Goal: Task Accomplishment & Management: Contribute content

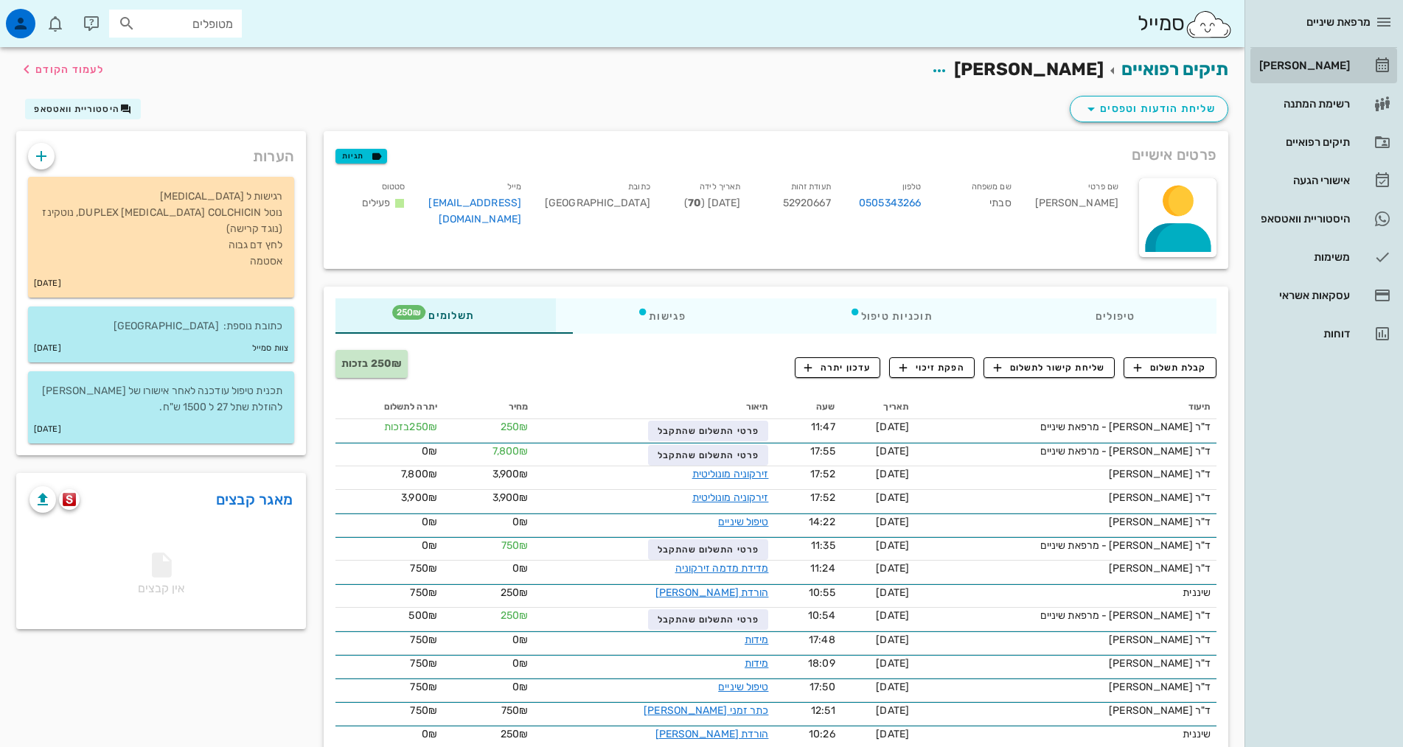
drag, startPoint x: 1327, startPoint y: 68, endPoint x: 1305, endPoint y: 60, distance: 24.2
click at [1327, 68] on div "[PERSON_NAME]" at bounding box center [1303, 66] width 94 height 12
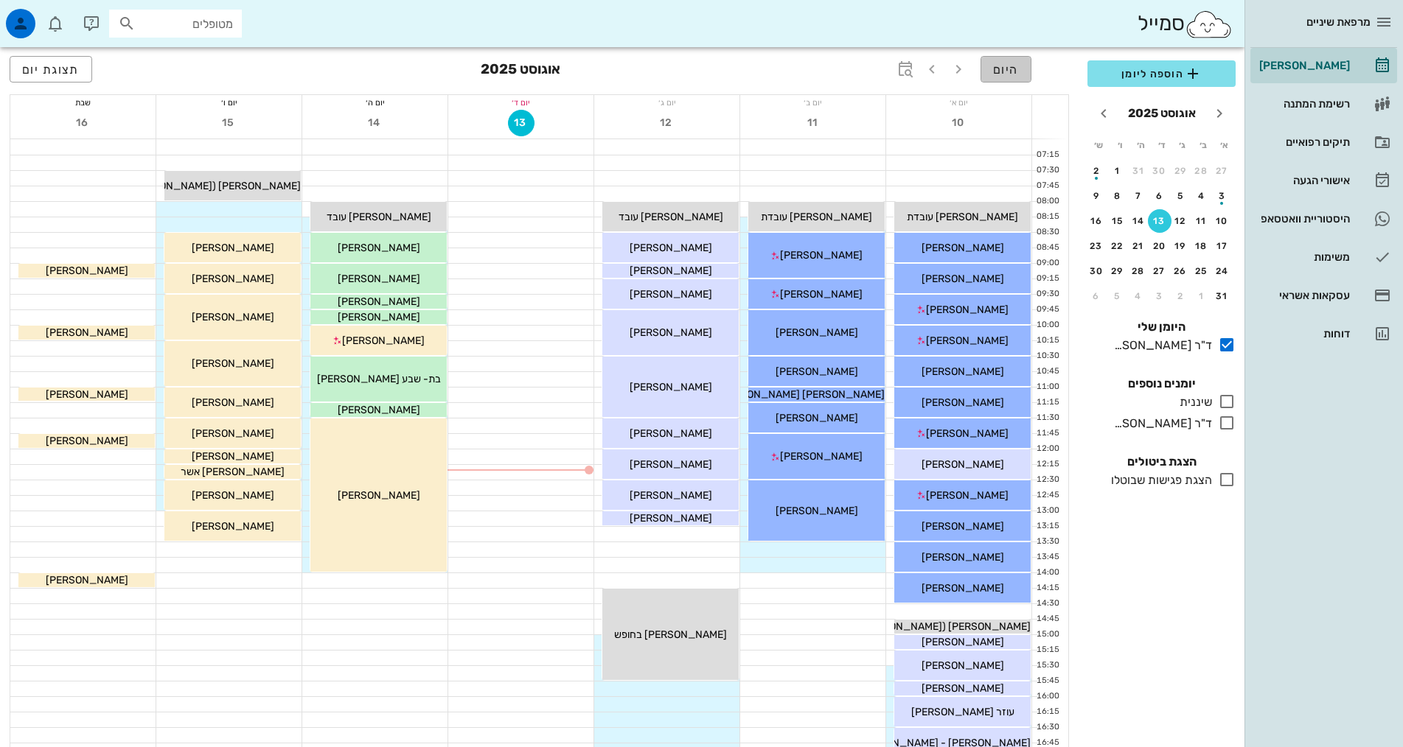
click at [1016, 67] on span "היום" at bounding box center [1006, 70] width 26 height 14
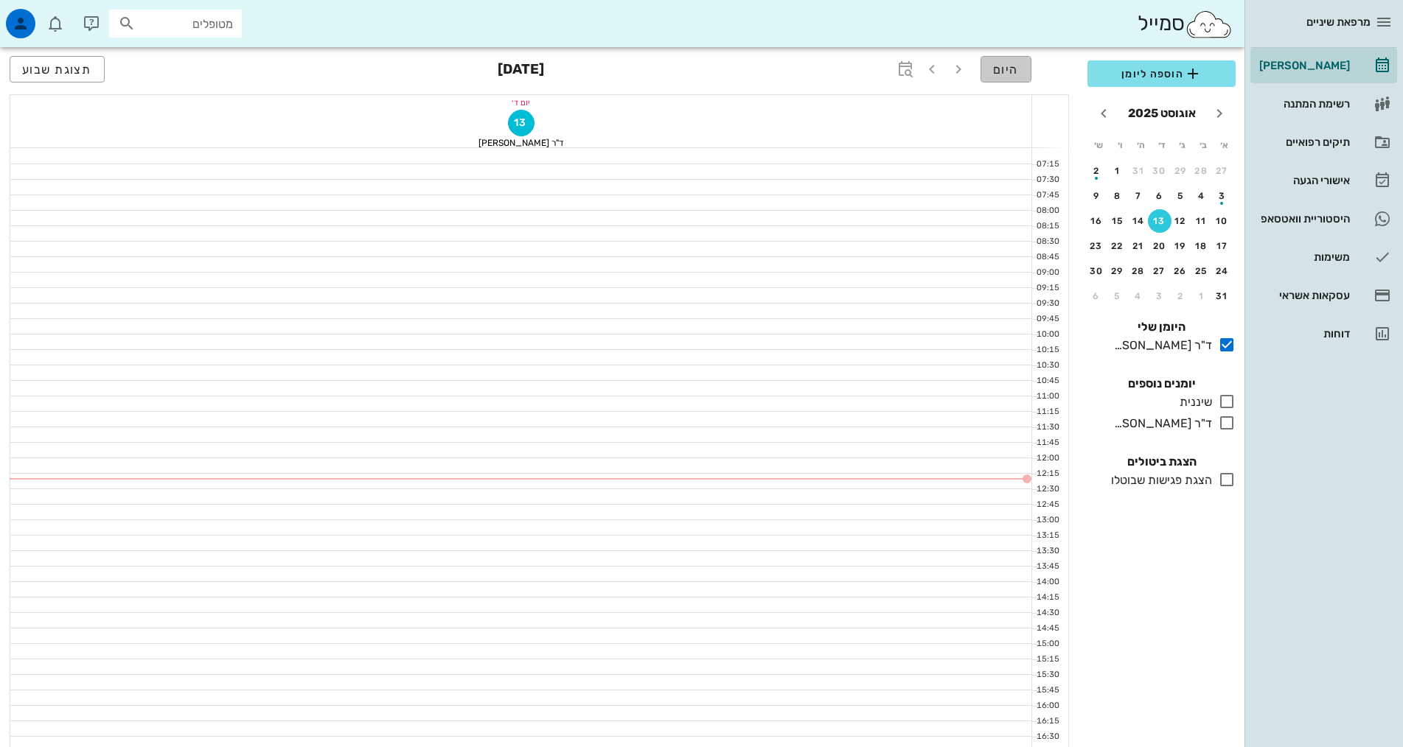
click at [1016, 67] on span "היום" at bounding box center [1006, 70] width 26 height 14
click at [1224, 344] on icon at bounding box center [1227, 345] width 18 height 18
click at [1226, 403] on icon at bounding box center [1227, 402] width 18 height 18
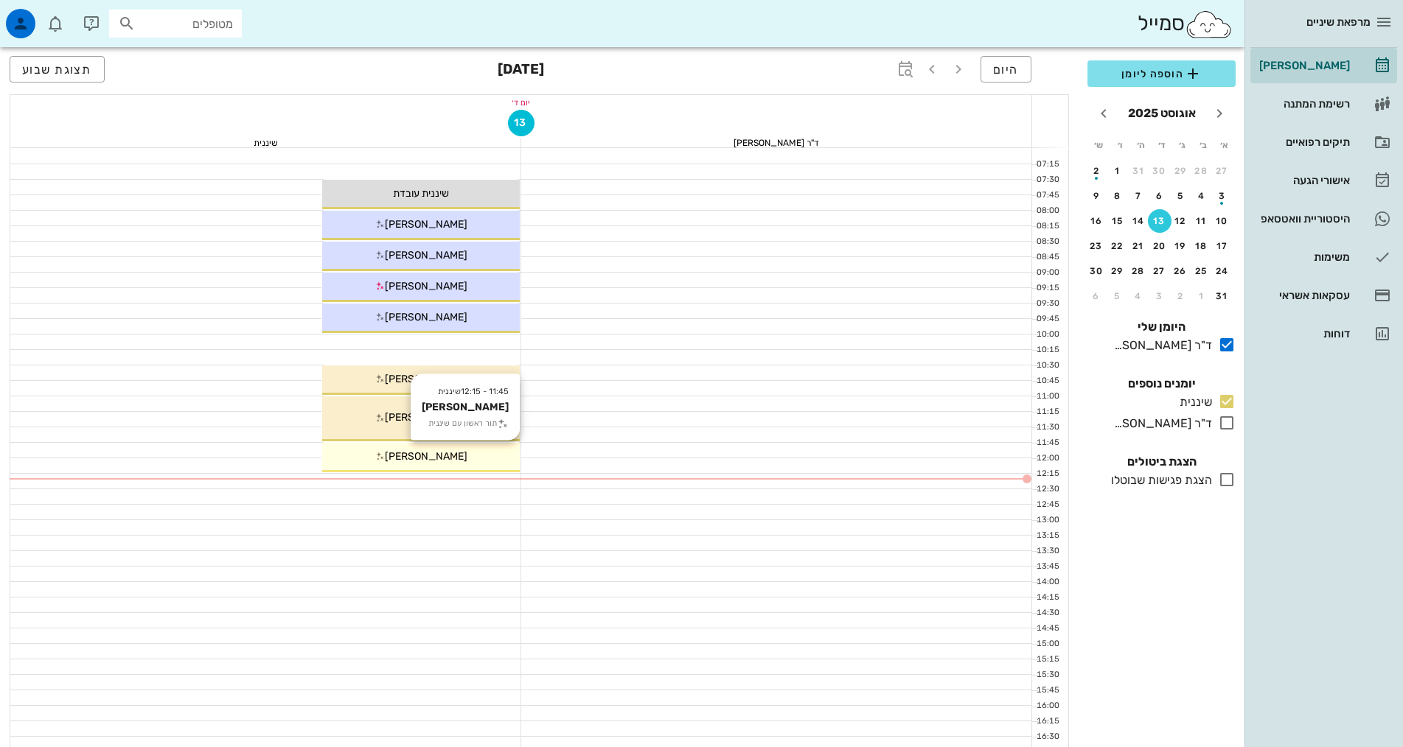
click at [439, 462] on span "[PERSON_NAME]" at bounding box center [426, 456] width 83 height 13
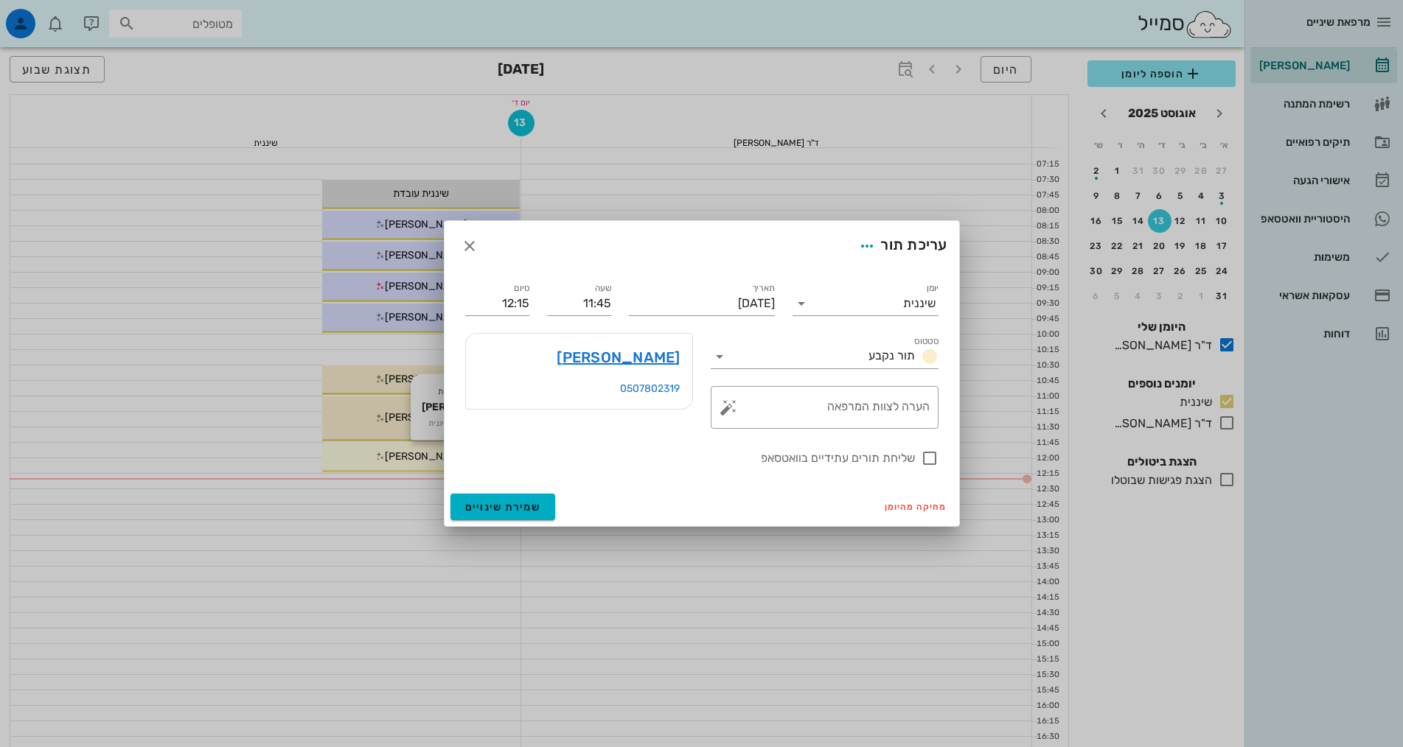
click at [439, 462] on div at bounding box center [701, 373] width 1403 height 747
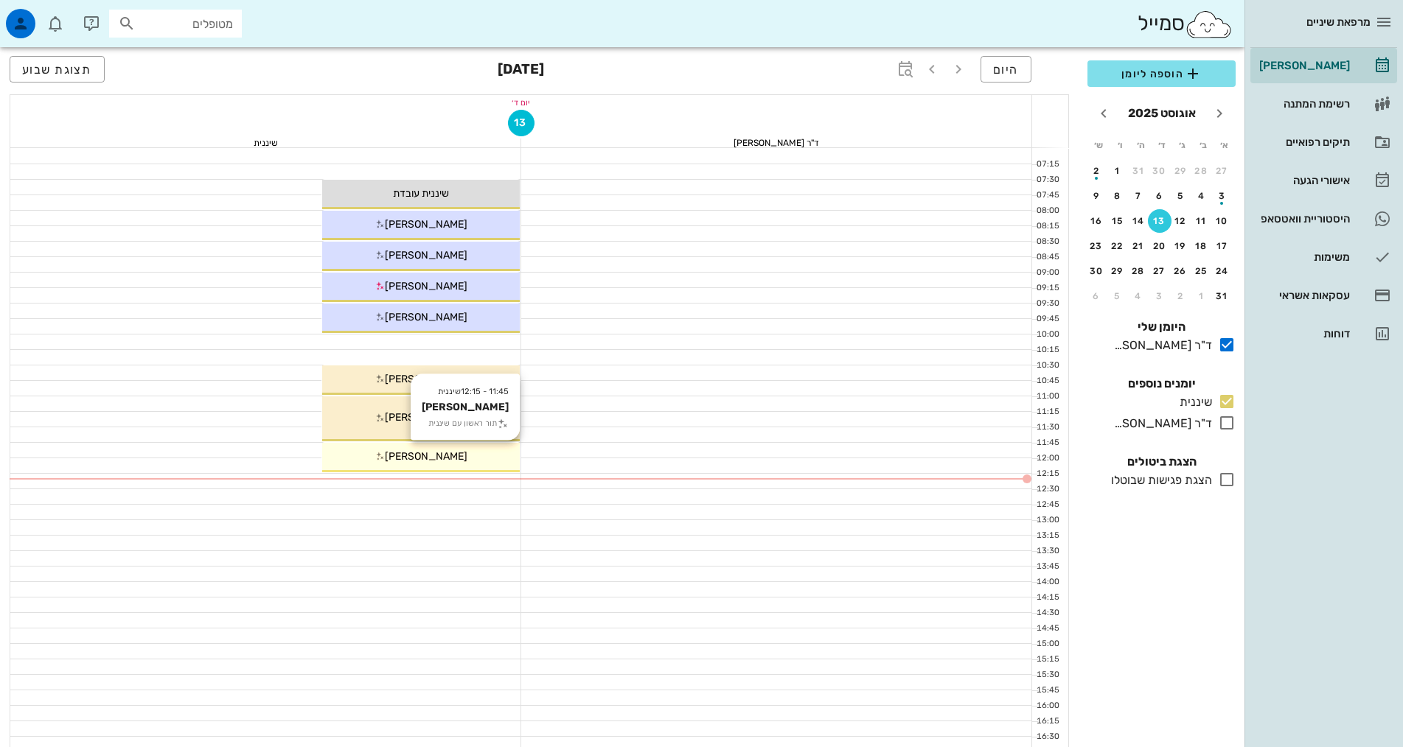
click at [446, 461] on span "[PERSON_NAME]" at bounding box center [426, 456] width 83 height 13
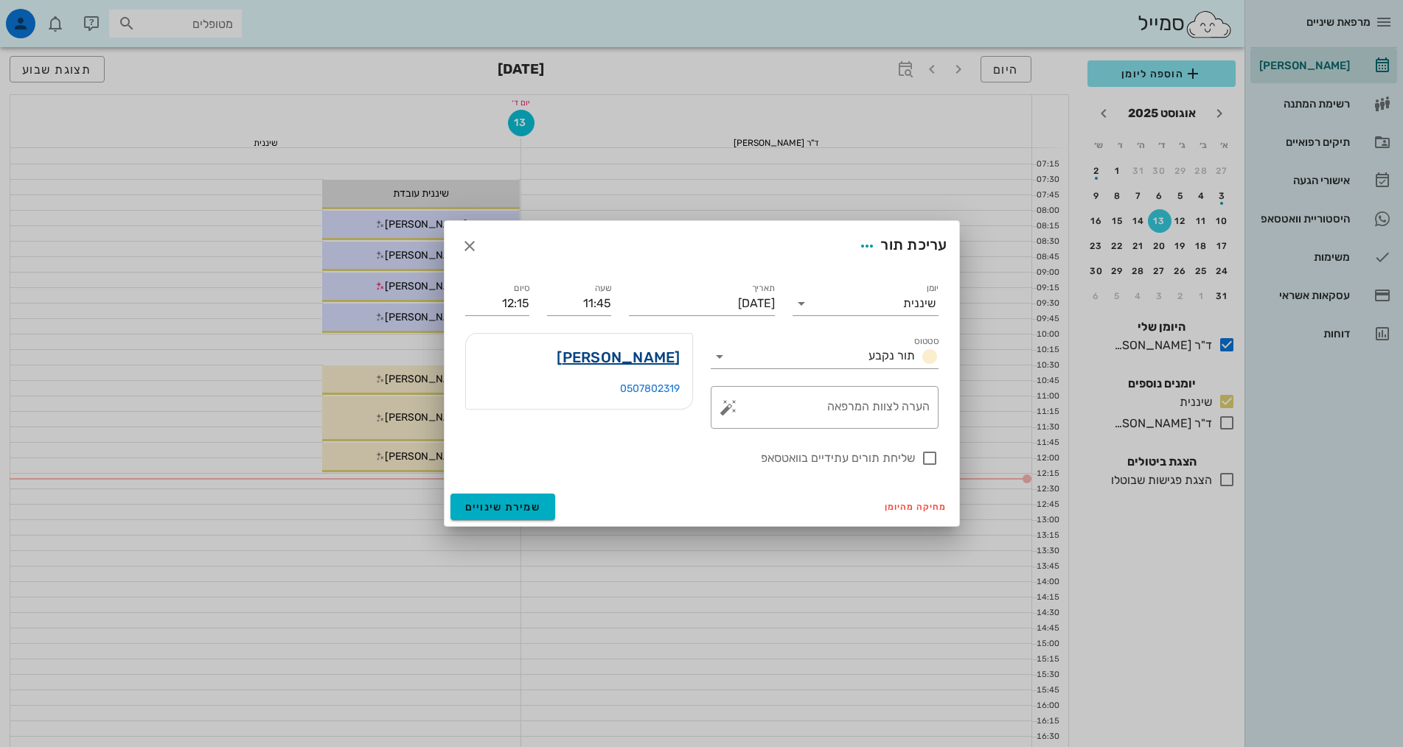
click at [664, 358] on link "[PERSON_NAME]" at bounding box center [618, 358] width 123 height 24
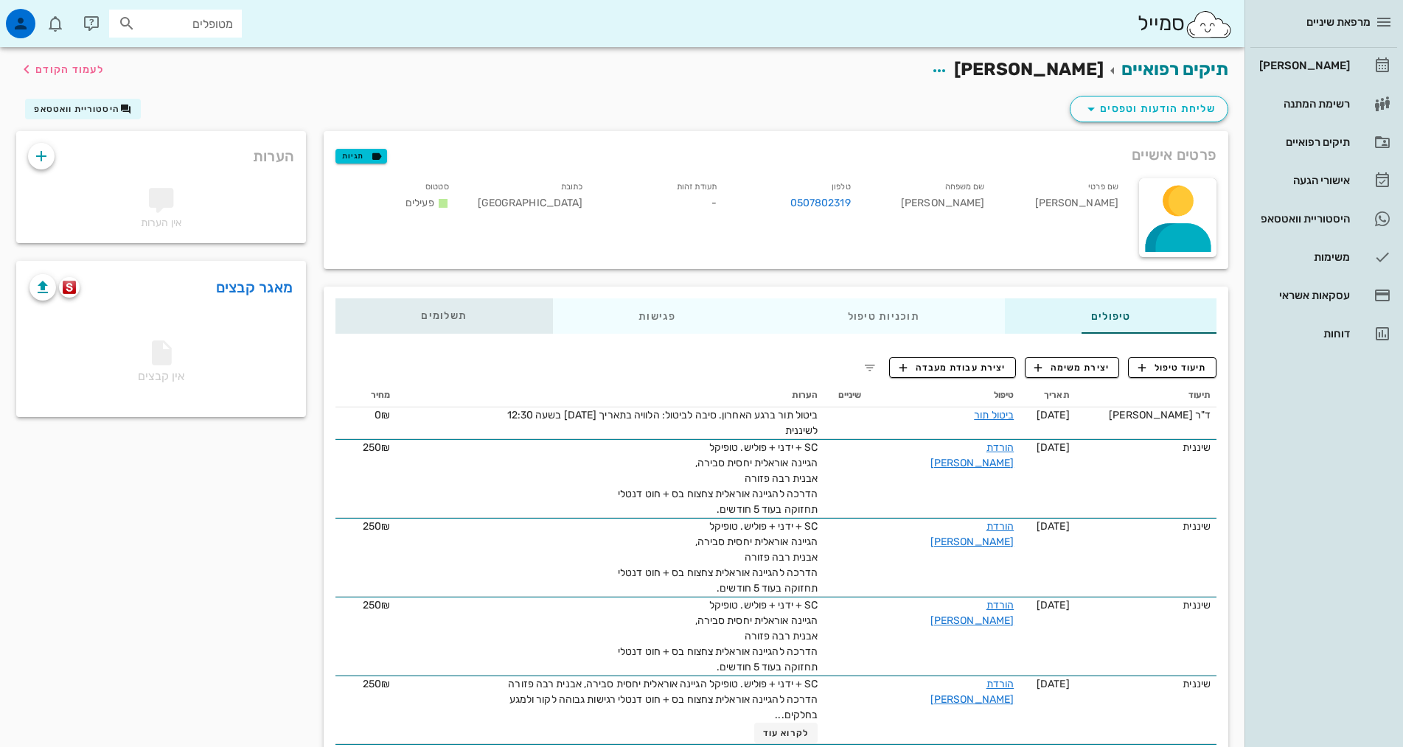
click at [421, 316] on span "תשלומים 0₪" at bounding box center [444, 316] width 46 height 10
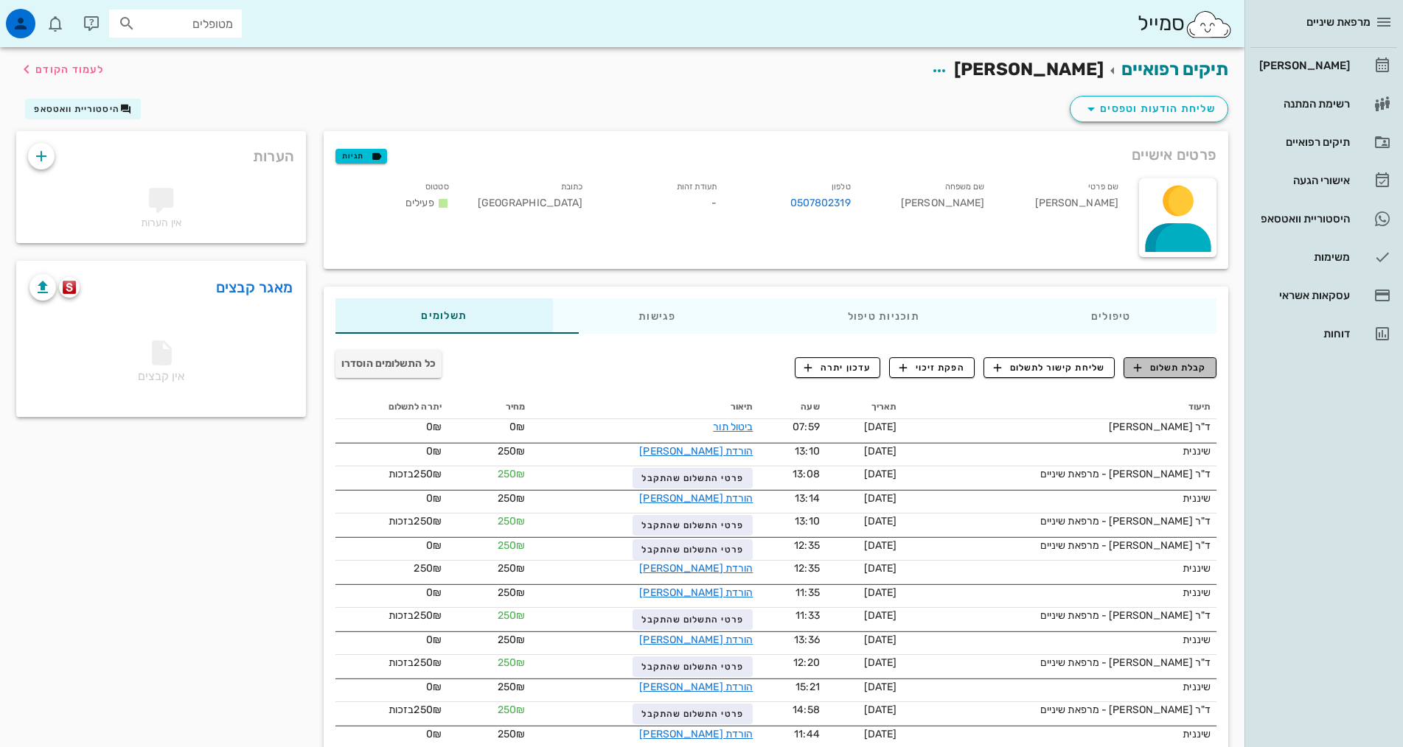
click at [1173, 371] on span "קבלת תשלום" at bounding box center [1170, 367] width 73 height 13
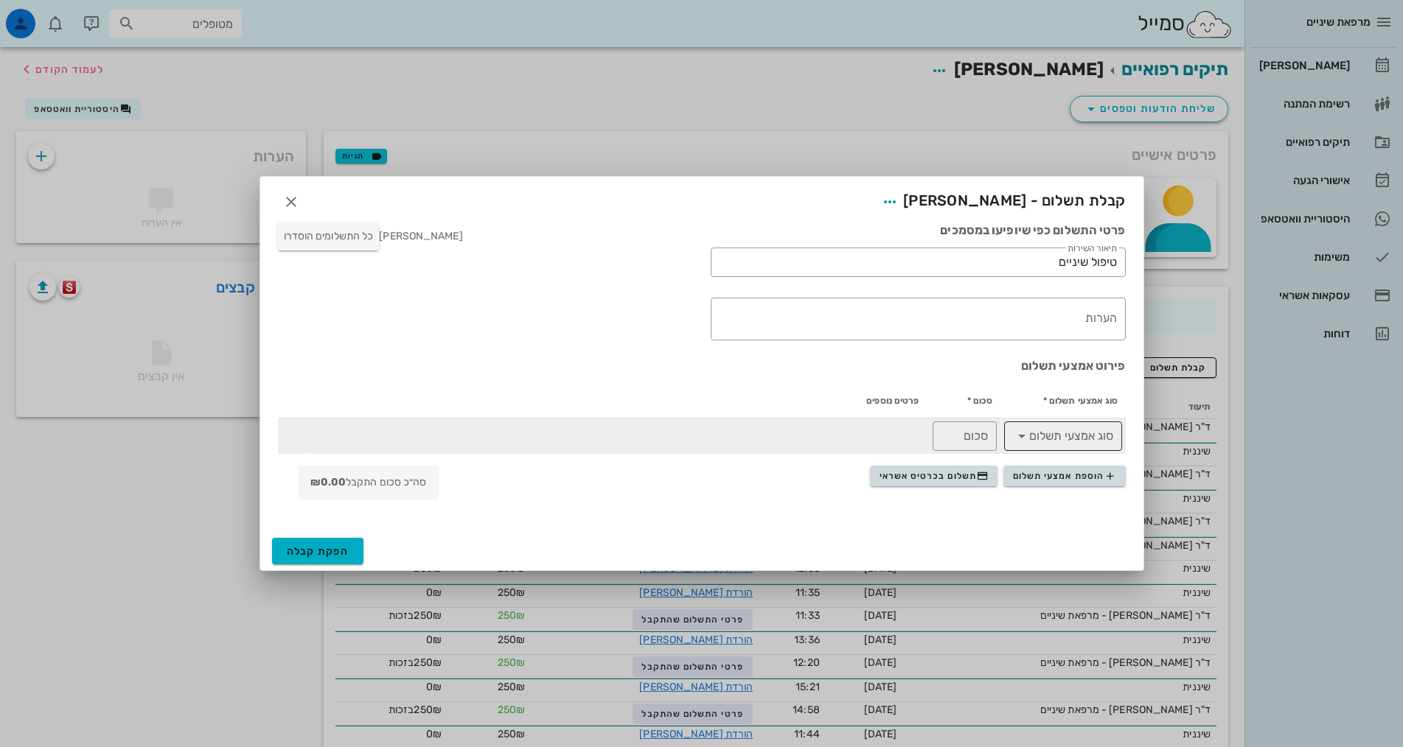
click at [1017, 440] on icon at bounding box center [1022, 437] width 18 height 18
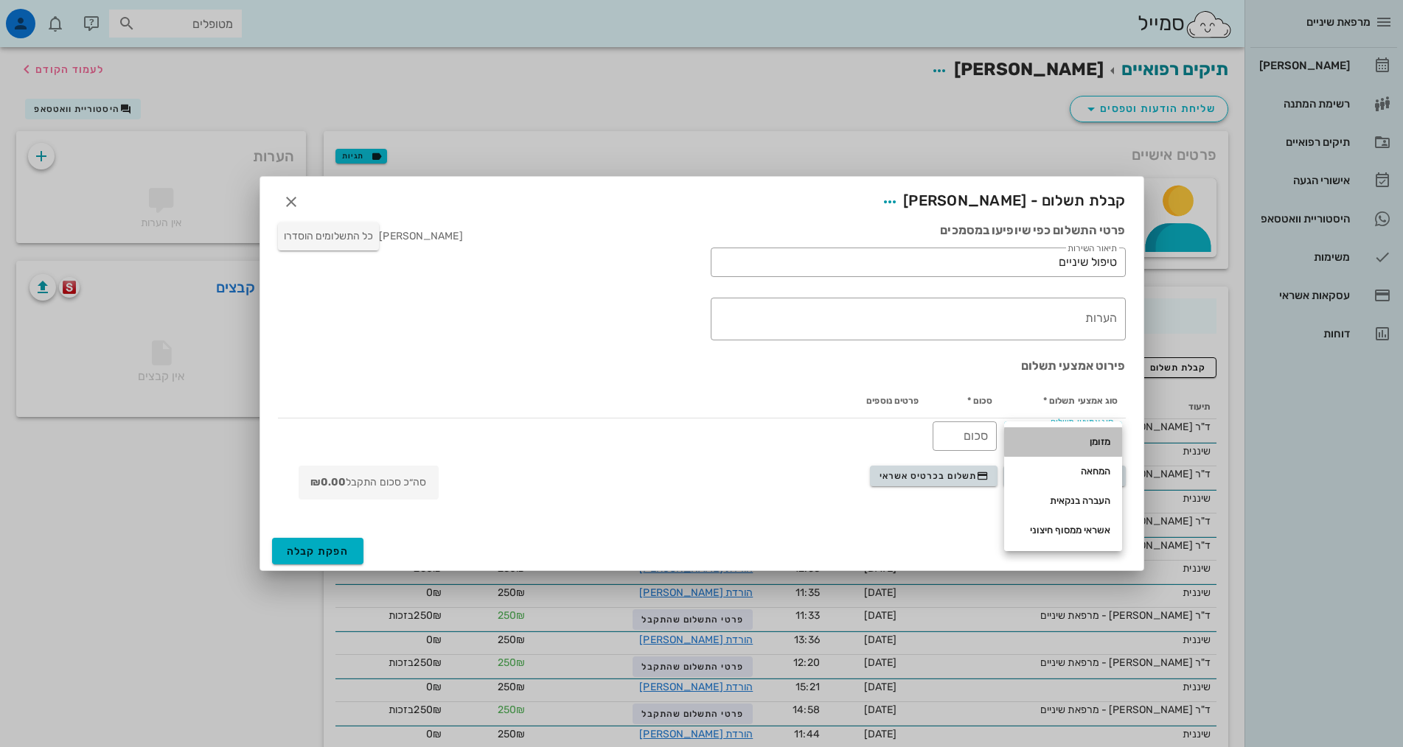
click at [1088, 443] on div "מזומן" at bounding box center [1063, 442] width 94 height 12
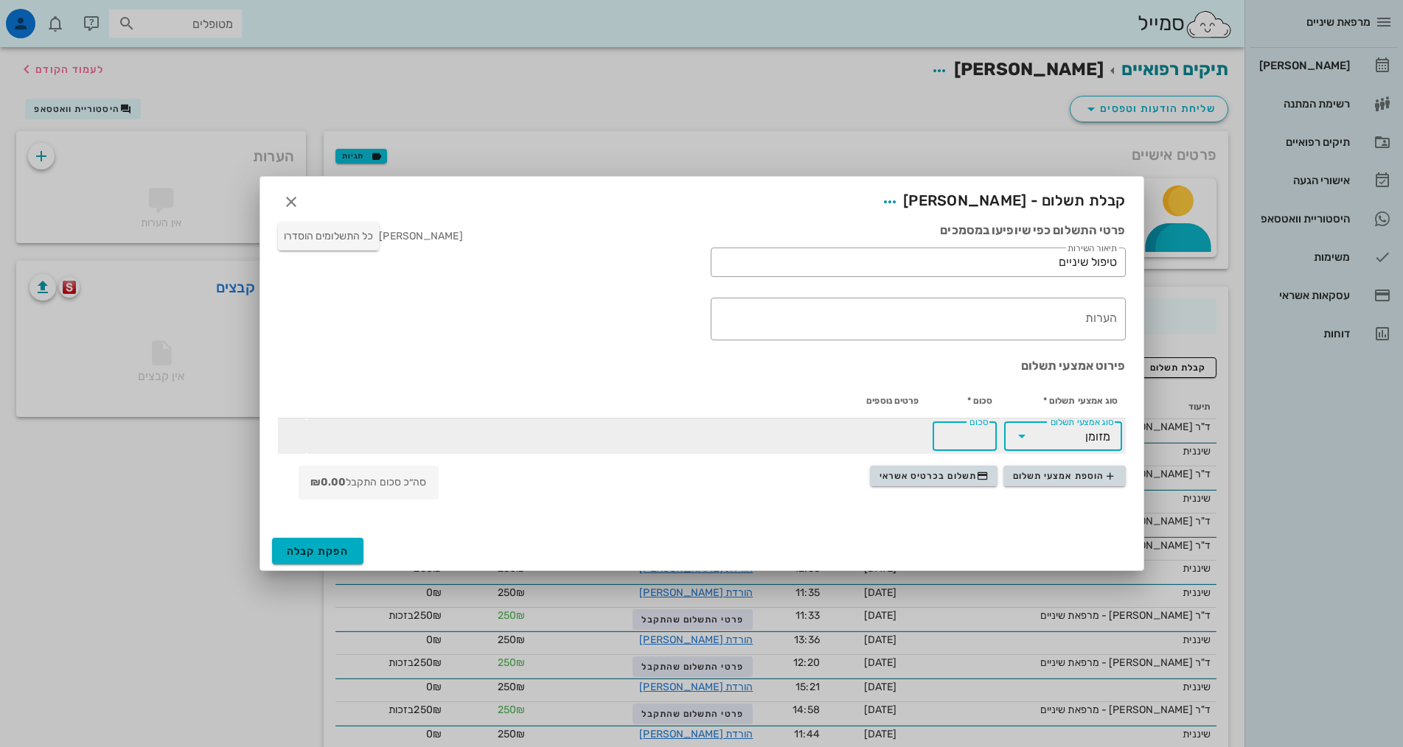
click at [944, 441] on input "סכום" at bounding box center [964, 437] width 46 height 24
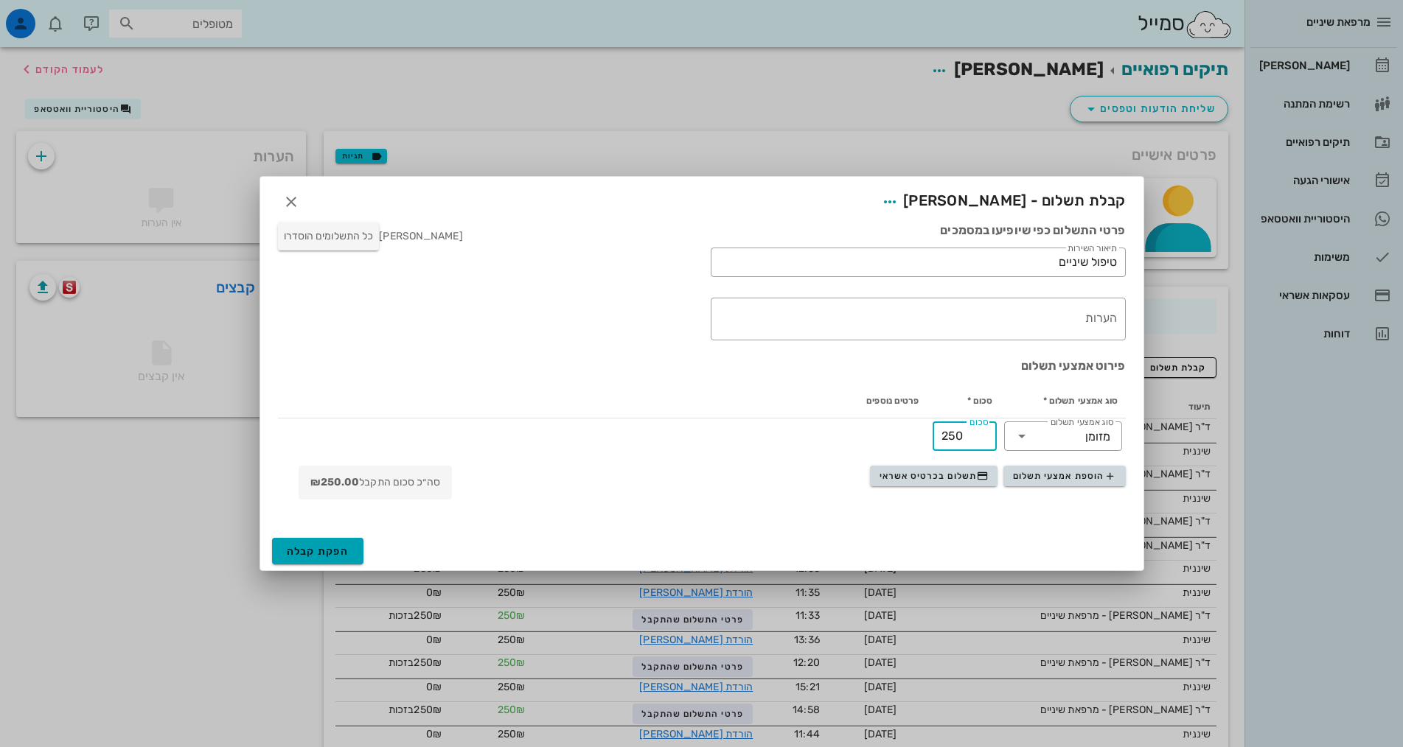
type input "250"
click at [331, 548] on span "הפקת קבלה" at bounding box center [318, 551] width 63 height 13
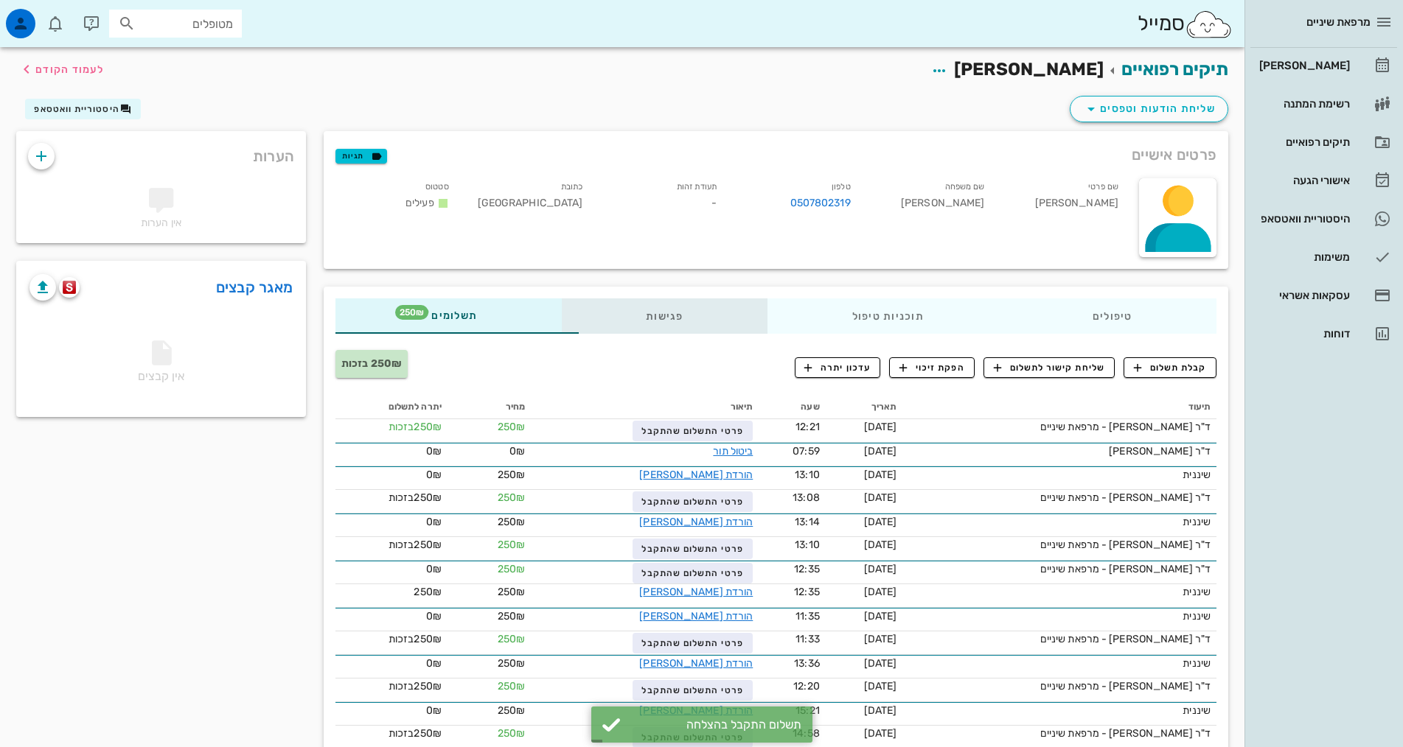
click at [613, 313] on div "פגישות" at bounding box center [665, 316] width 206 height 35
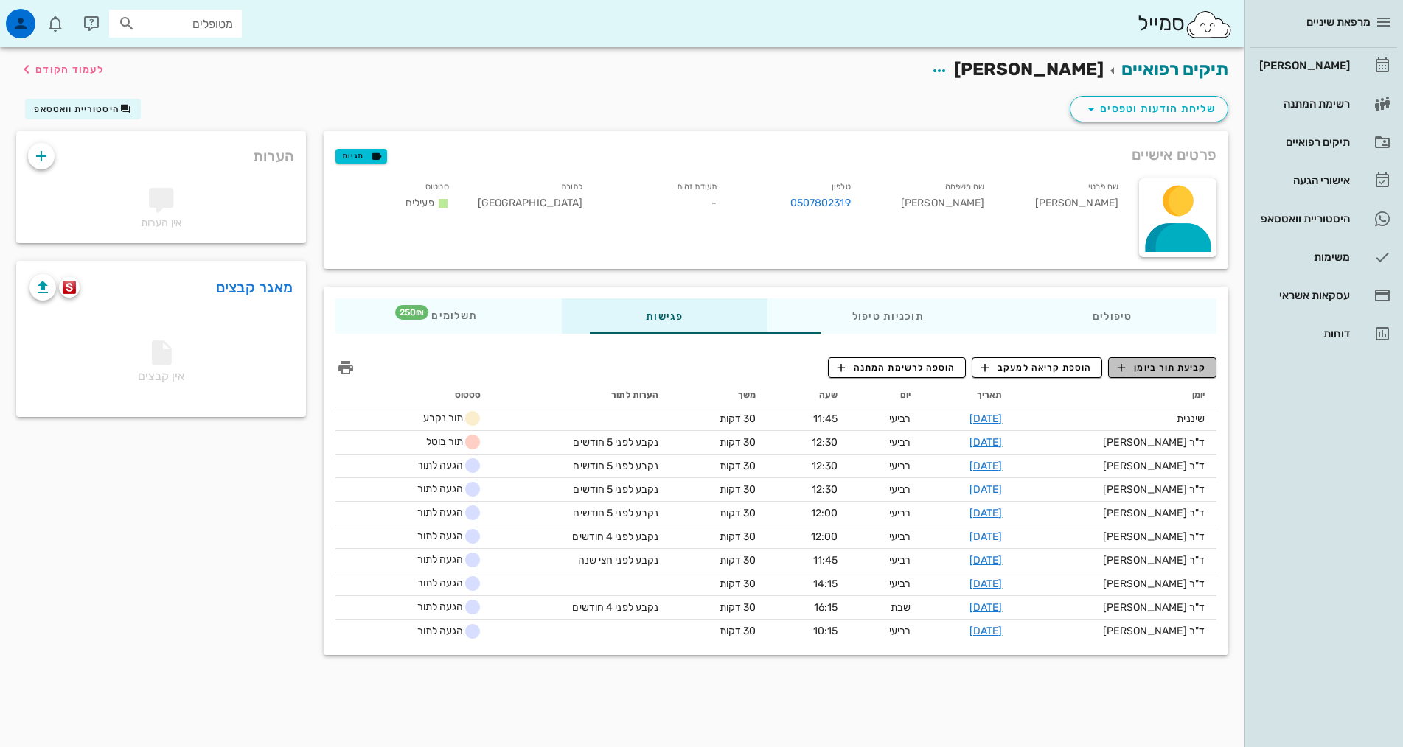
click at [1189, 366] on span "קביעת תור ביומן" at bounding box center [1161, 367] width 88 height 13
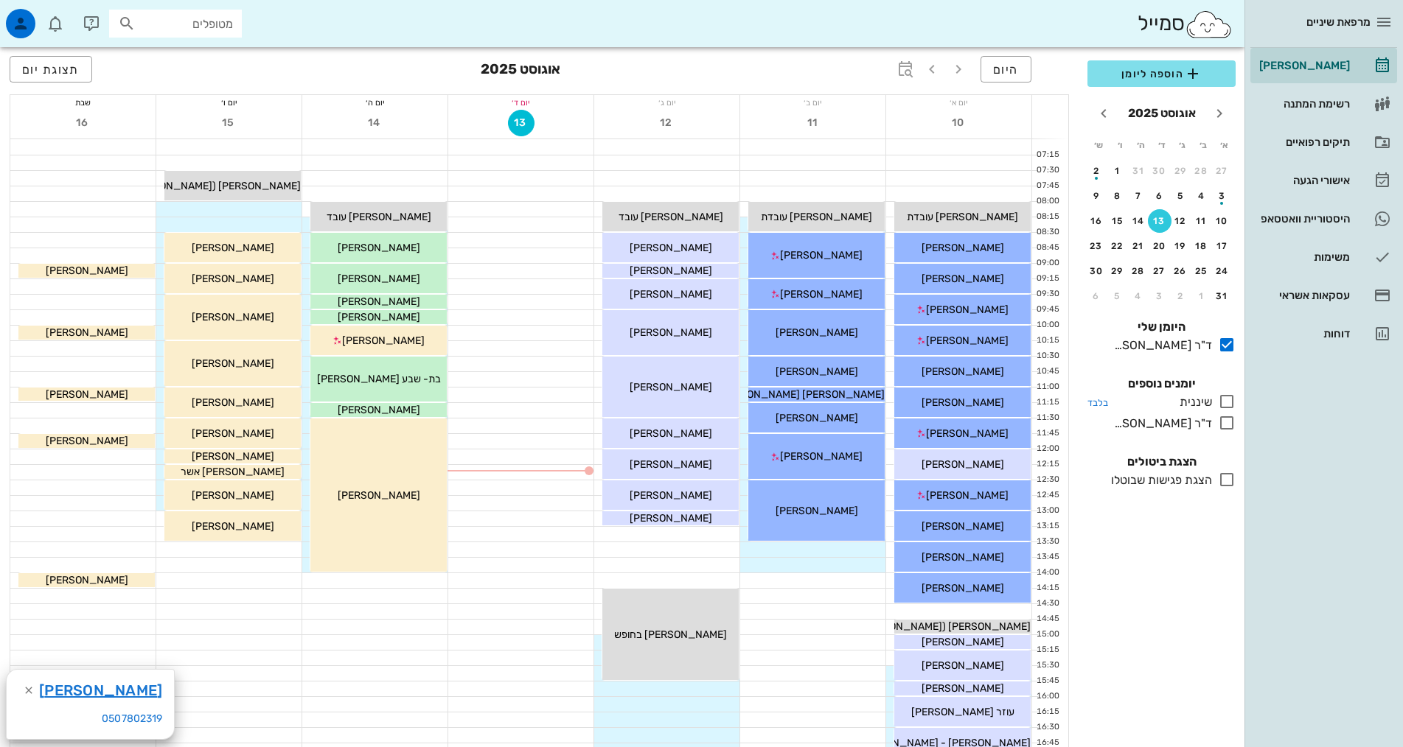
click at [1224, 399] on icon at bounding box center [1227, 402] width 18 height 18
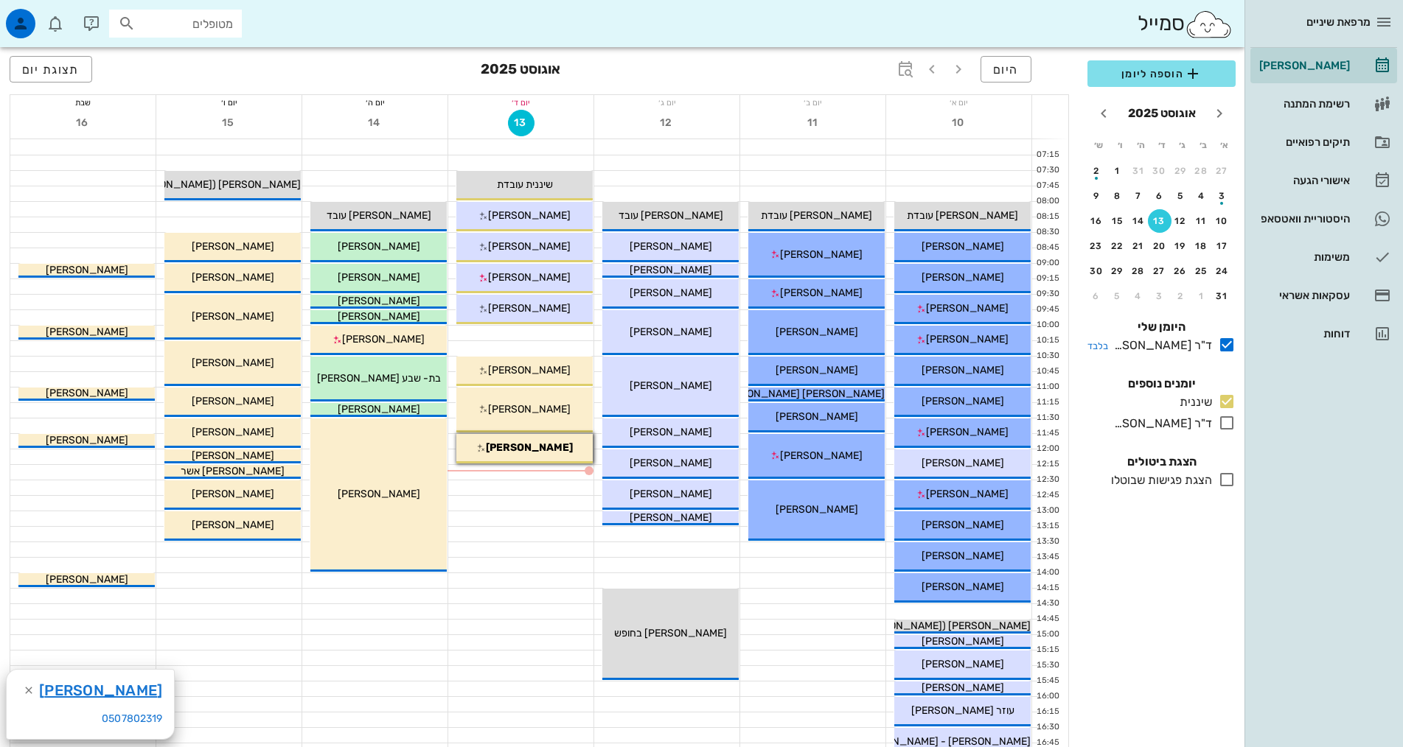
click at [1225, 347] on icon at bounding box center [1227, 345] width 18 height 18
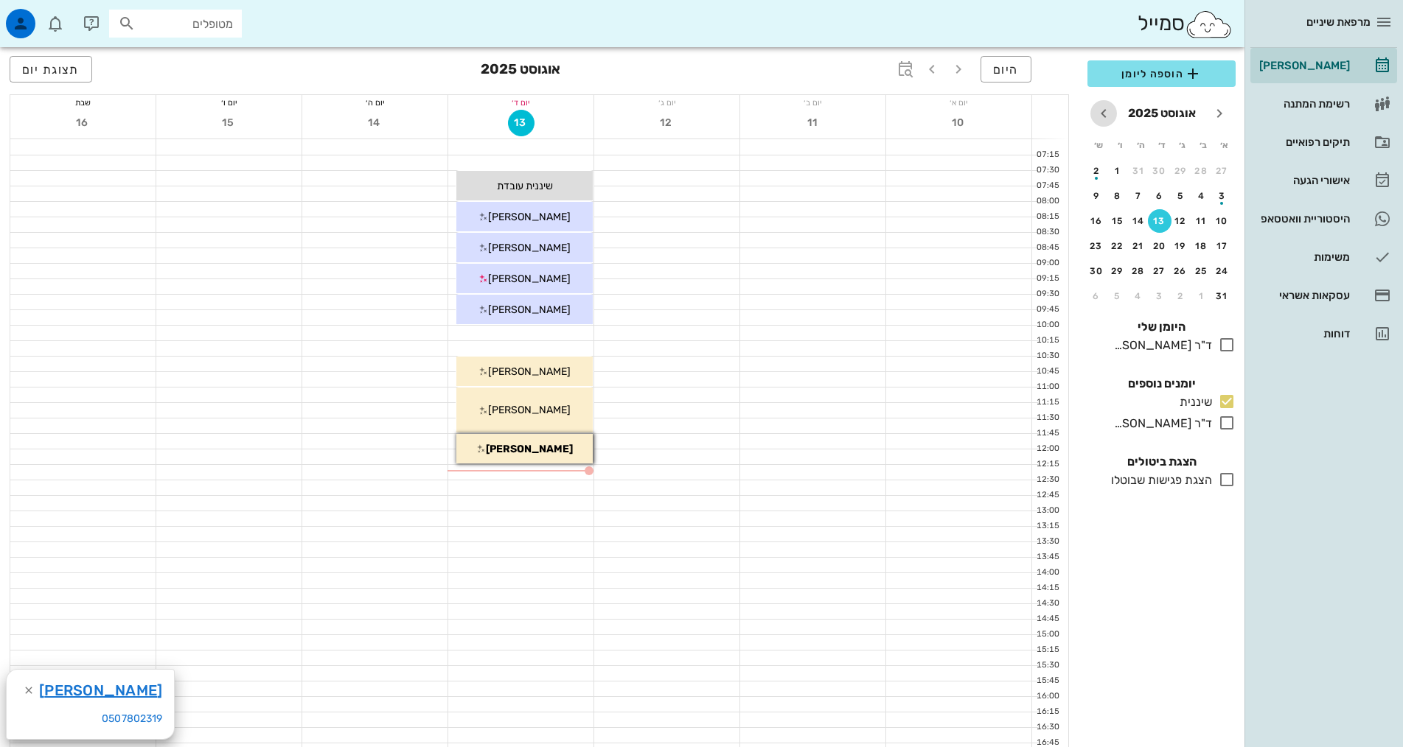
click at [1105, 113] on icon "חודש הבא" at bounding box center [1104, 114] width 18 height 18
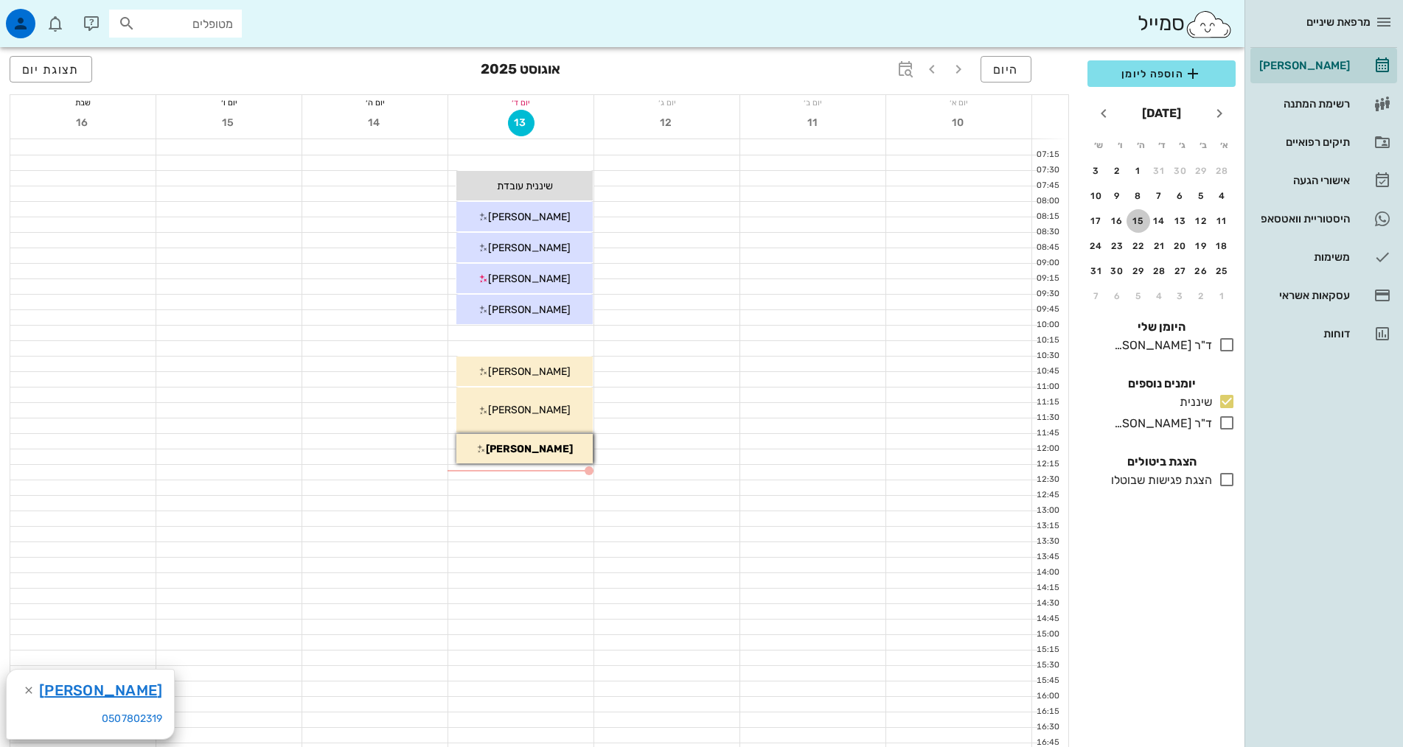
click at [1142, 220] on div "15" at bounding box center [1138, 221] width 24 height 10
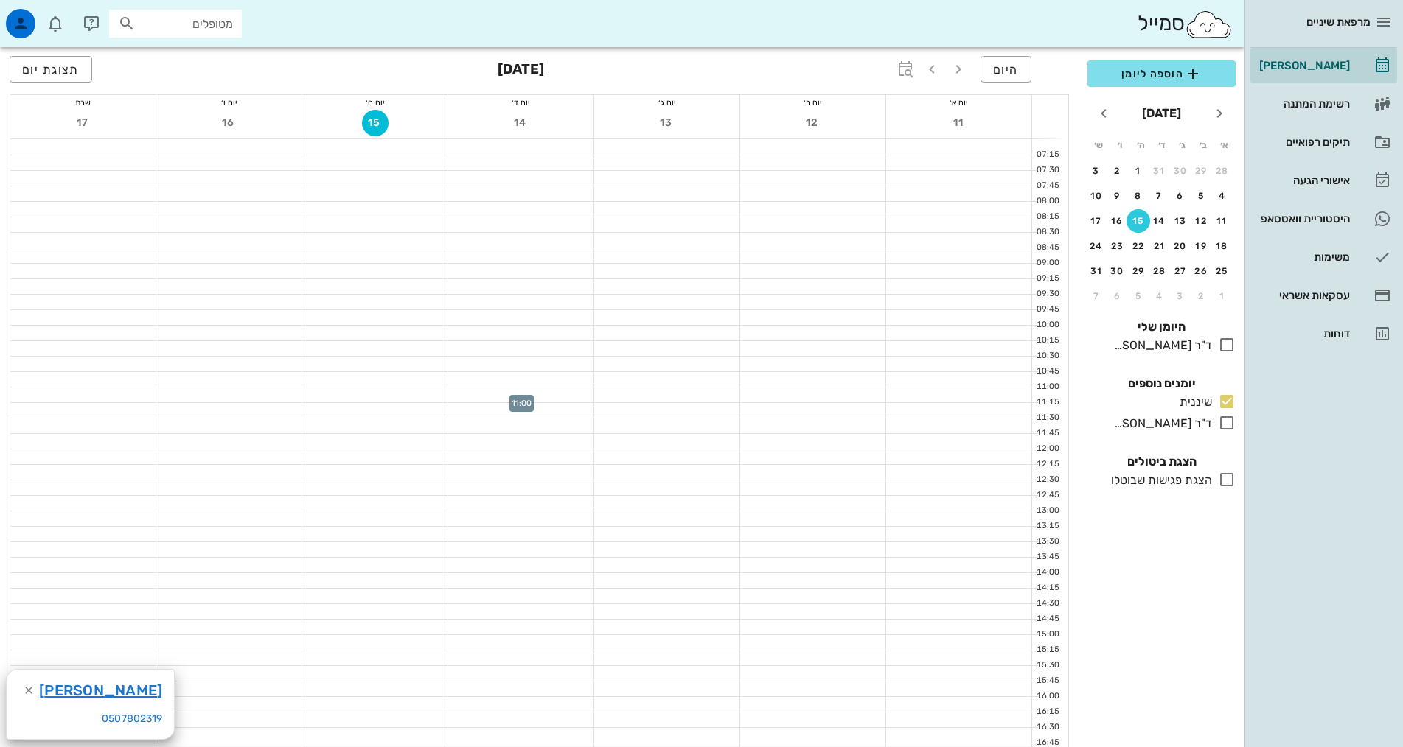
click at [538, 396] on div at bounding box center [520, 395] width 145 height 15
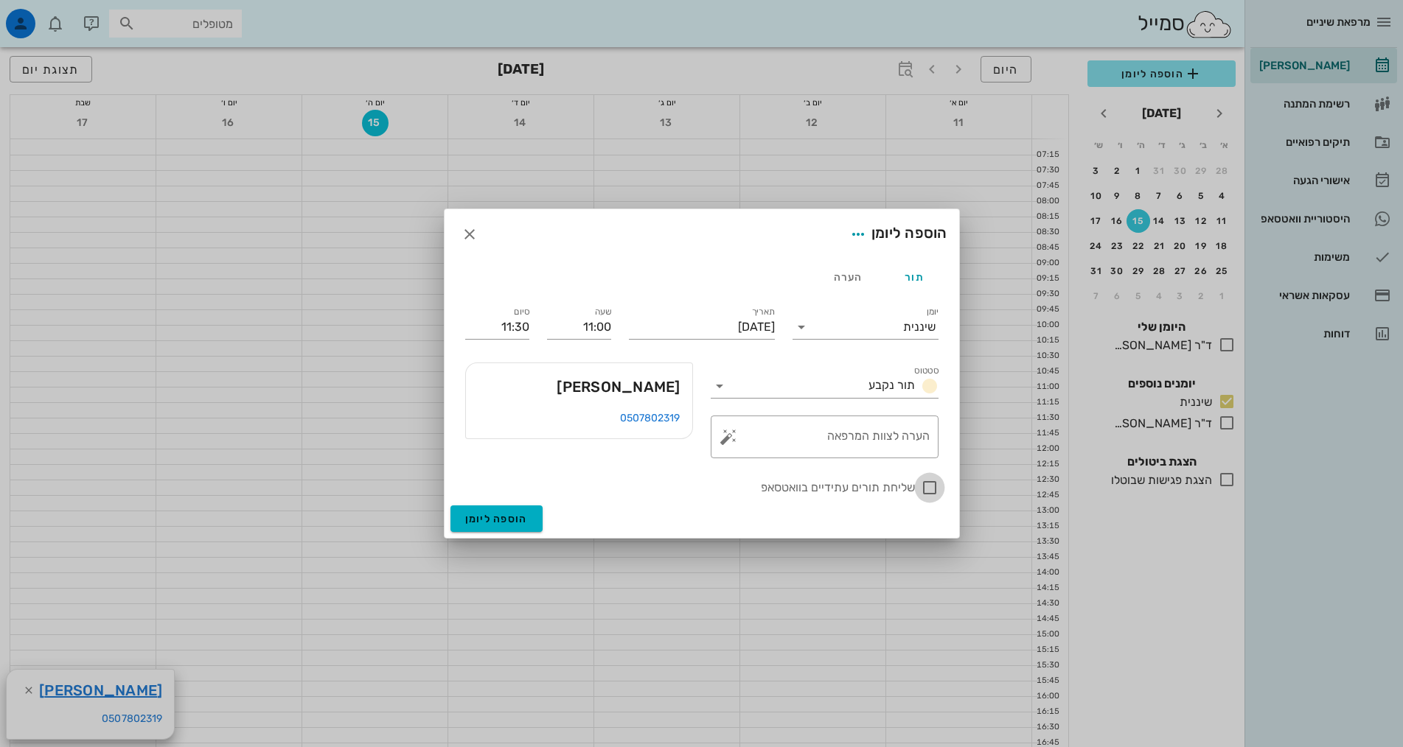
click at [934, 487] on div at bounding box center [929, 487] width 25 height 25
checkbox input "true"
click at [480, 517] on span "הוספה ליומן" at bounding box center [496, 519] width 63 height 13
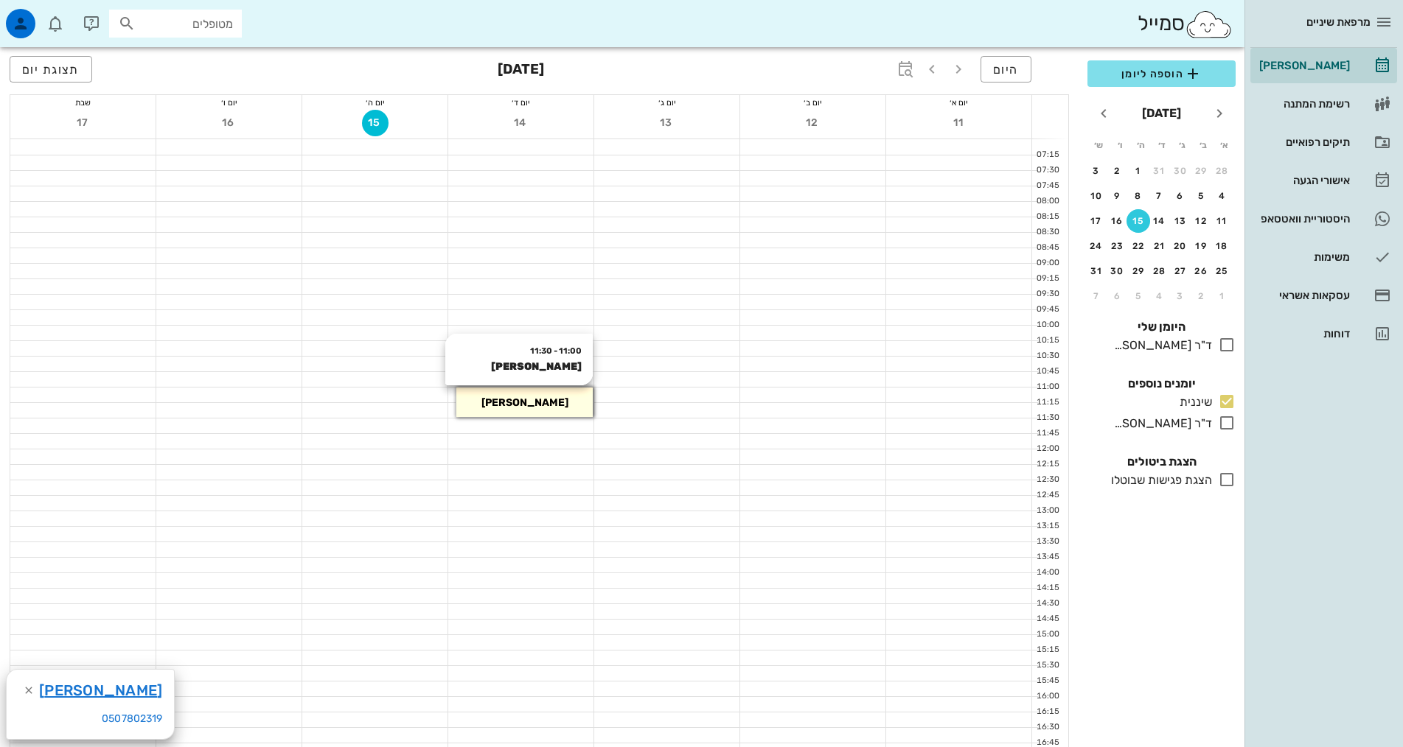
click at [517, 405] on span "[PERSON_NAME]" at bounding box center [524, 403] width 87 height 13
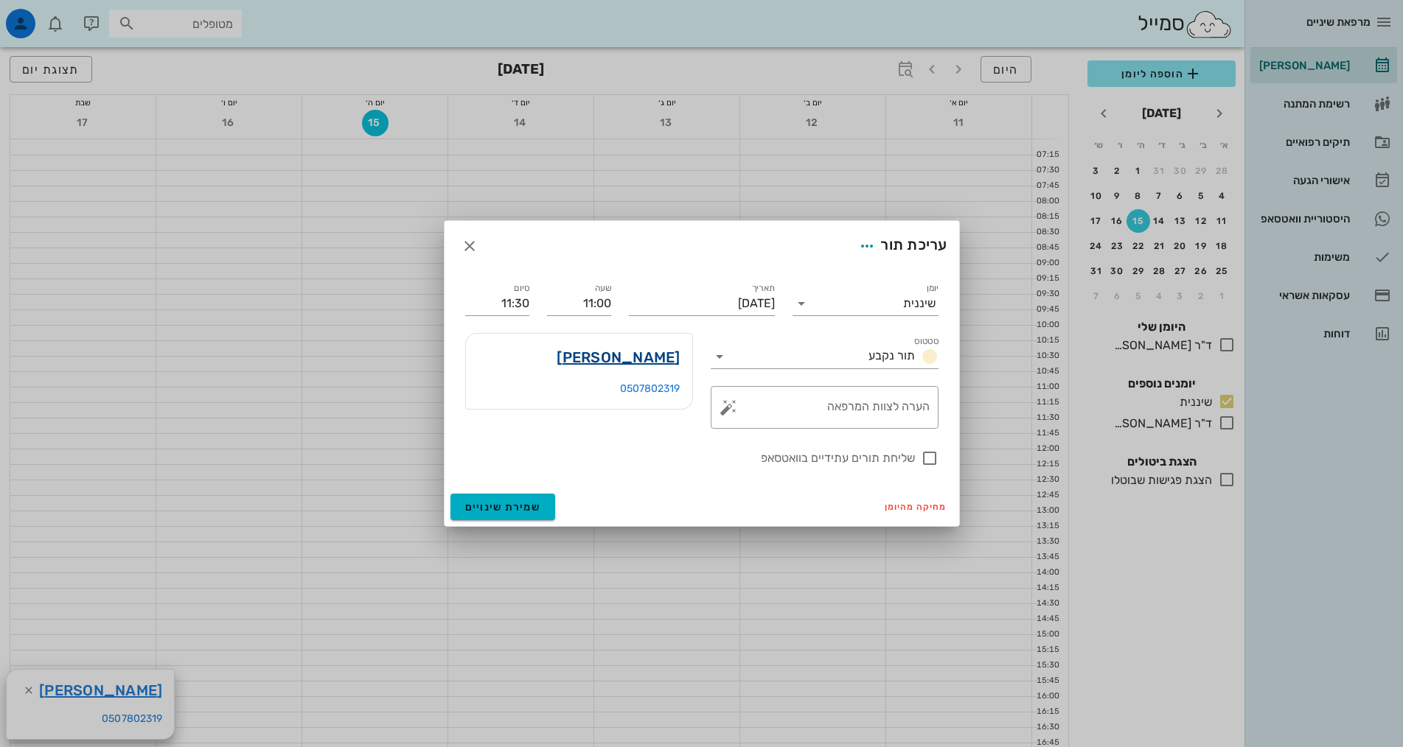
click at [667, 365] on link "[PERSON_NAME]" at bounding box center [618, 358] width 123 height 24
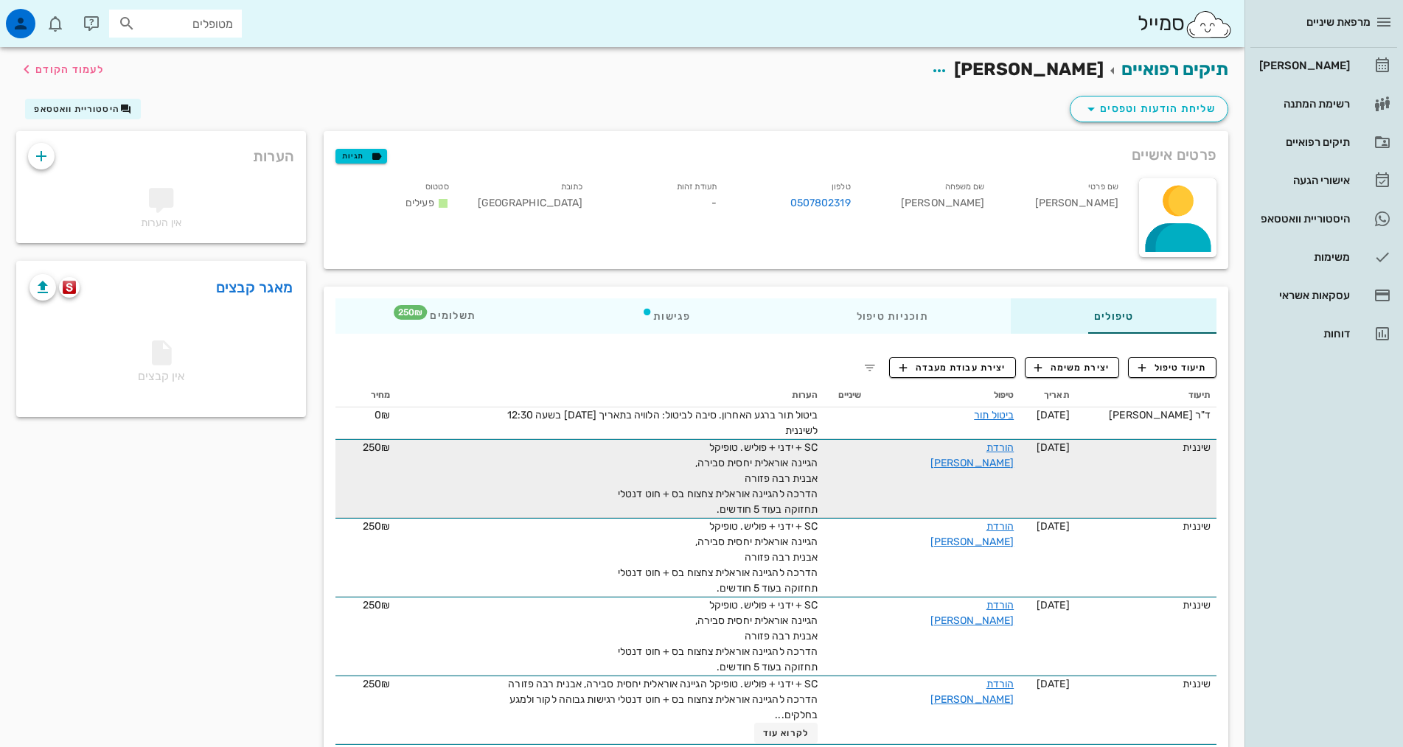
click at [761, 474] on div "SC + ידני + פוליש. טופיקל הגיינה אוראלית יחסית סבירה, אבנית רבה פזורה הדרכה להג…" at bounding box center [652, 478] width 332 height 77
drag, startPoint x: 725, startPoint y: 508, endPoint x: 894, endPoint y: 455, distance: 177.6
click at [894, 455] on tr "שיננית [DATE] הורדת [PERSON_NAME] SC + ידני + פוליש. טופיקל הגיינה אוראלית יחסי…" at bounding box center [775, 478] width 881 height 79
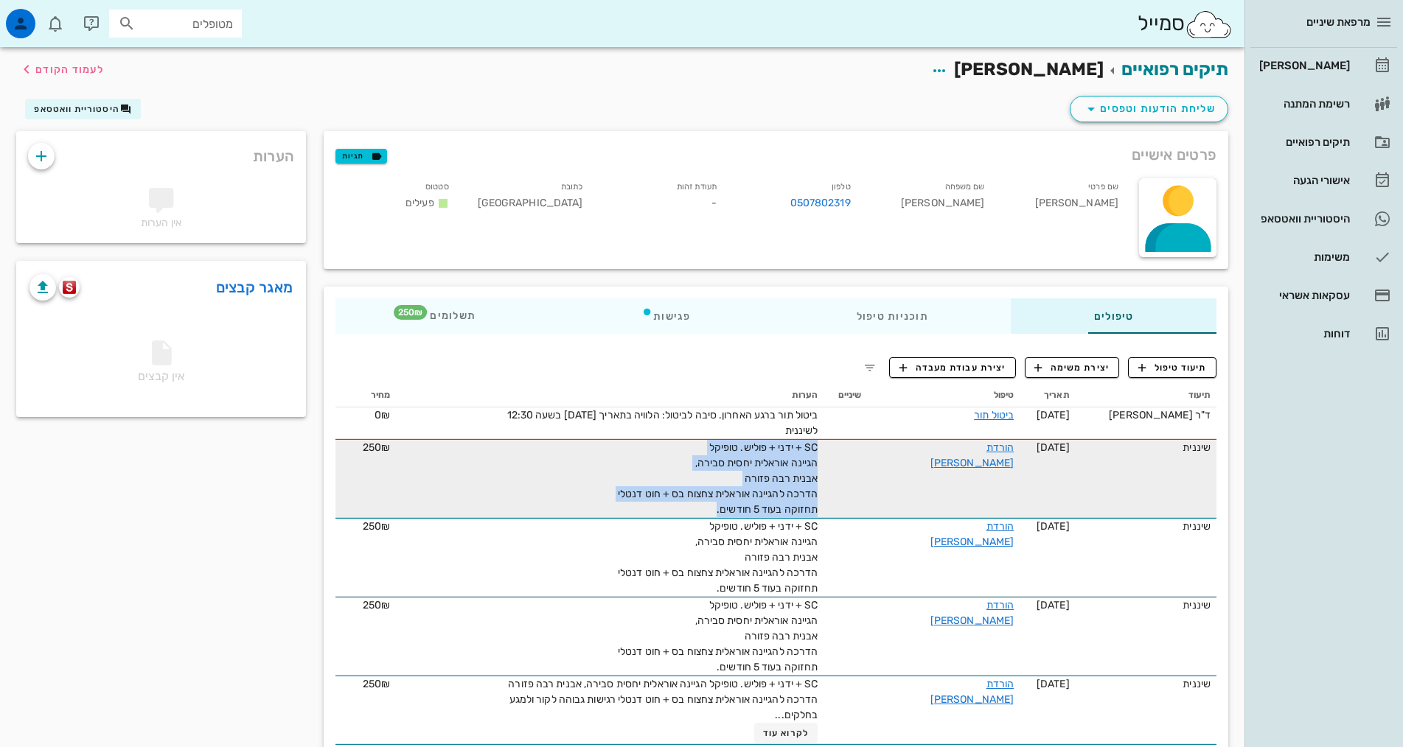
copy span "SC + ידני + פוליש. טופיקל הגיינה אוראלית יחסית סבירה, אבנית רבה פזורה הדרכה להג…"
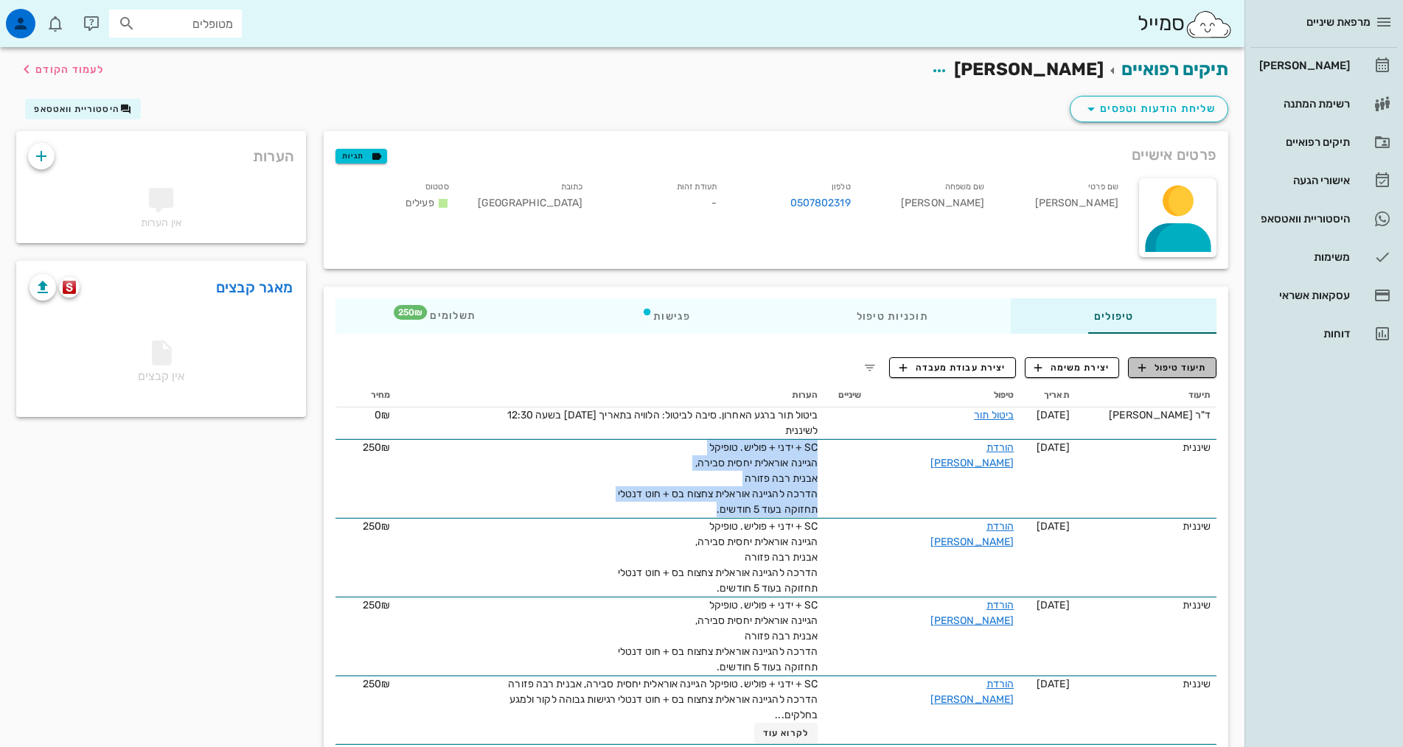
click at [1168, 371] on span "תיעוד טיפול" at bounding box center [1172, 367] width 69 height 13
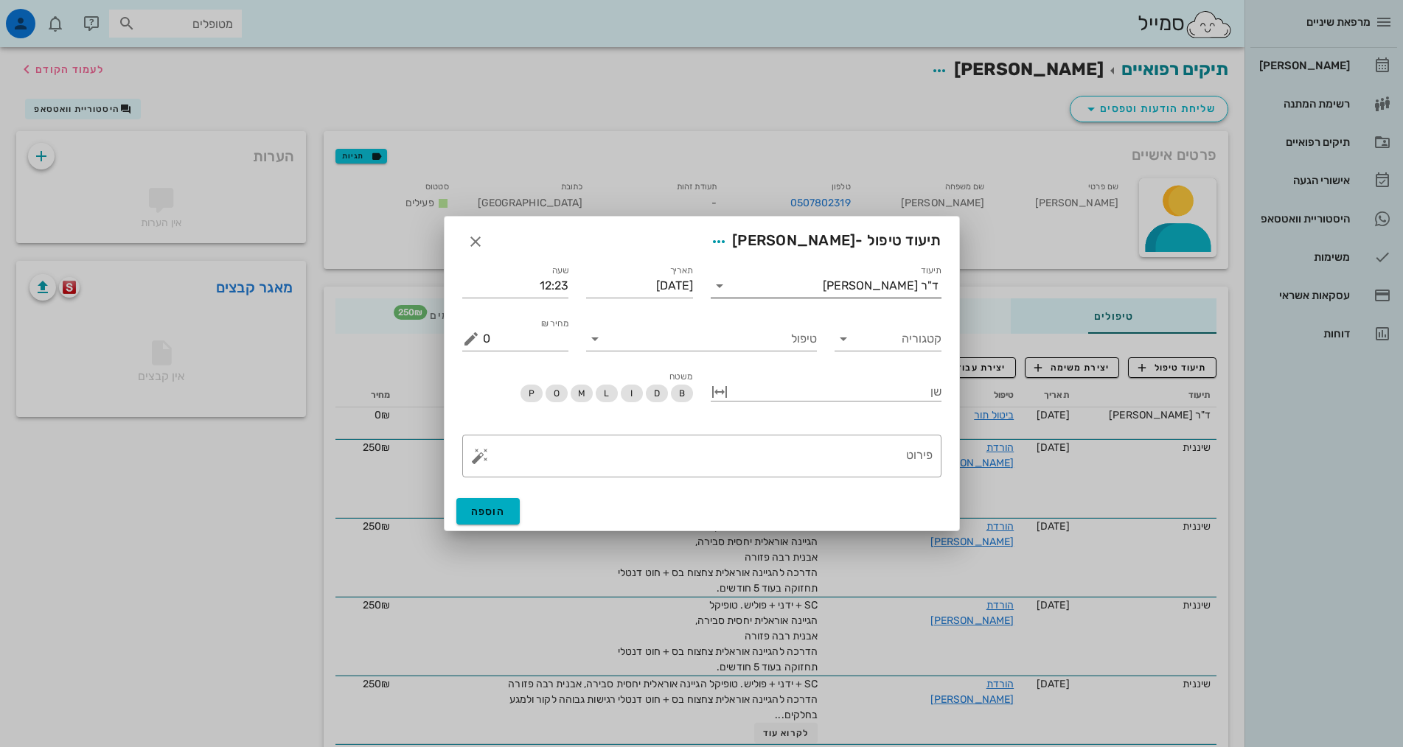
click at [888, 285] on div "ד"ר [PERSON_NAME]" at bounding box center [881, 285] width 116 height 13
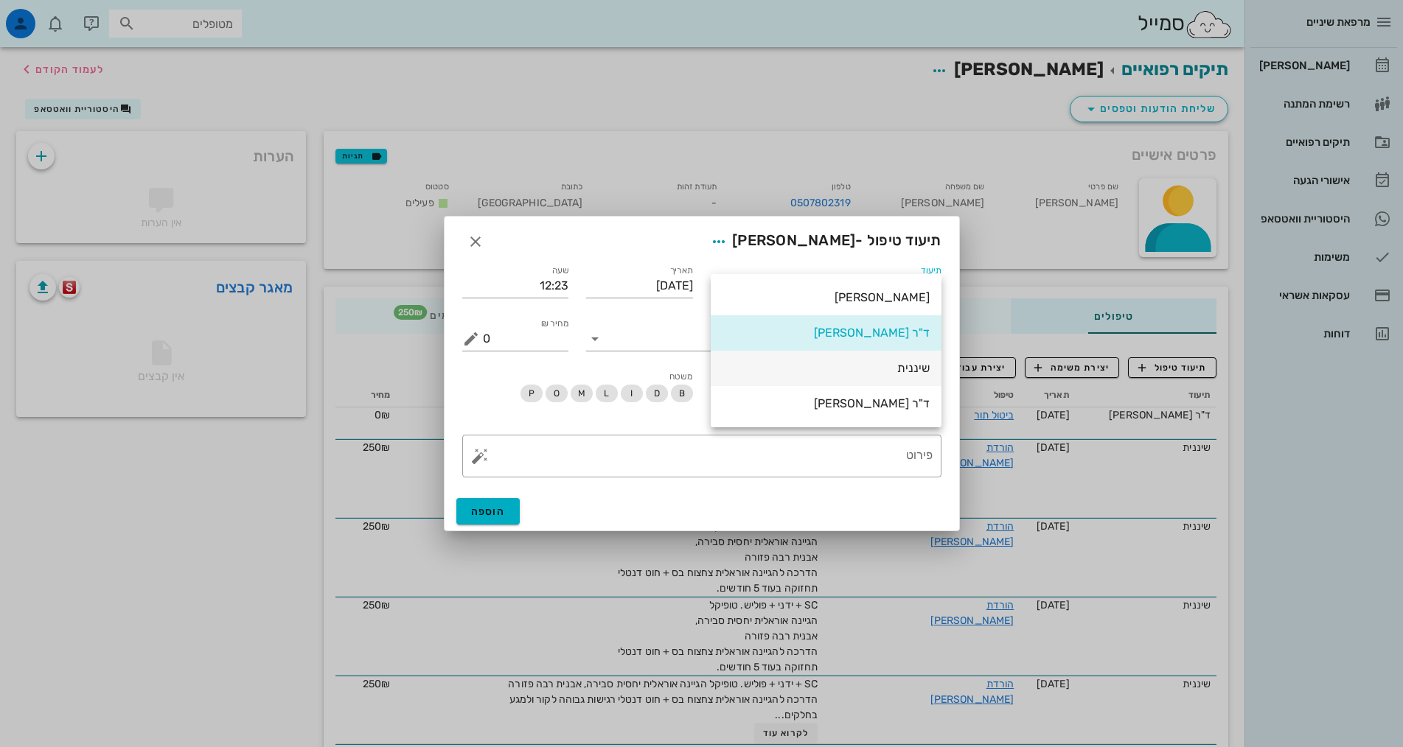
click at [910, 366] on div "שיננית" at bounding box center [825, 368] width 207 height 14
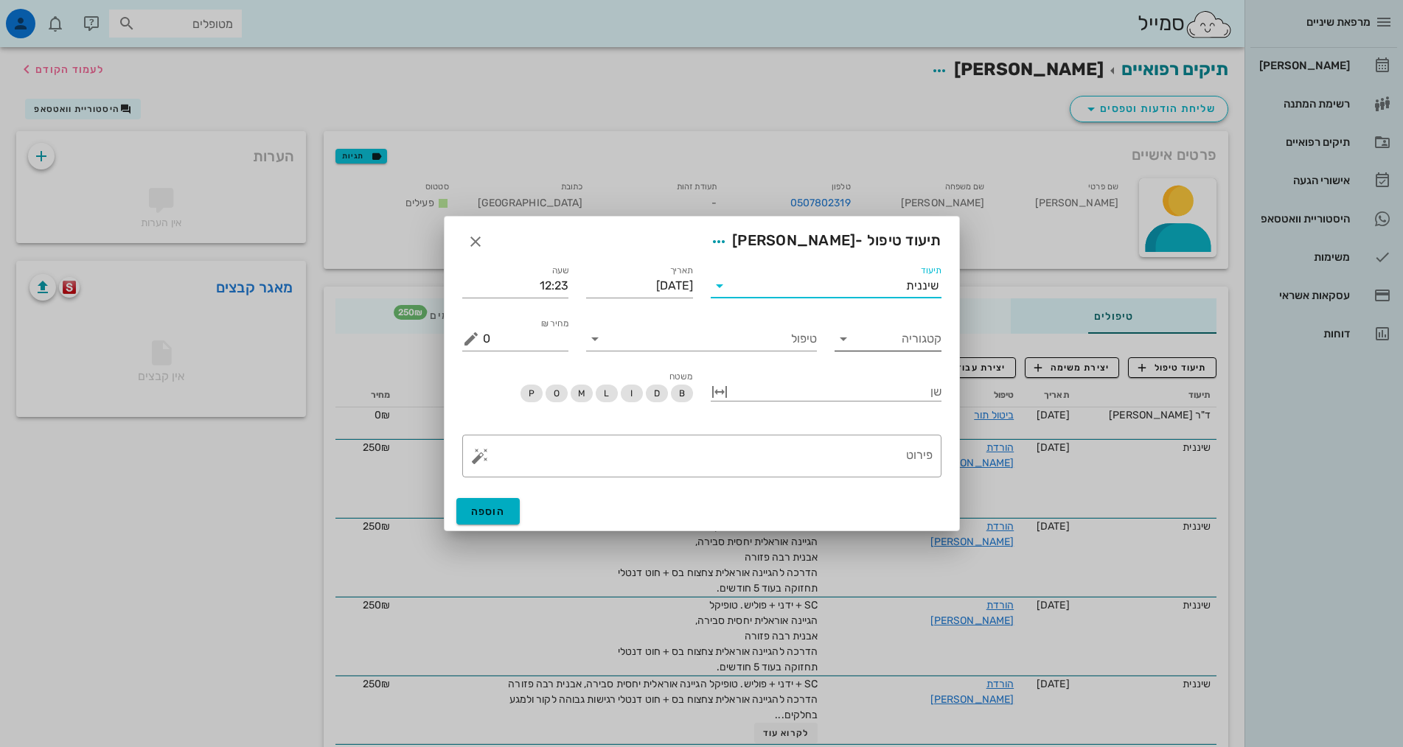
click at [916, 347] on input "קטגוריה" at bounding box center [899, 339] width 83 height 24
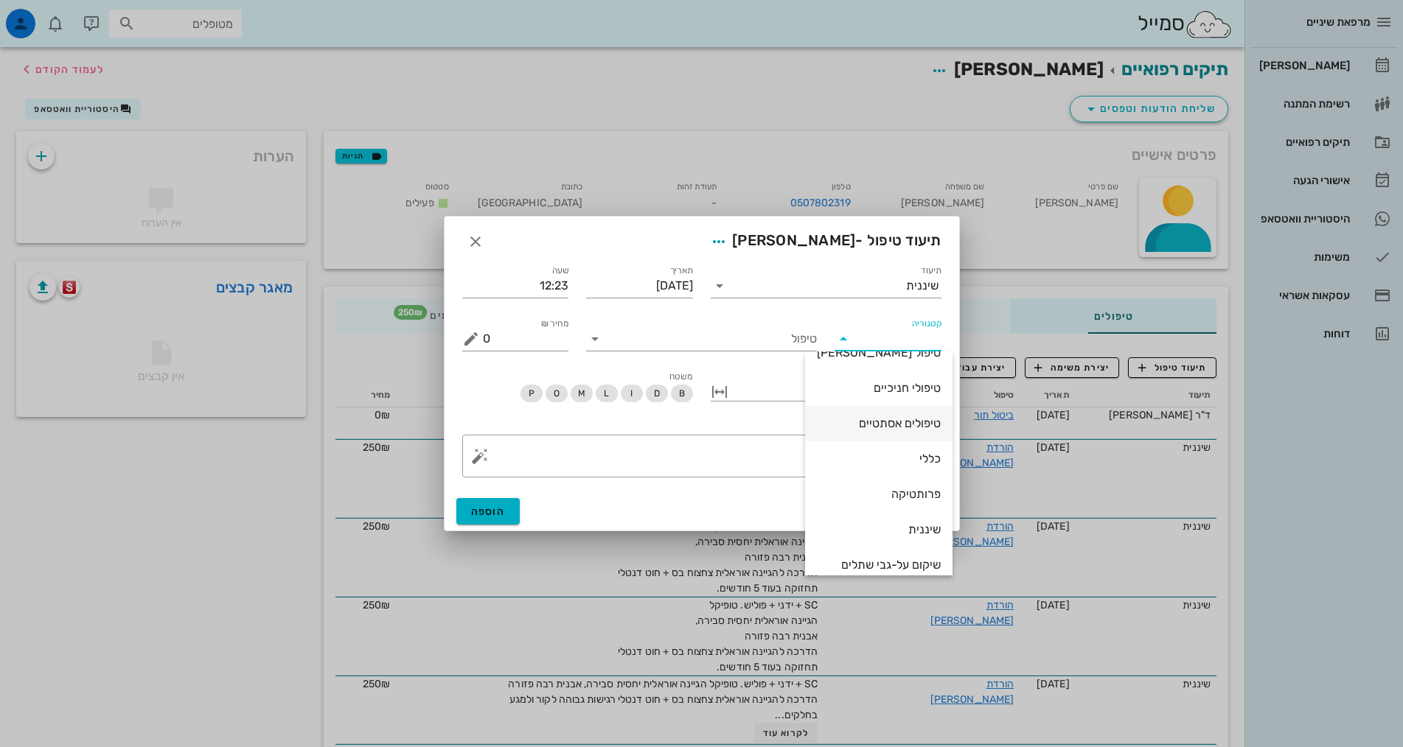
scroll to position [142, 0]
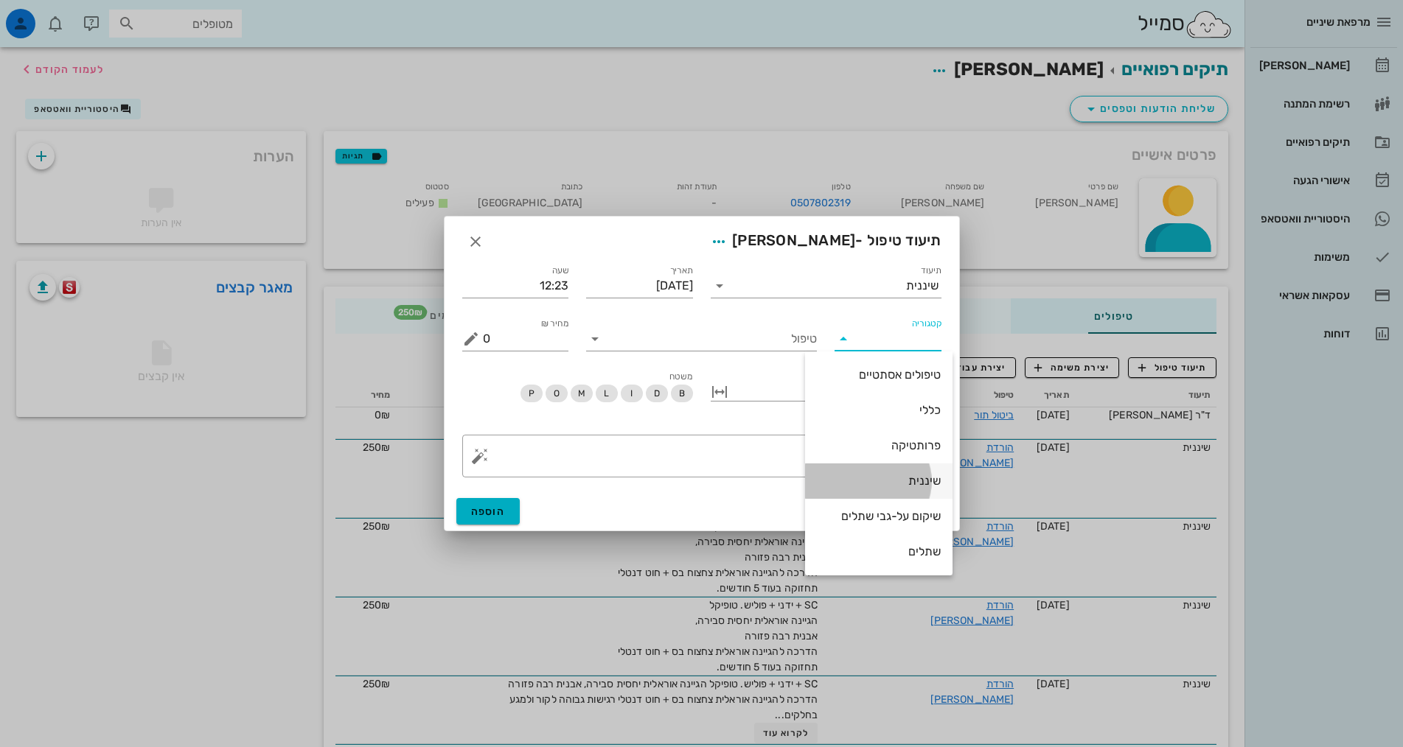
click at [917, 476] on div "שיננית" at bounding box center [879, 481] width 124 height 14
type input "שיננית"
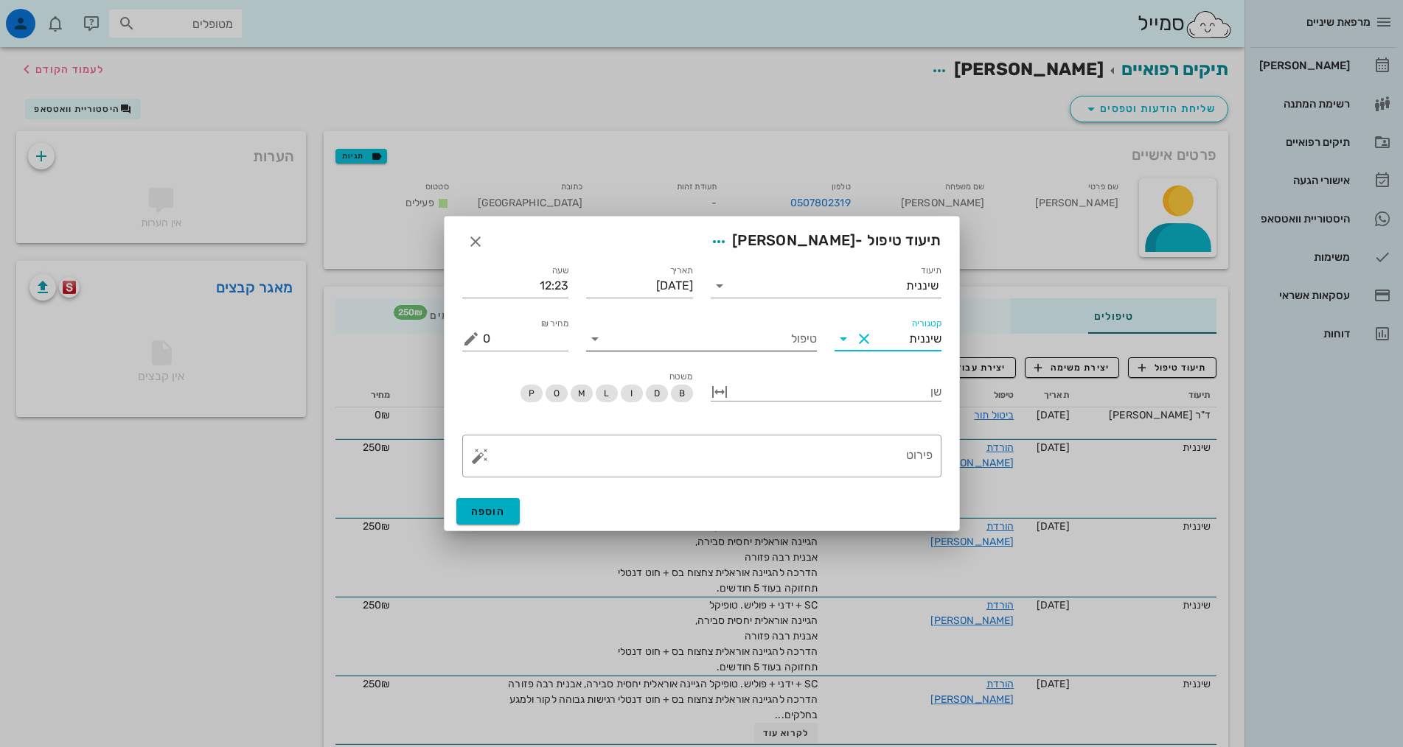
click at [747, 346] on input "טיפול" at bounding box center [712, 339] width 210 height 24
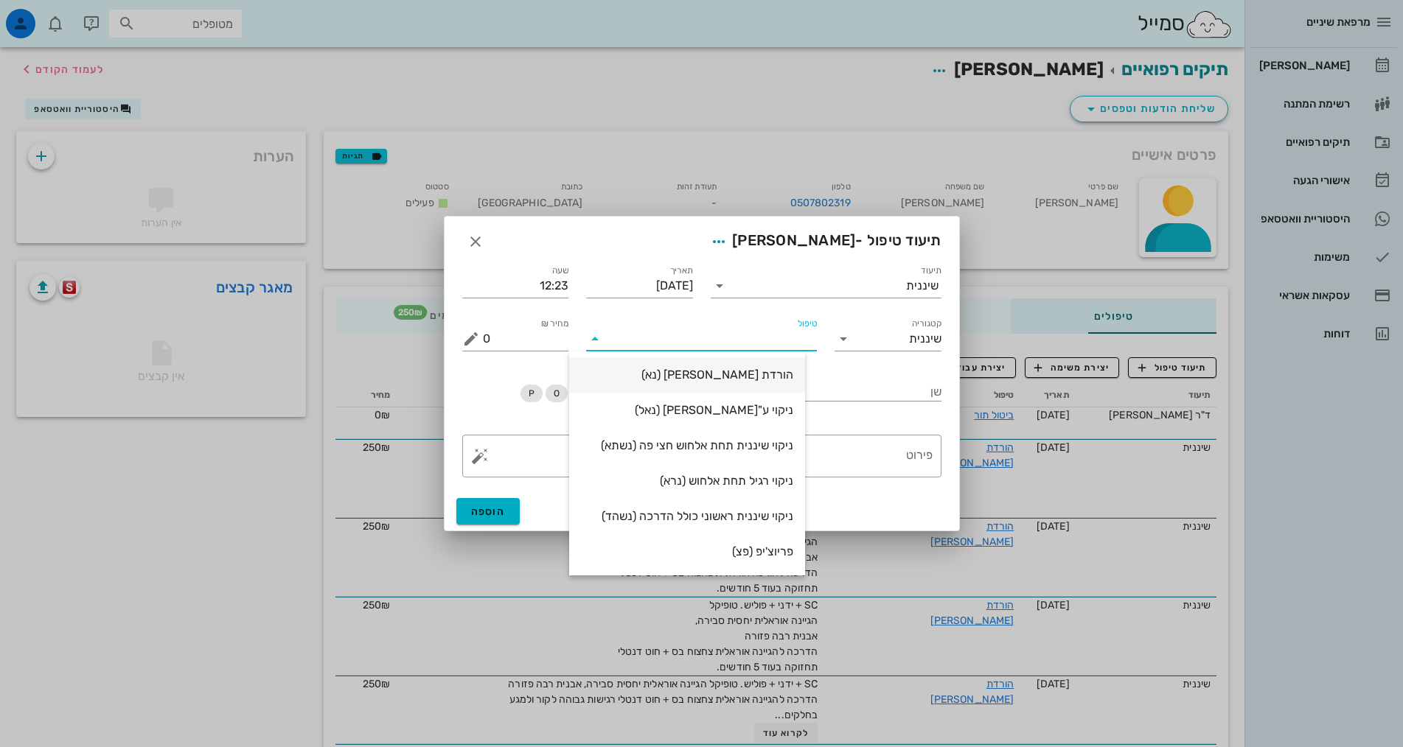
click at [769, 375] on div "הורדת [PERSON_NAME] (נא)" at bounding box center [687, 375] width 212 height 14
type input "250"
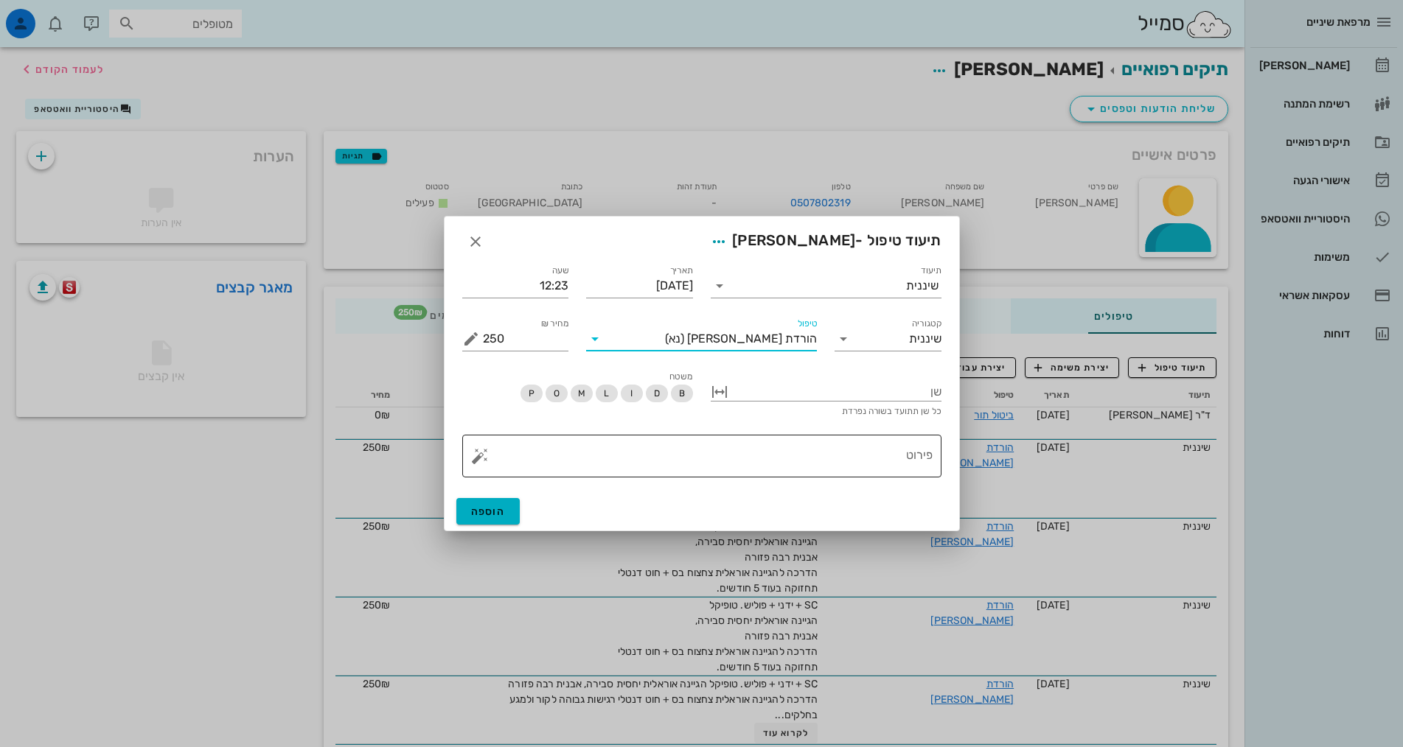
click at [809, 456] on textarea "פירוט" at bounding box center [708, 459] width 450 height 35
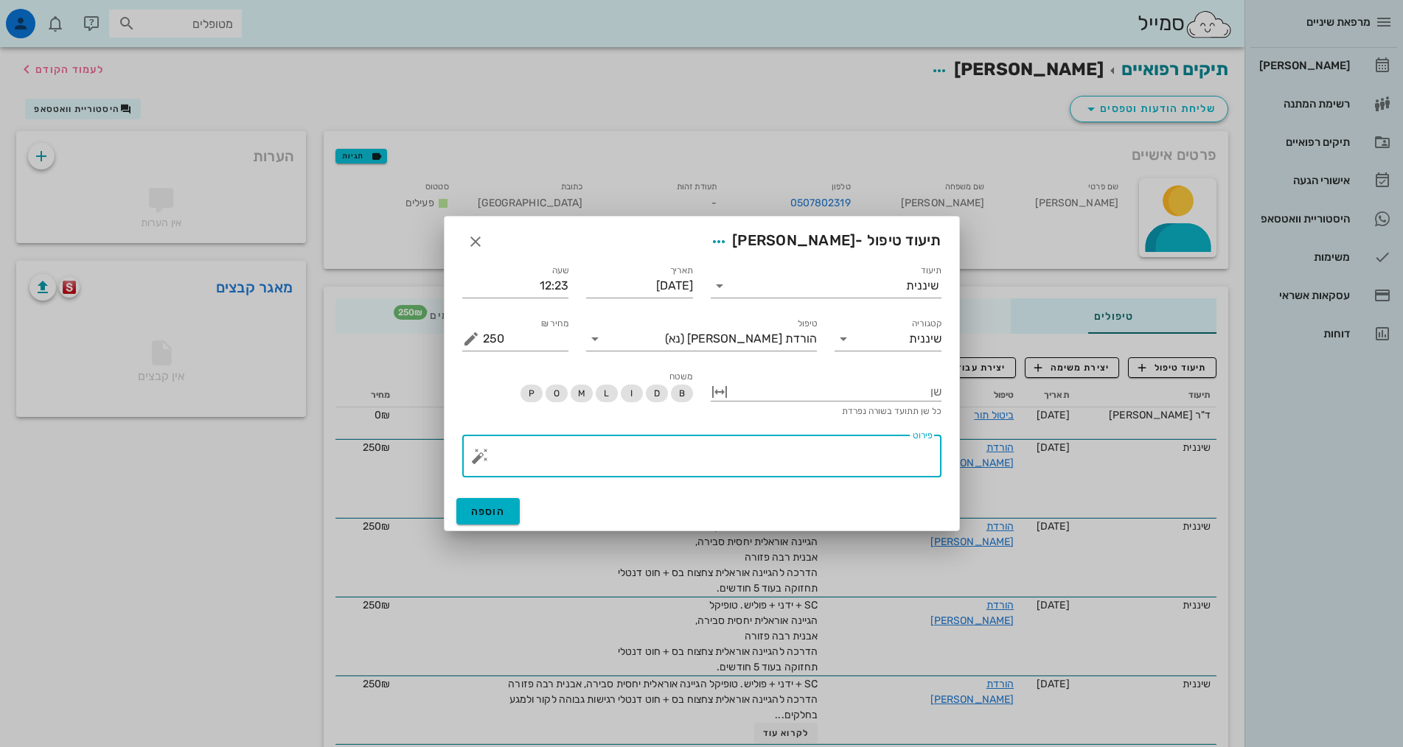
paste textarea "SC + ידני + פוליש. טופיקל הגיינה אוראלית יחסית סבירה, אבנית רבה פזורה הדרכה להג…"
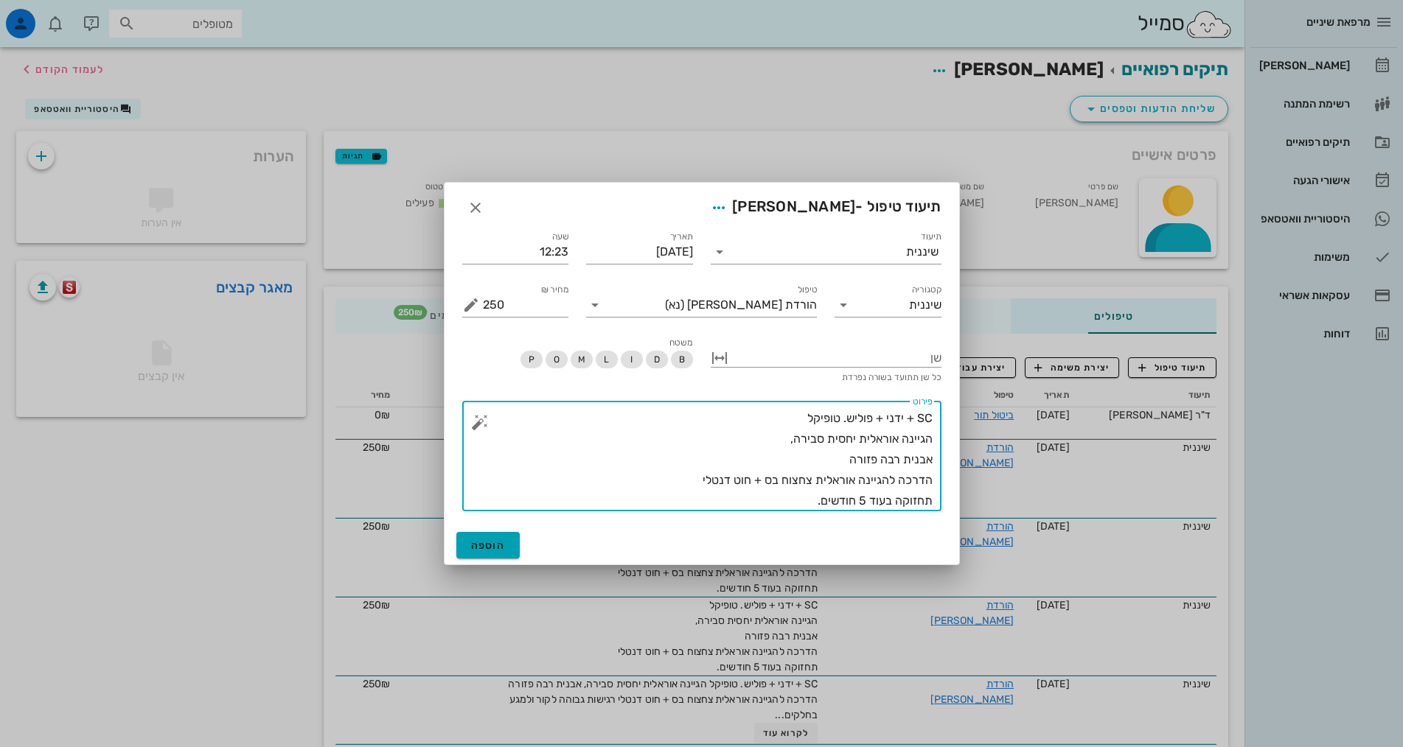
type textarea "SC + ידני + פוליש. טופיקל הגיינה אוראלית יחסית סבירה, אבנית רבה פזורה הדרכה להג…"
click at [508, 550] on button "הוספה" at bounding box center [488, 545] width 64 height 27
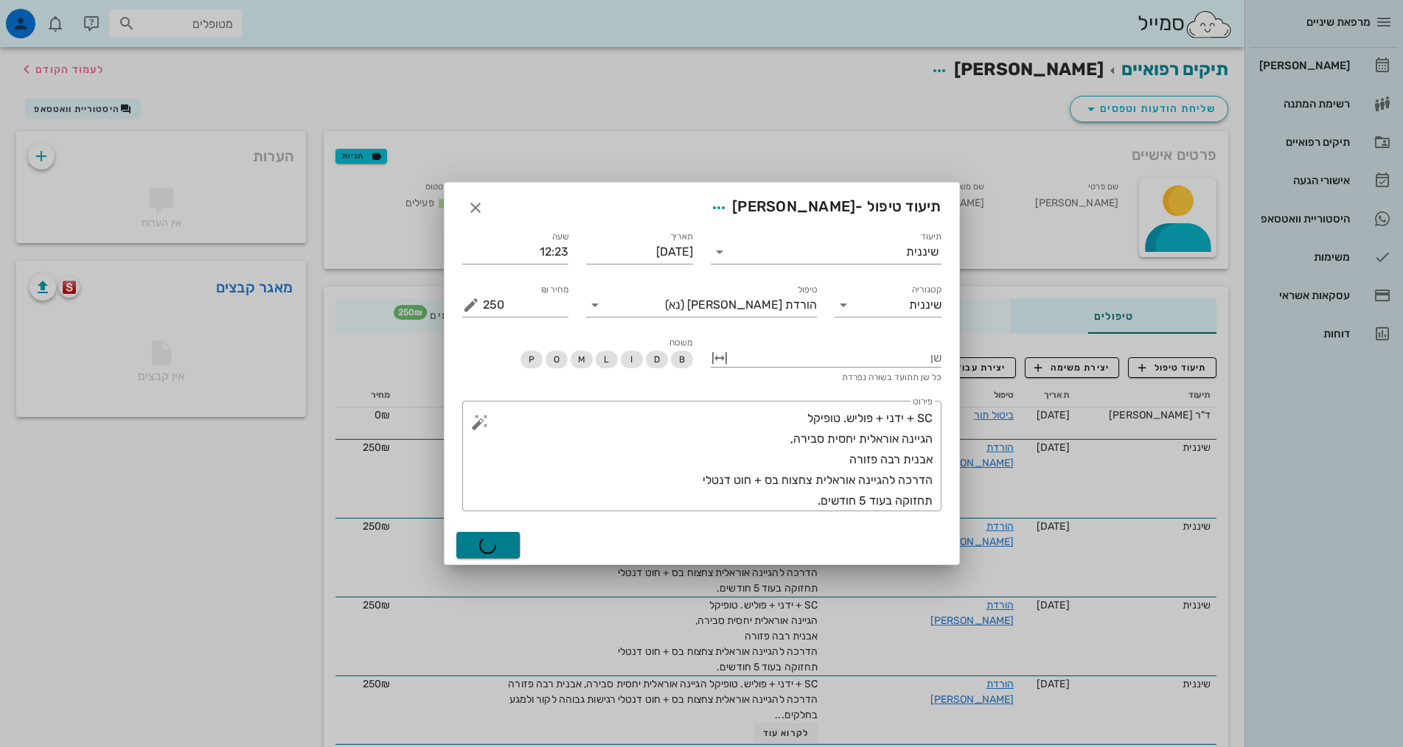
click at [508, 550] on div "הוספה" at bounding box center [701, 545] width 514 height 38
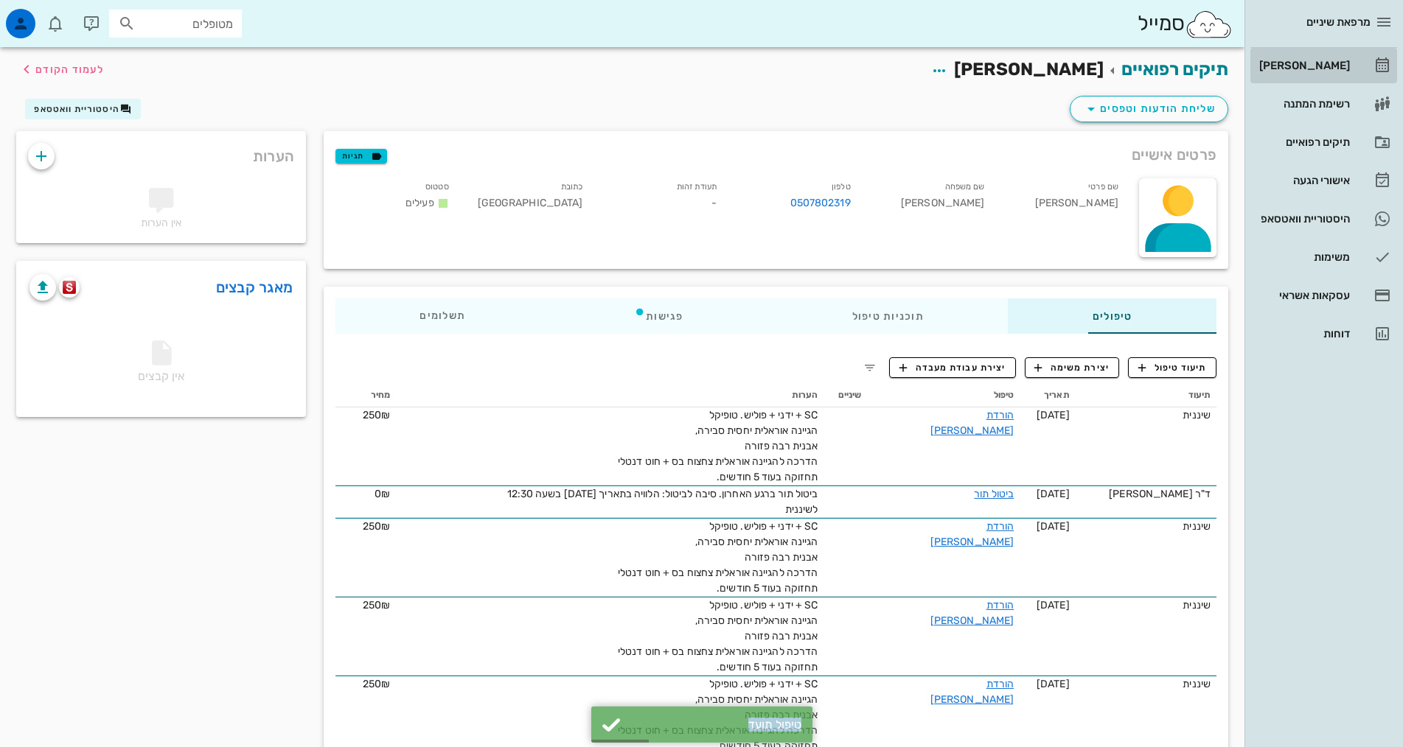
click at [1325, 71] on div "[PERSON_NAME]" at bounding box center [1303, 66] width 94 height 12
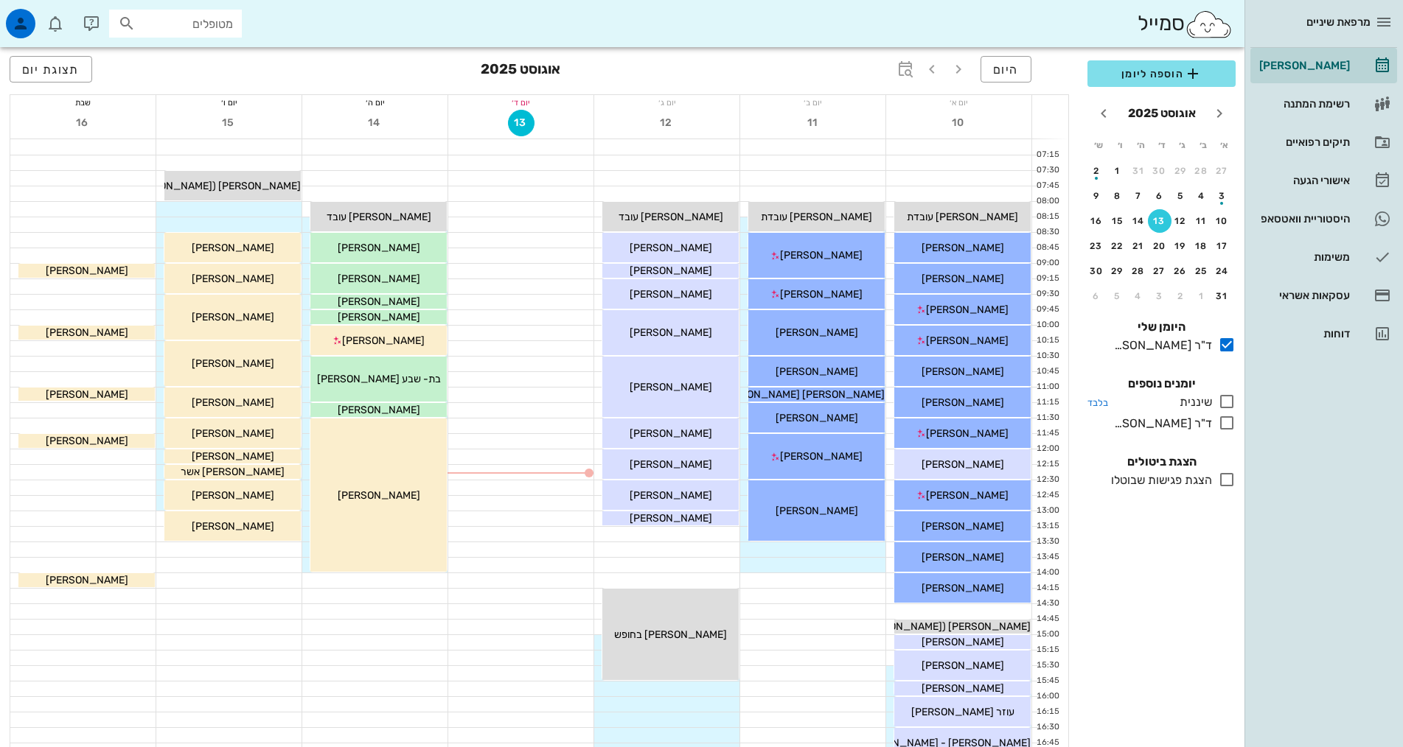
click at [1224, 408] on icon at bounding box center [1227, 402] width 18 height 18
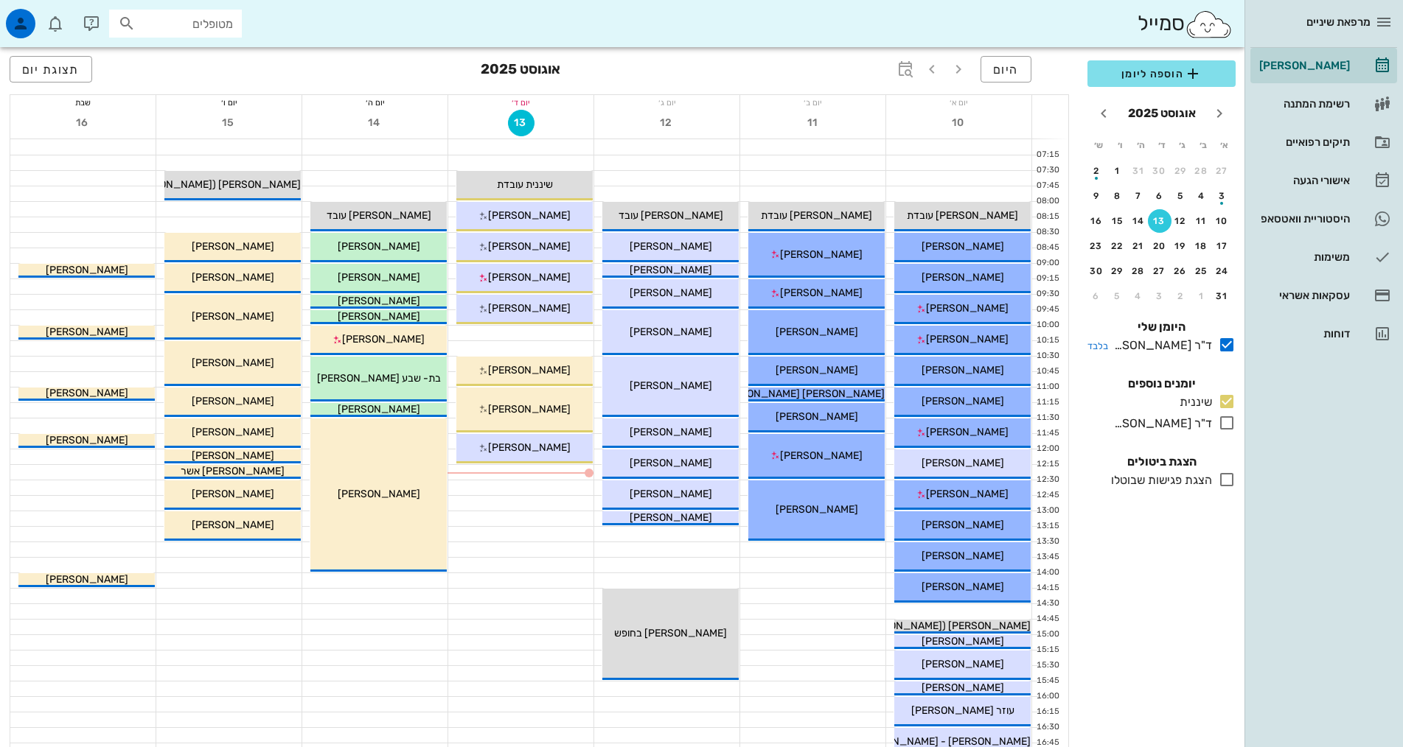
click at [1226, 347] on icon at bounding box center [1227, 345] width 18 height 18
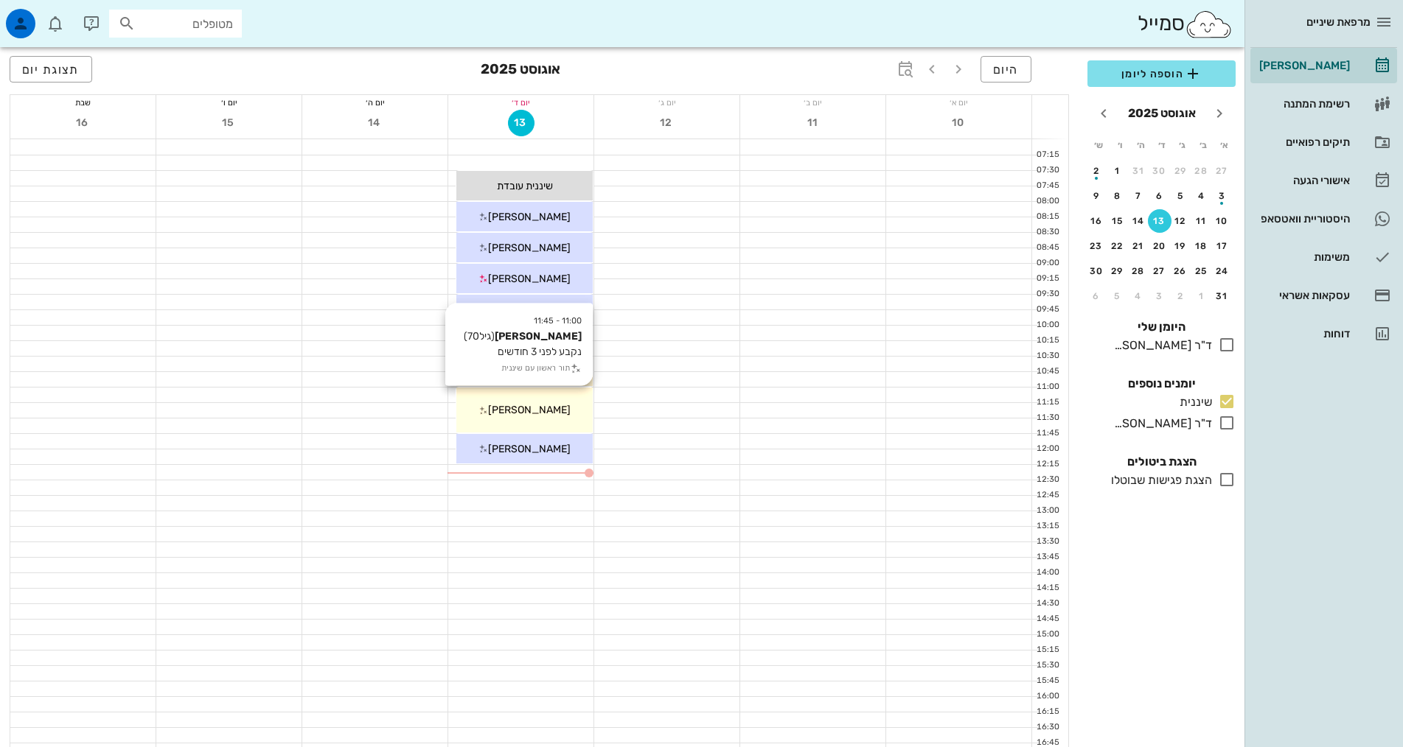
click at [547, 409] on span "[PERSON_NAME]" at bounding box center [529, 410] width 83 height 13
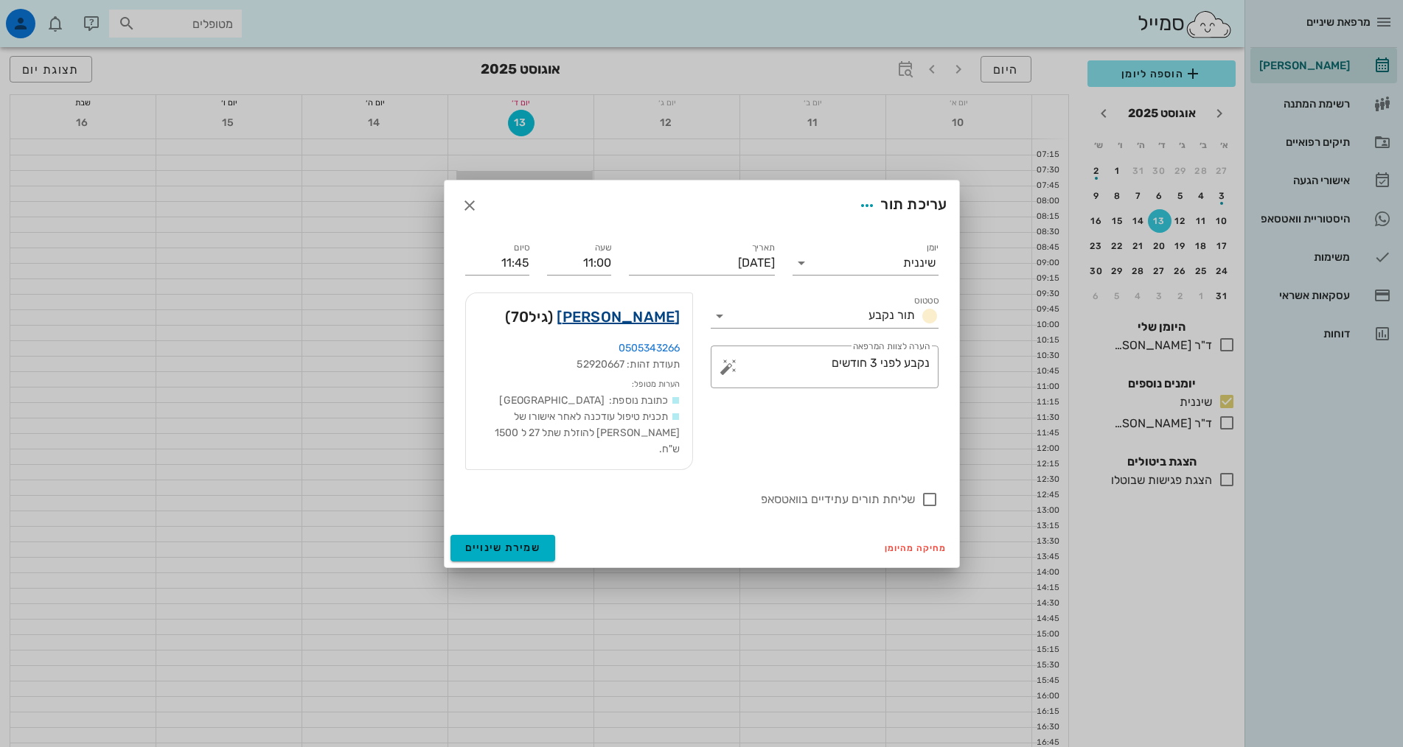
click at [635, 325] on link "[PERSON_NAME]" at bounding box center [618, 317] width 123 height 24
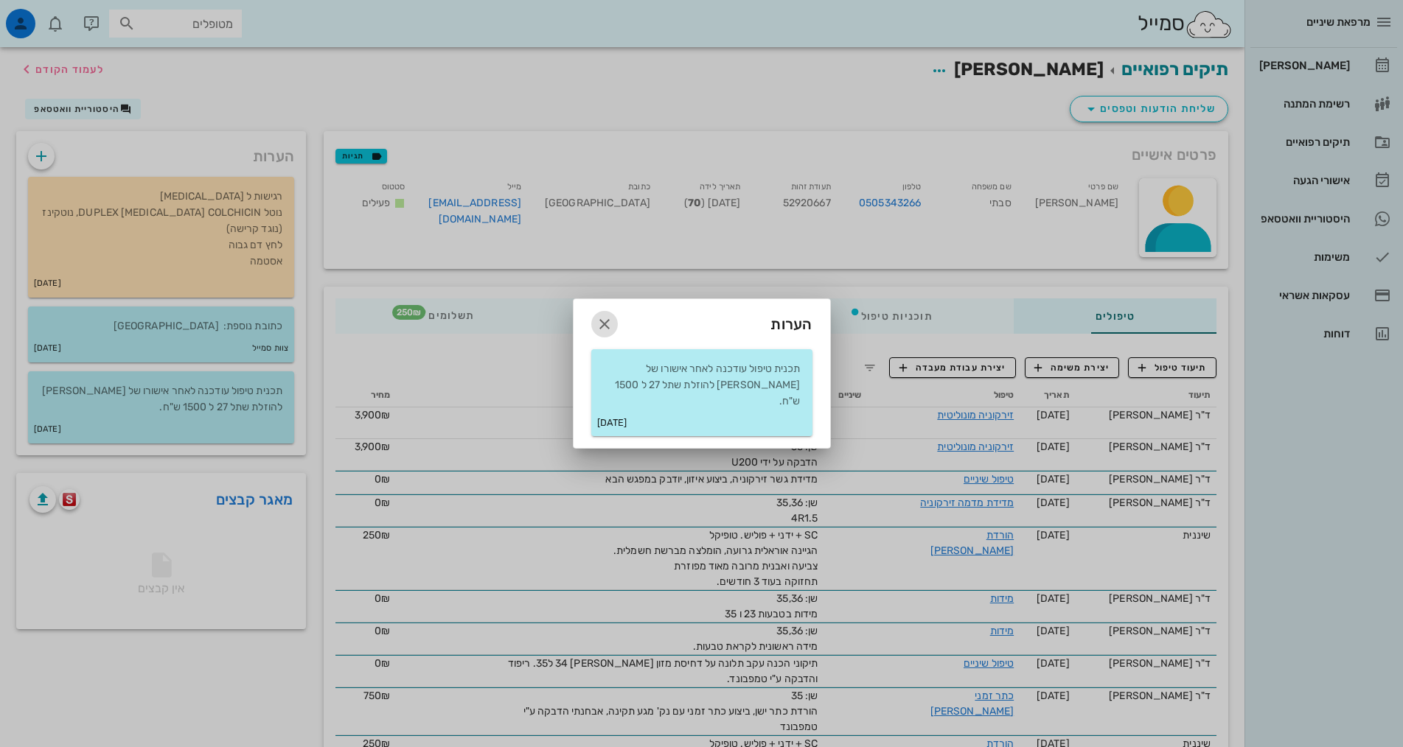
click at [601, 329] on icon "button" at bounding box center [605, 324] width 18 height 18
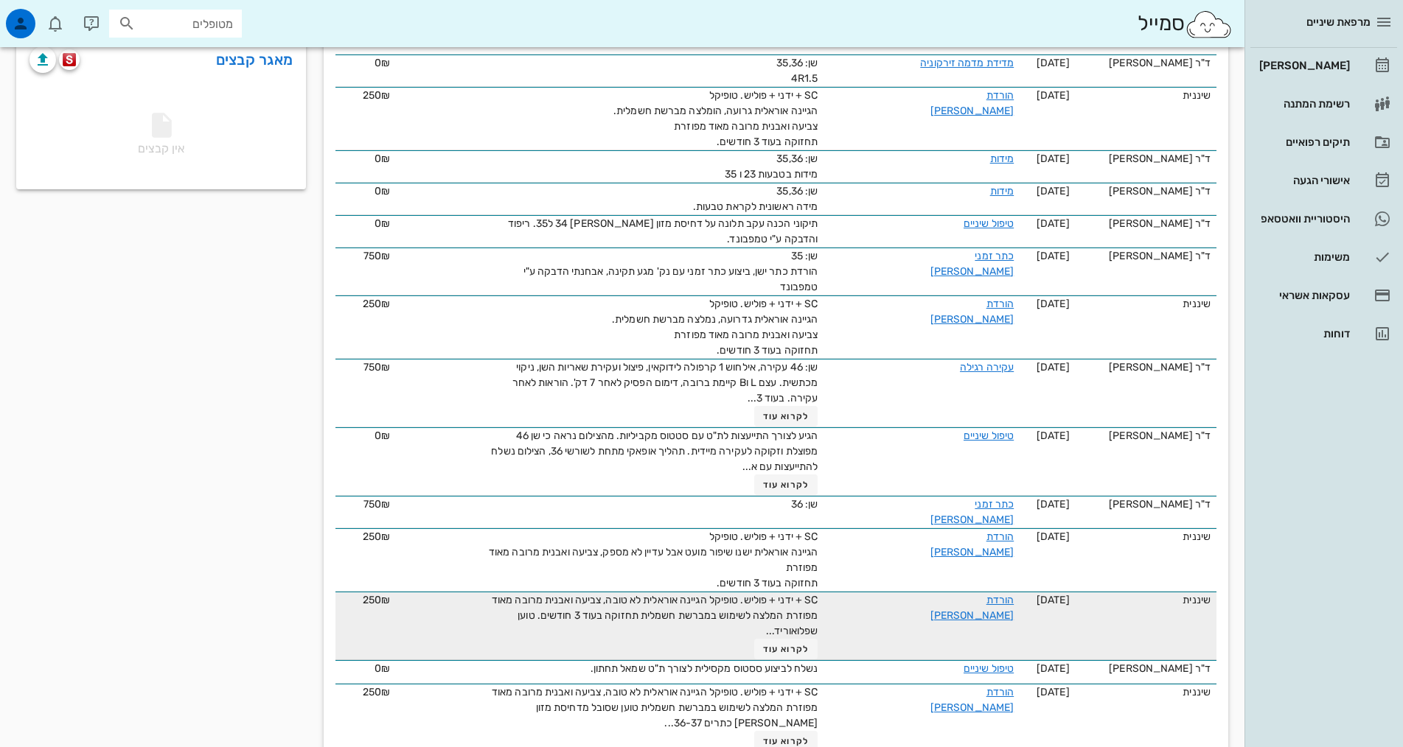
scroll to position [442, 0]
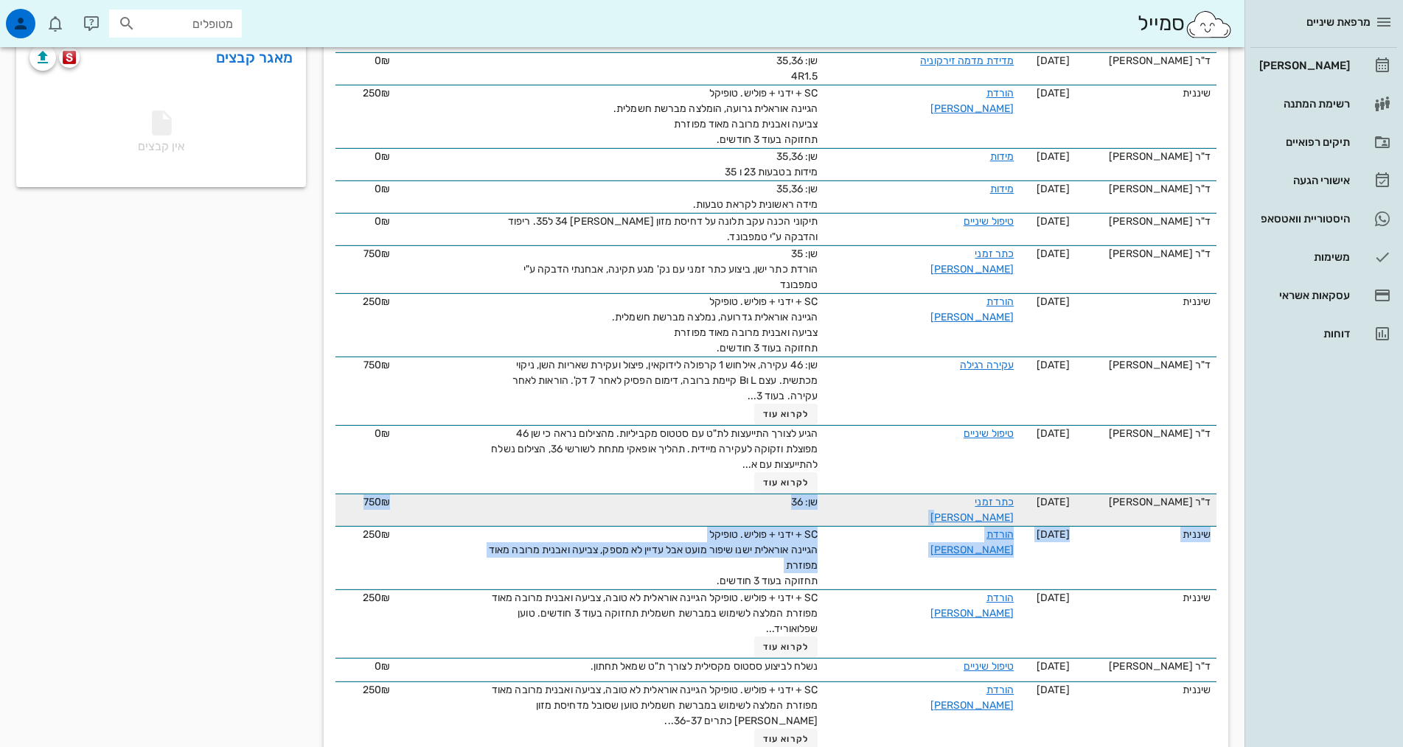
drag, startPoint x: 652, startPoint y: 564, endPoint x: 873, endPoint y: 506, distance: 229.2
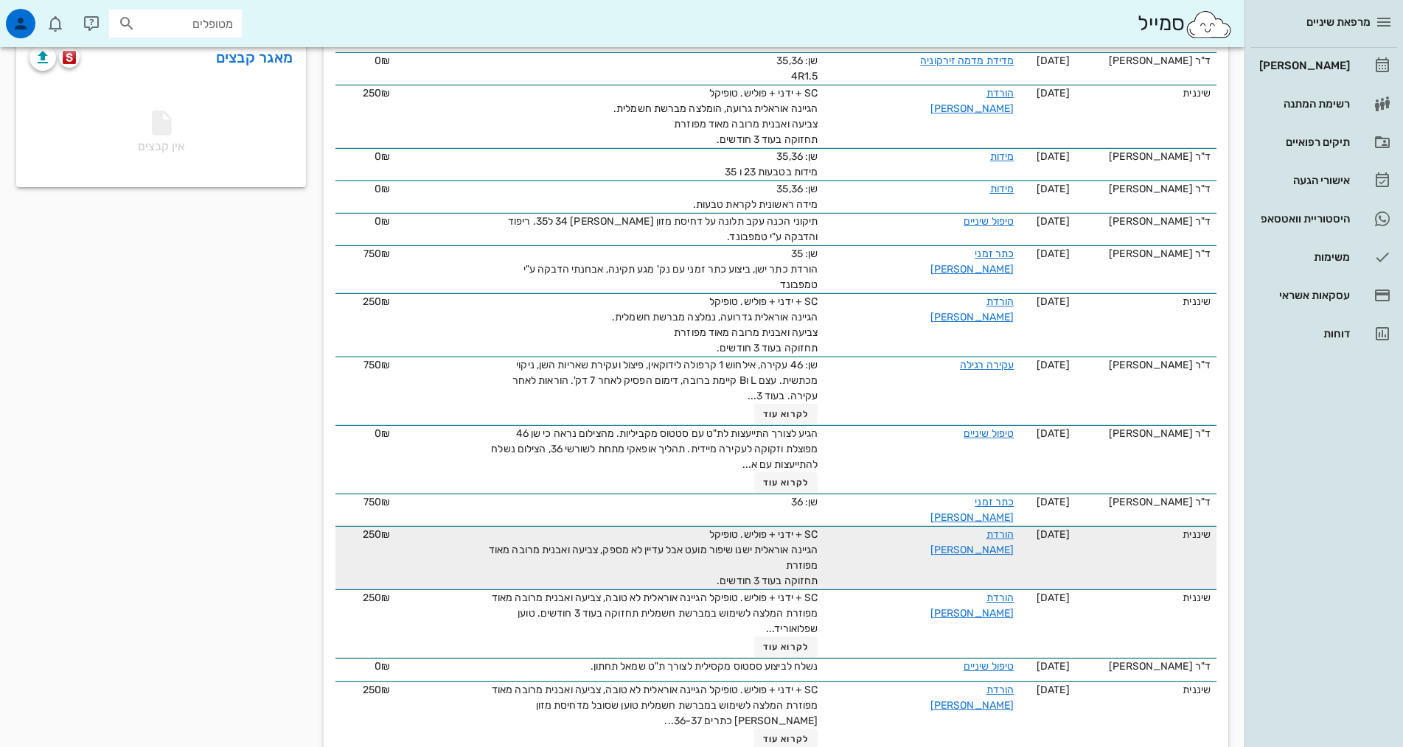
click at [674, 565] on div "SC + ידני + פוליש. טופיקל הגיינה אוראלית ישנו שיפור מועט אבל עדיין לא מספק, צבי…" at bounding box center [652, 558] width 332 height 62
drag, startPoint x: 664, startPoint y: 571, endPoint x: 817, endPoint y: 523, distance: 159.7
click at [817, 526] on tr "שיננית [DATE] הורדת [PERSON_NAME] SC + ידני + פוליש. טופיקל הגיינה אוראלית ישנו…" at bounding box center [775, 557] width 881 height 63
copy span "SC + ידני + פוליש. טופיקל הגיינה אוראלית ישנו שיפור מועט אבל עדיין לא מספק, צבי…"
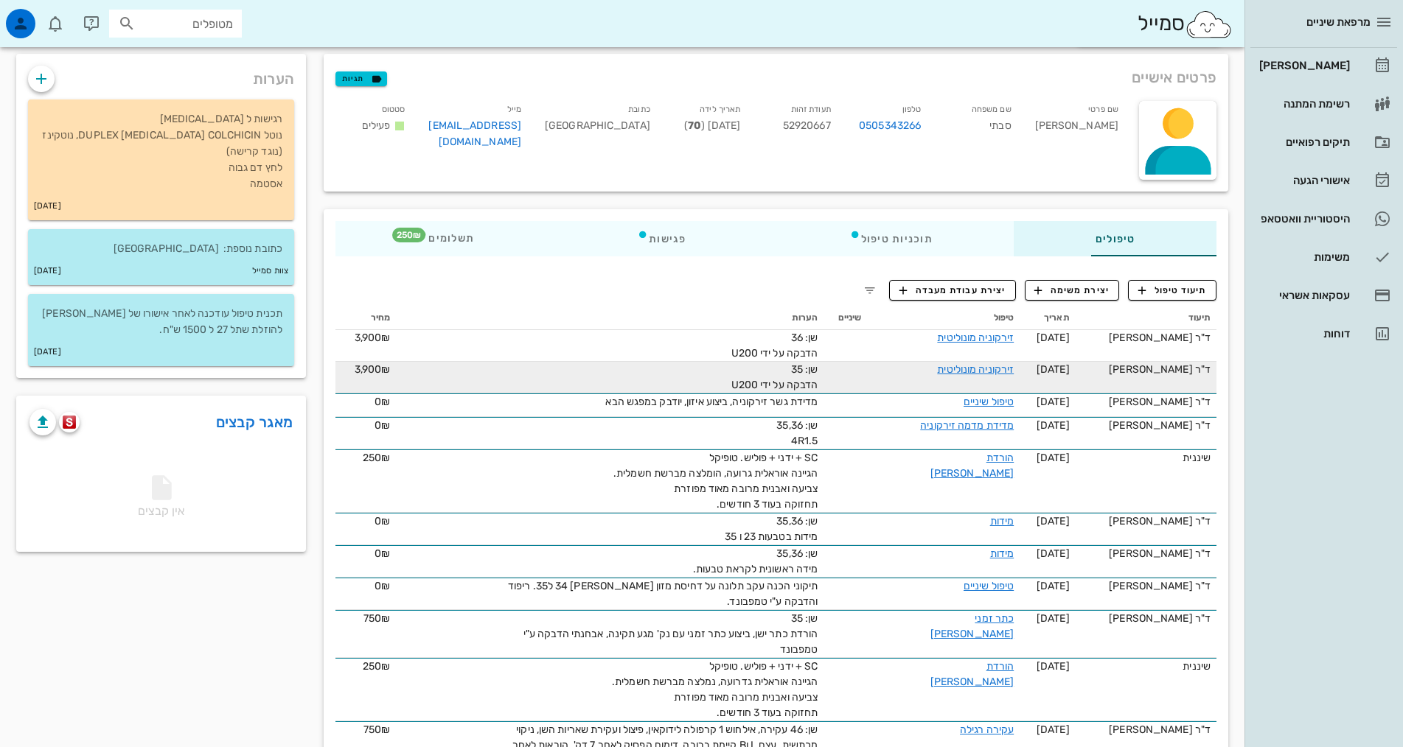
scroll to position [0, 0]
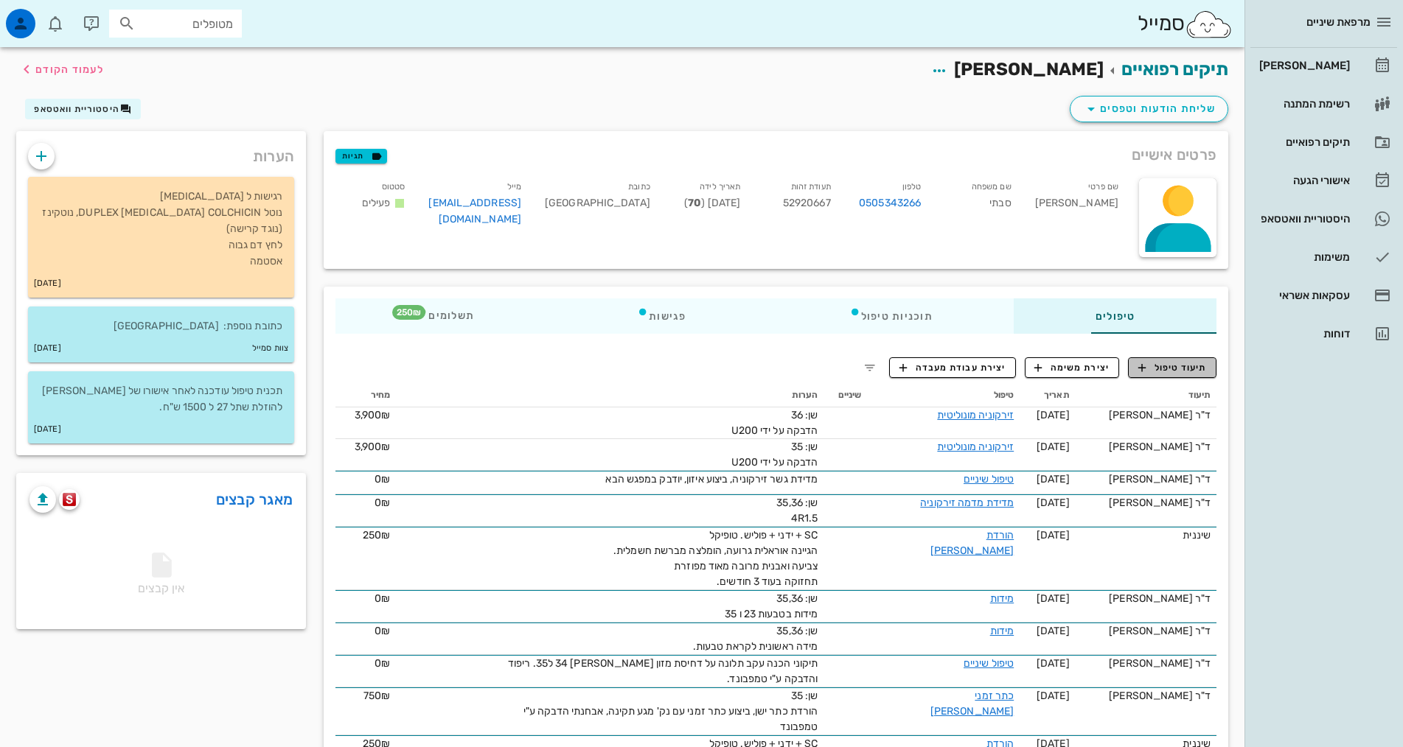
click at [1148, 369] on span "תיעוד טיפול" at bounding box center [1172, 367] width 69 height 13
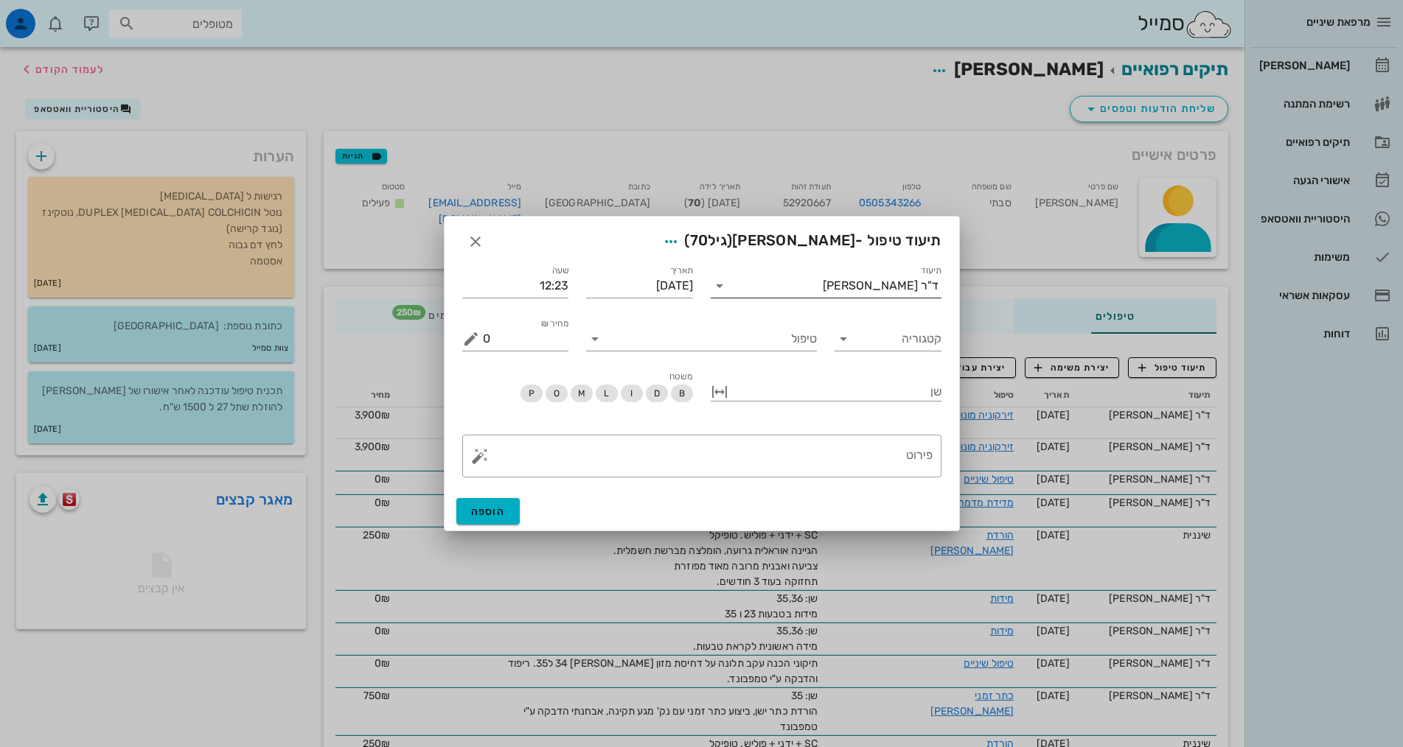
click at [823, 290] on input "תיעוד" at bounding box center [776, 286] width 91 height 24
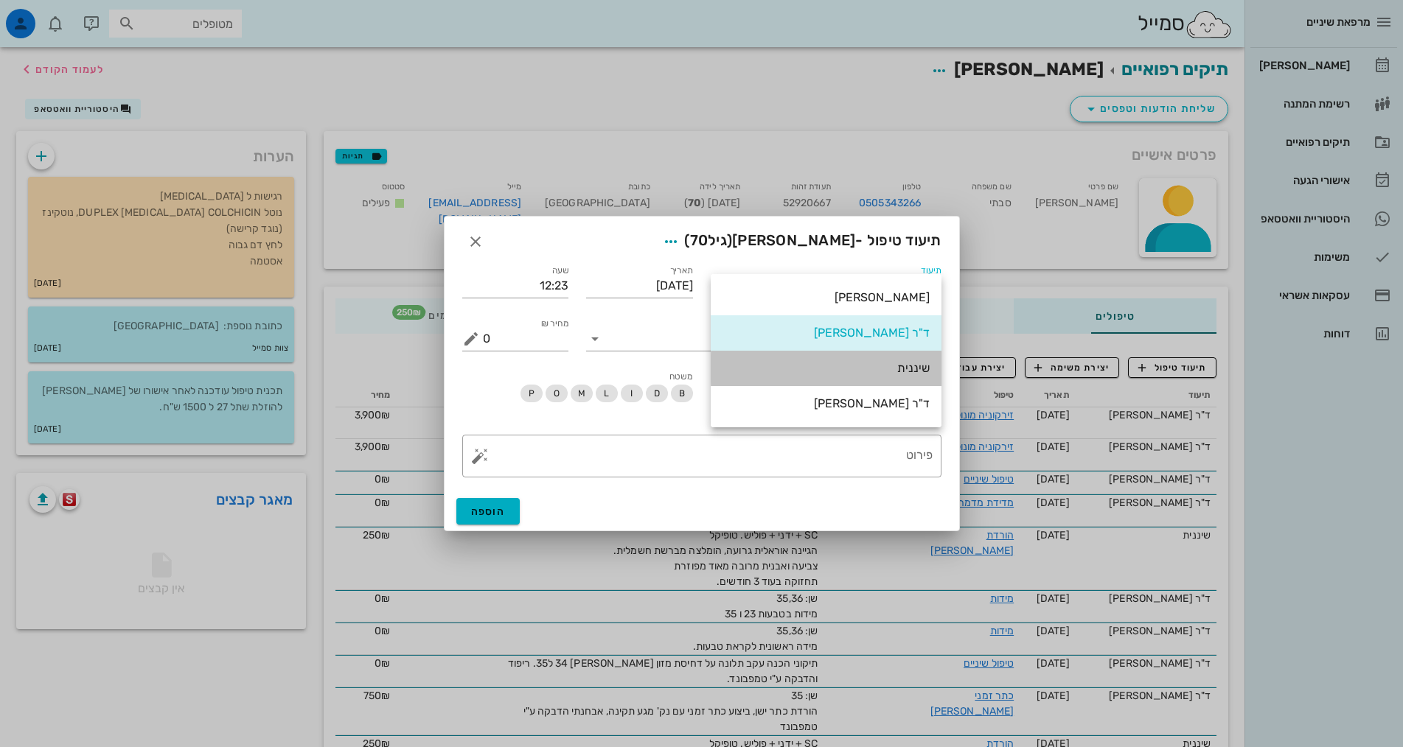
click at [891, 364] on div "שיננית" at bounding box center [825, 368] width 207 height 14
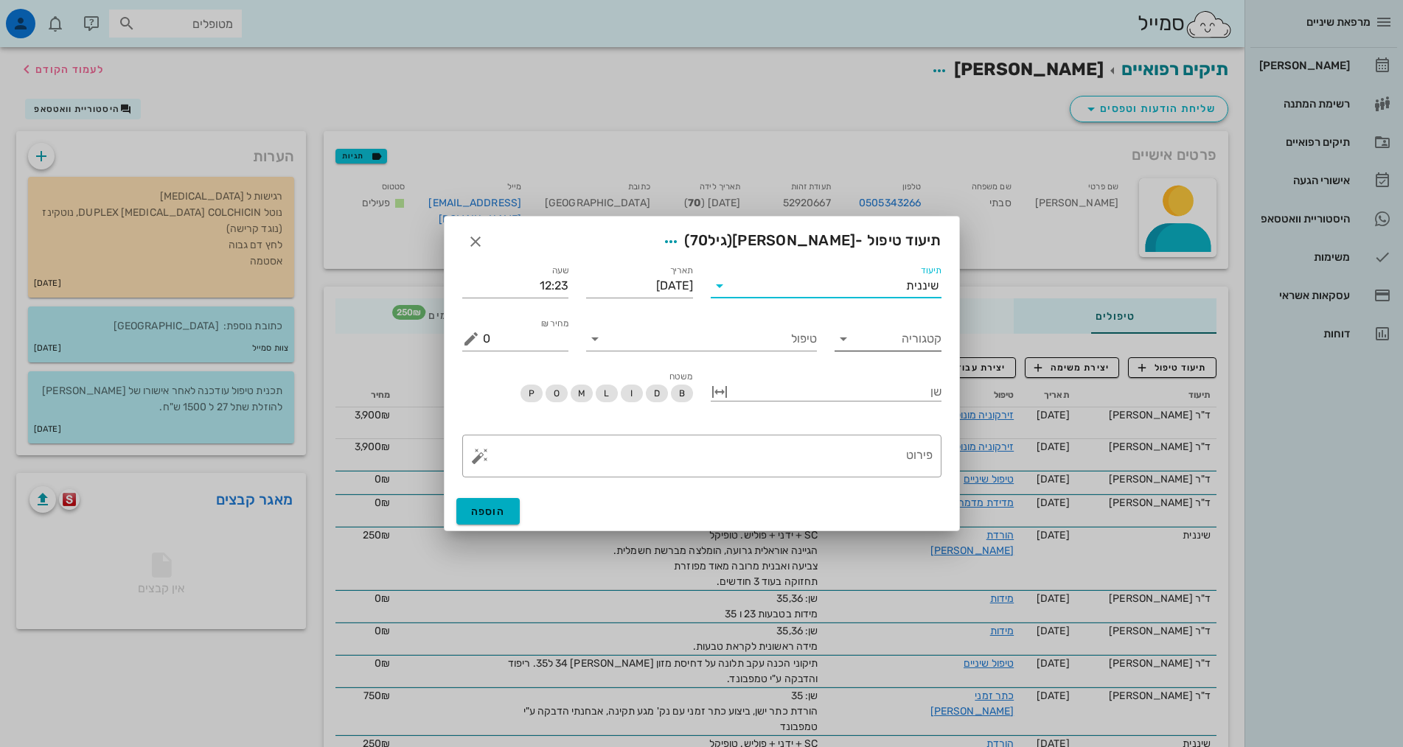
click at [890, 342] on input "קטגוריה" at bounding box center [899, 339] width 83 height 24
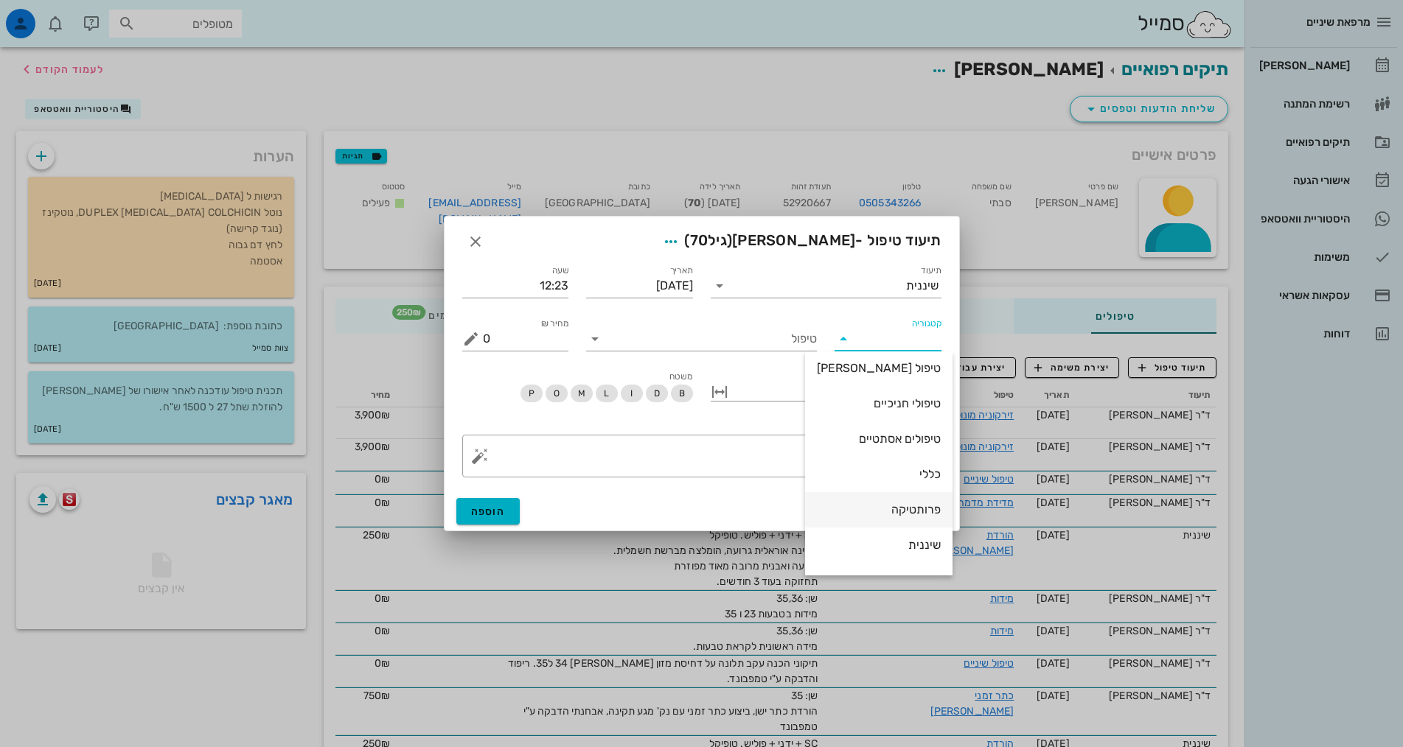
scroll to position [142, 0]
click at [911, 481] on div "שיננית" at bounding box center [879, 481] width 124 height 14
type input "שיננית"
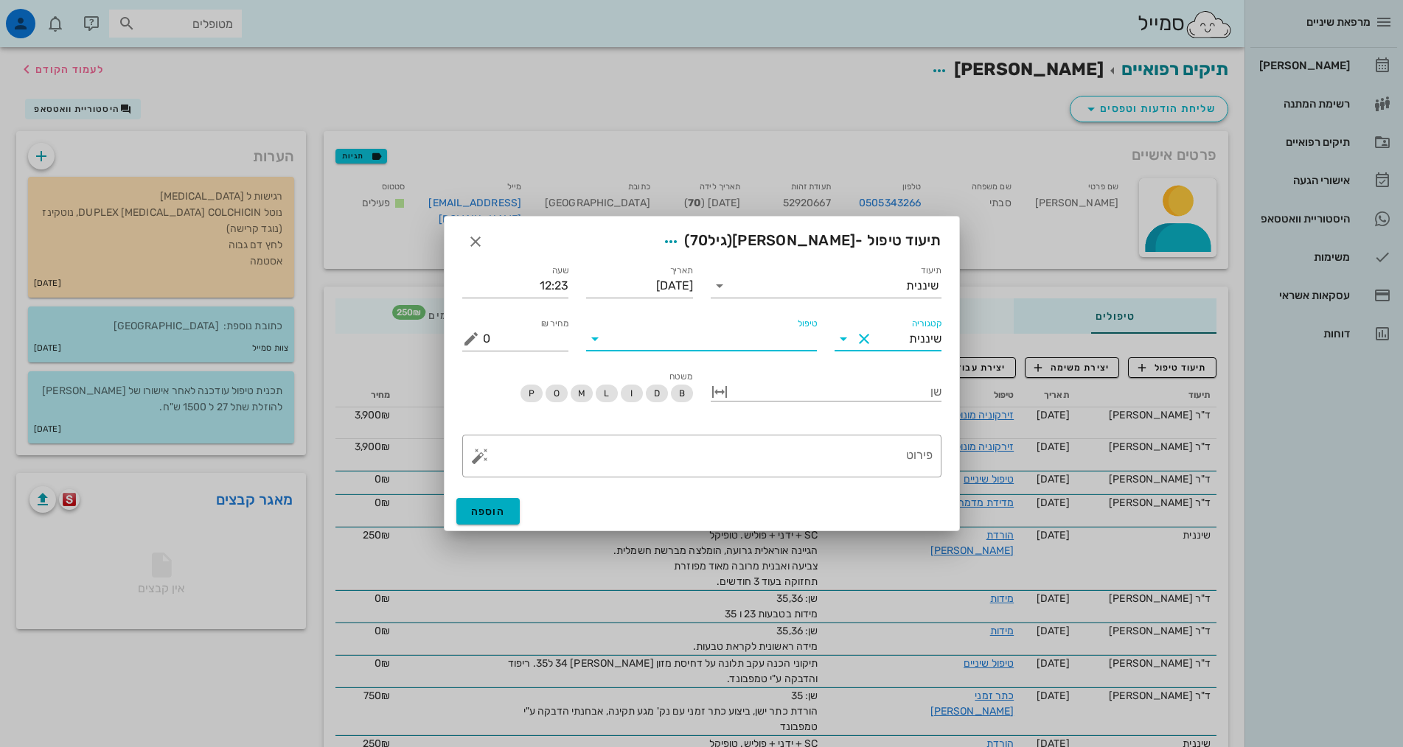
click at [786, 344] on input "טיפול" at bounding box center [712, 339] width 210 height 24
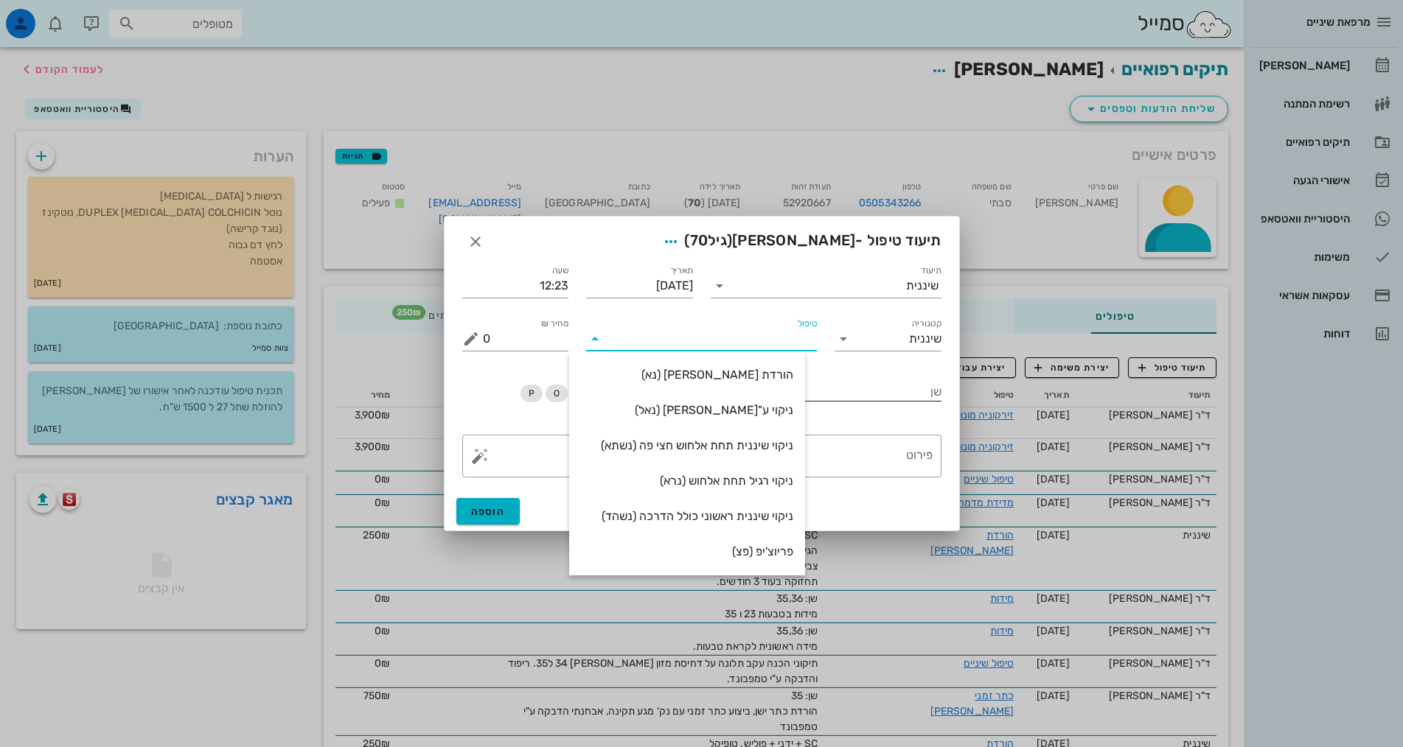
click at [776, 380] on div "הורדת [PERSON_NAME] (נא)" at bounding box center [687, 375] width 212 height 14
type input "250"
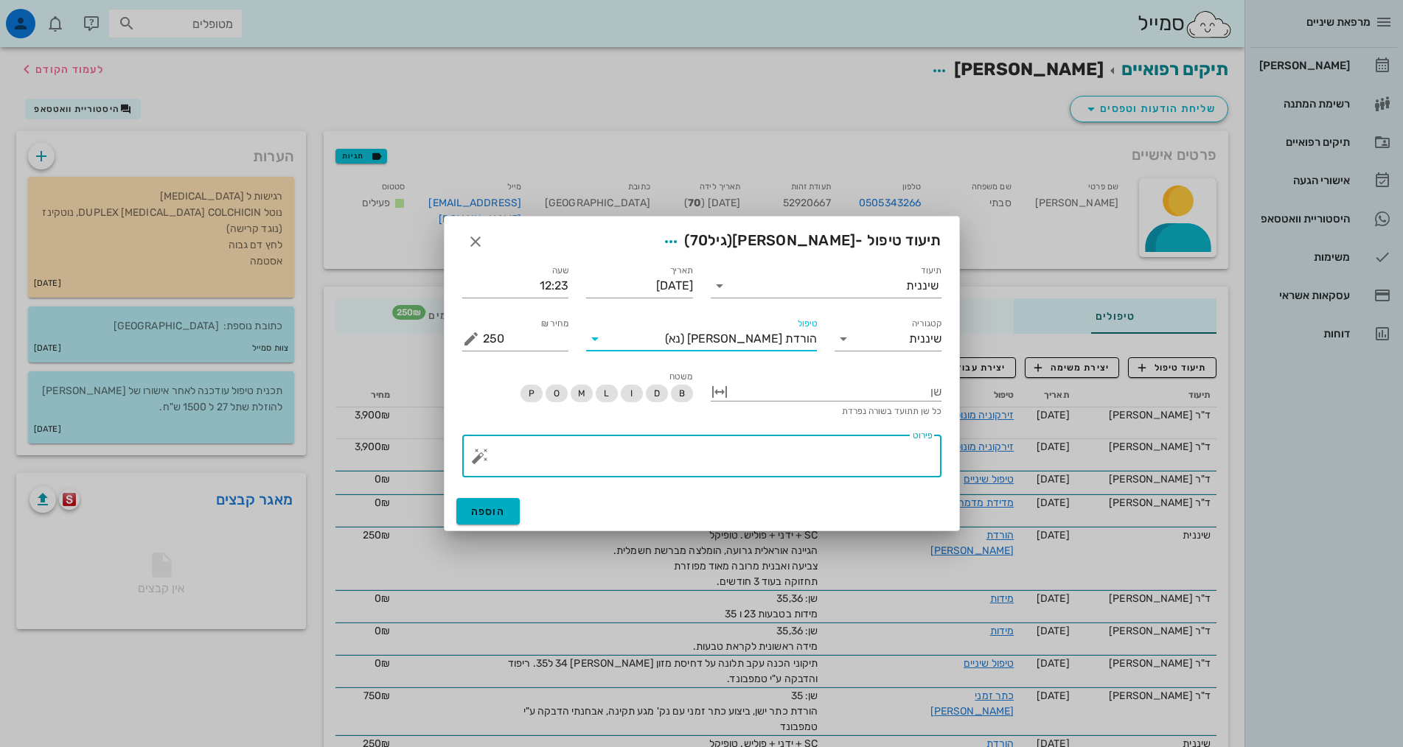
click at [829, 454] on textarea "פירוט" at bounding box center [708, 459] width 450 height 35
paste textarea "SC + ידני + פוליש. טופיקל הגיינה אוראלית ישנו שיפור מועט אבל עדיין לא מספק, צבי…"
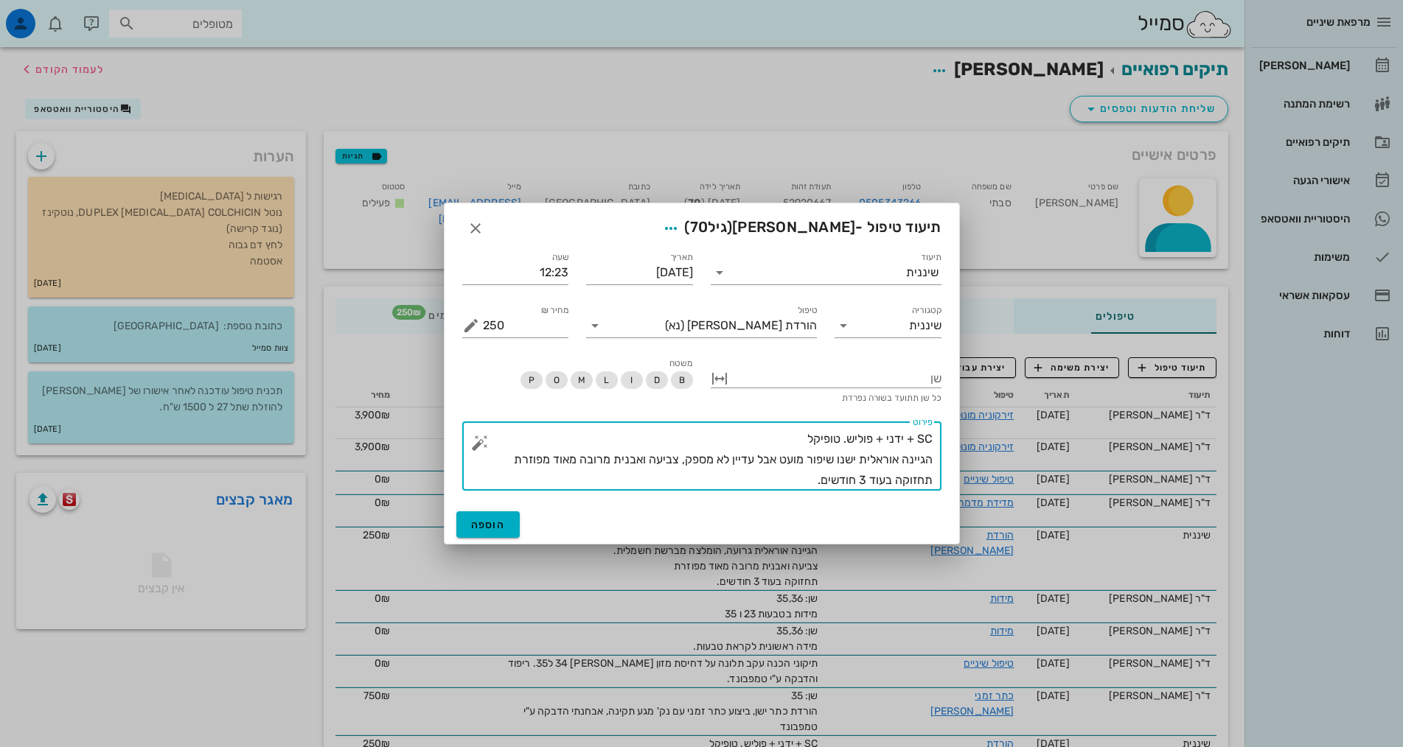
drag, startPoint x: 810, startPoint y: 462, endPoint x: 687, endPoint y: 459, distance: 123.1
click at [687, 459] on textarea "SC + ידני + פוליש. טופיקל הגיינה אוראלית ישנו שיפור מועט אבל עדיין לא מספק, צבי…" at bounding box center [708, 460] width 450 height 62
type textarea "SC + ידני + פוליש. טופיקל הגיינה אוראלית ישנו שיפור, צביעה ואבנית מרובה מאוד מפ…"
click at [481, 528] on span "הוספה" at bounding box center [488, 525] width 35 height 13
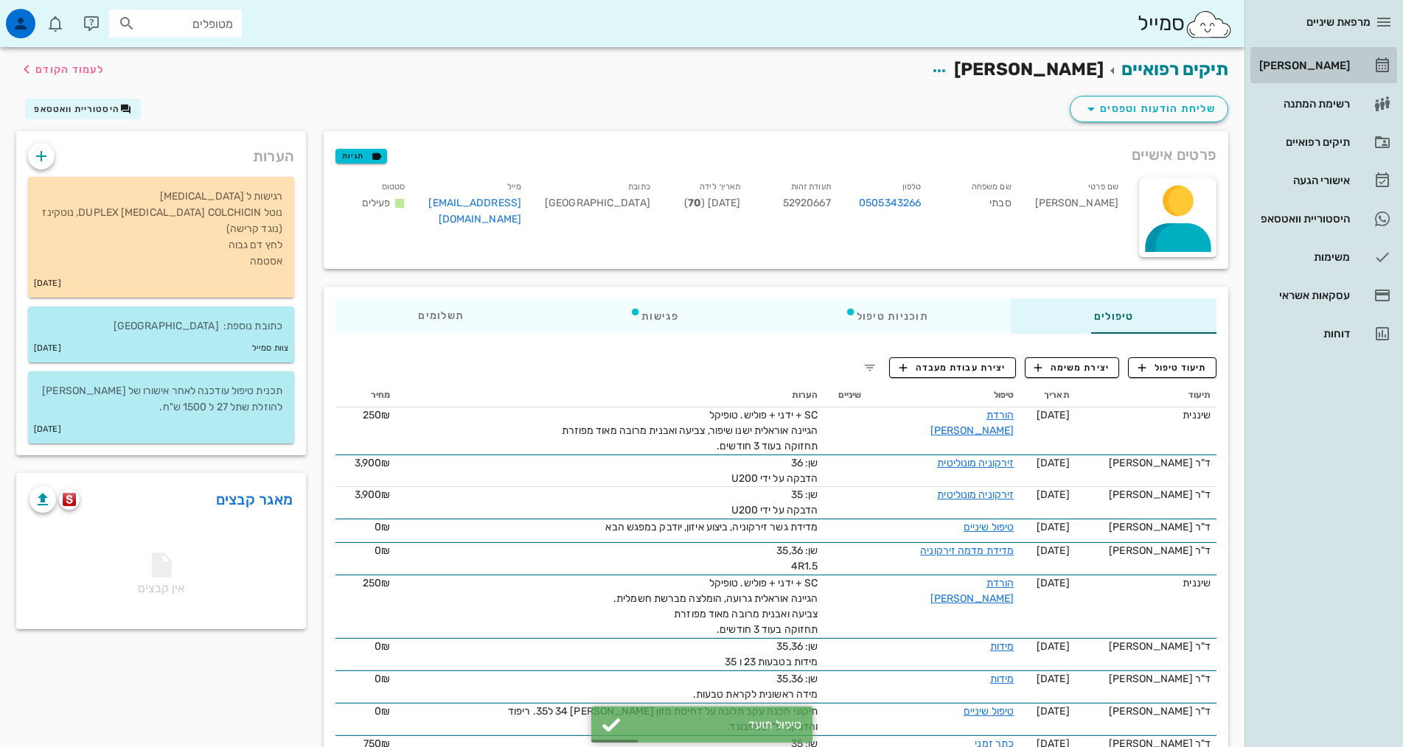
click at [1314, 66] on div "[PERSON_NAME]" at bounding box center [1303, 66] width 94 height 12
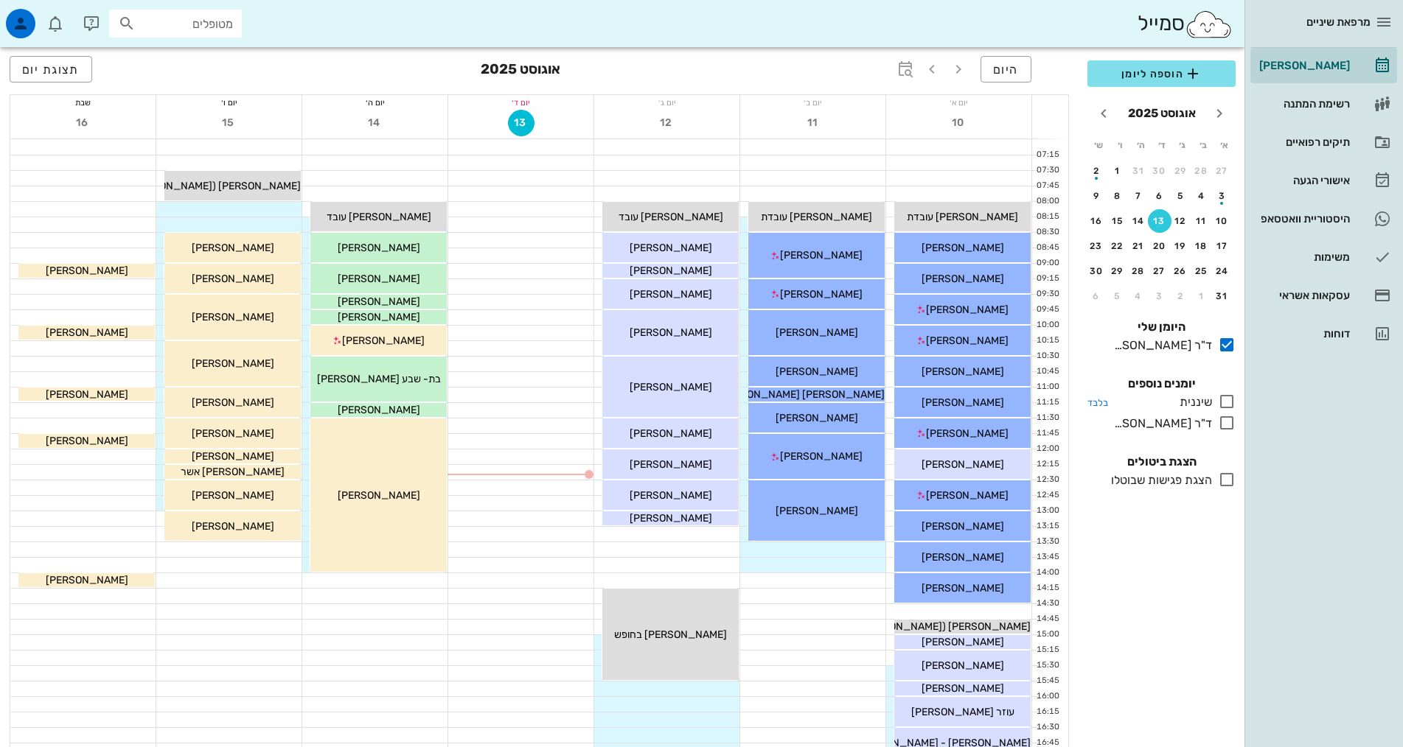
click at [1229, 402] on icon at bounding box center [1227, 402] width 18 height 18
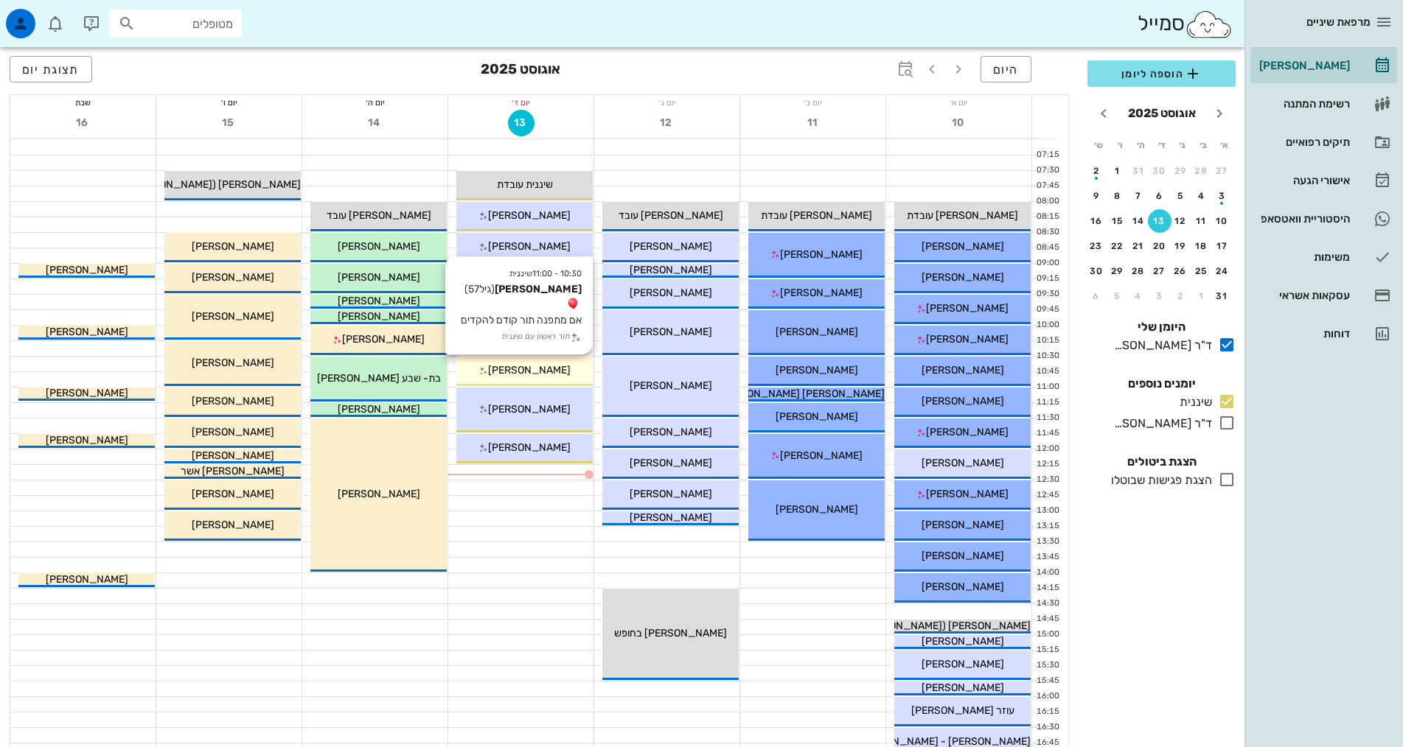
click at [543, 369] on span "[PERSON_NAME]" at bounding box center [529, 370] width 83 height 13
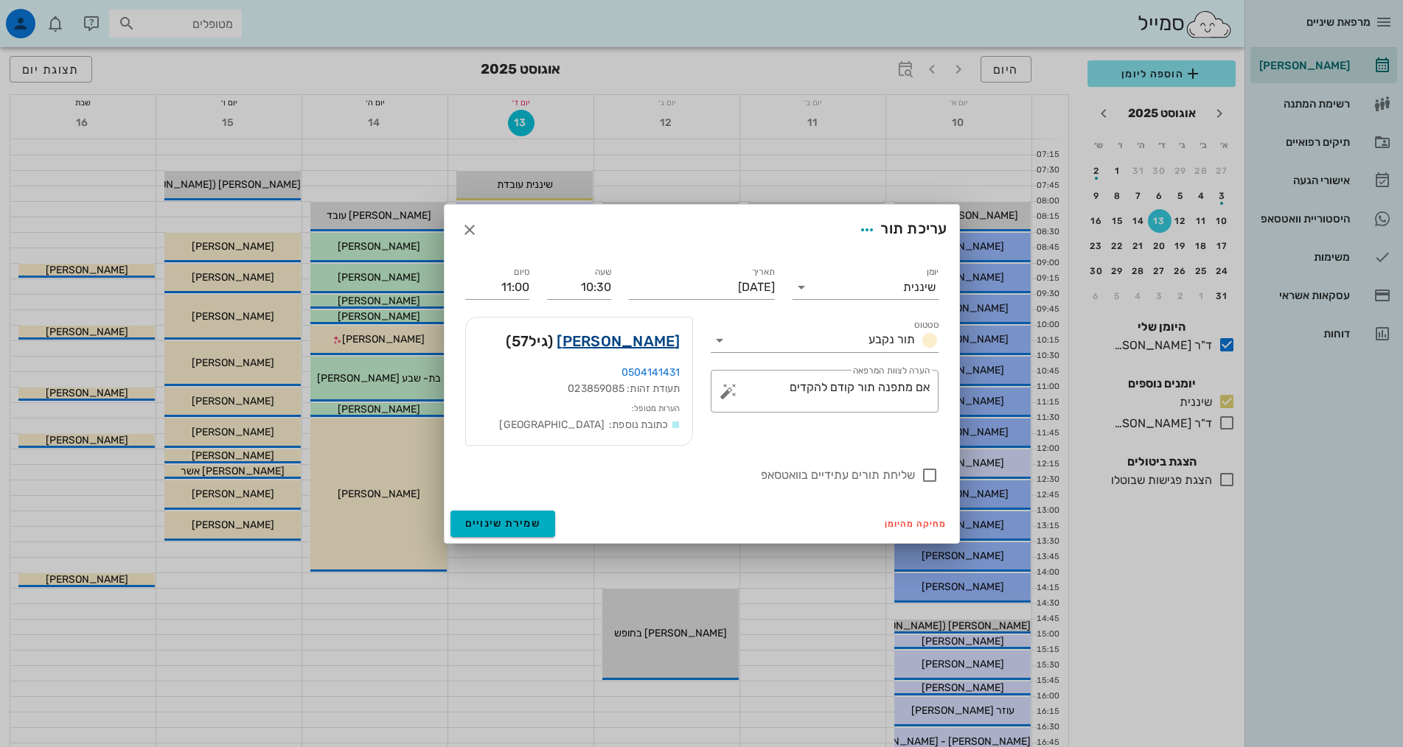
click at [598, 338] on link "[PERSON_NAME]" at bounding box center [618, 341] width 123 height 24
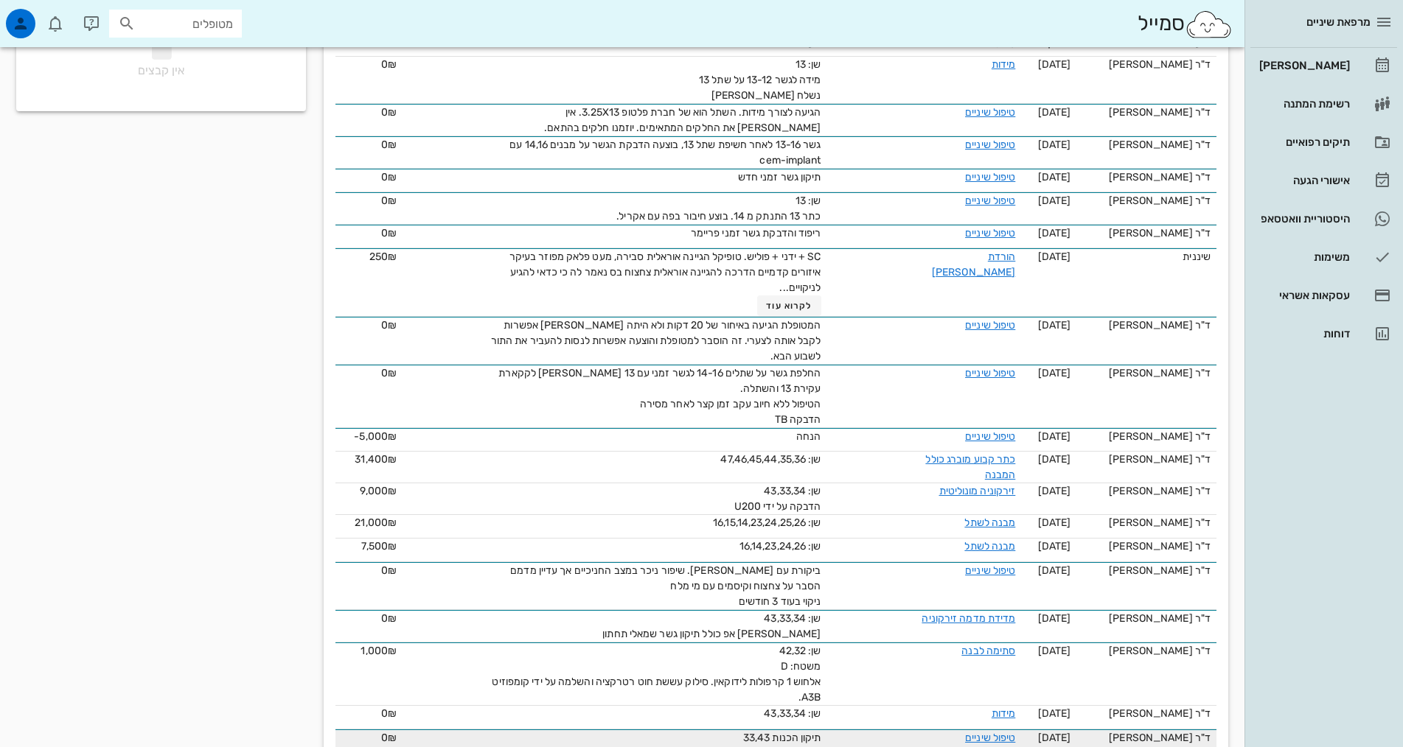
scroll to position [295, 0]
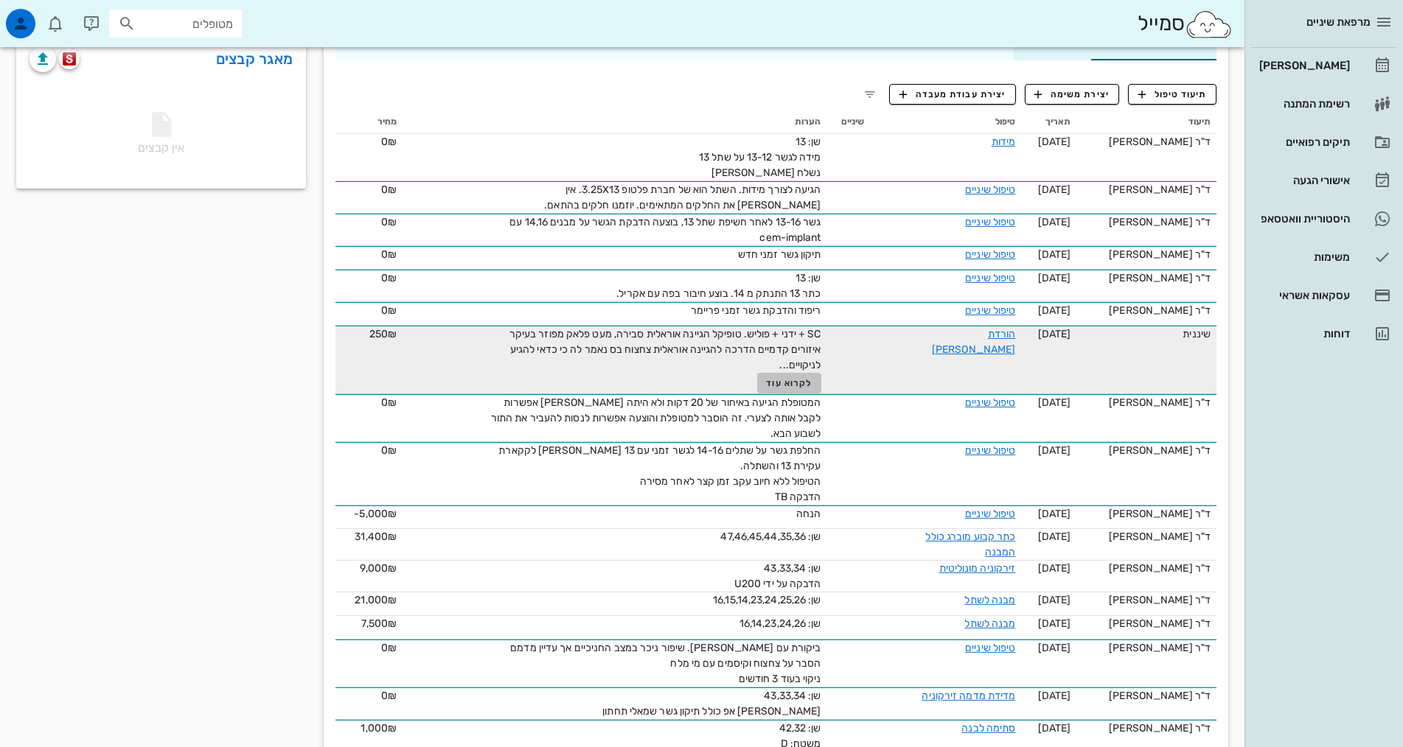
click at [766, 378] on span "לקרוא עוד" at bounding box center [789, 383] width 46 height 10
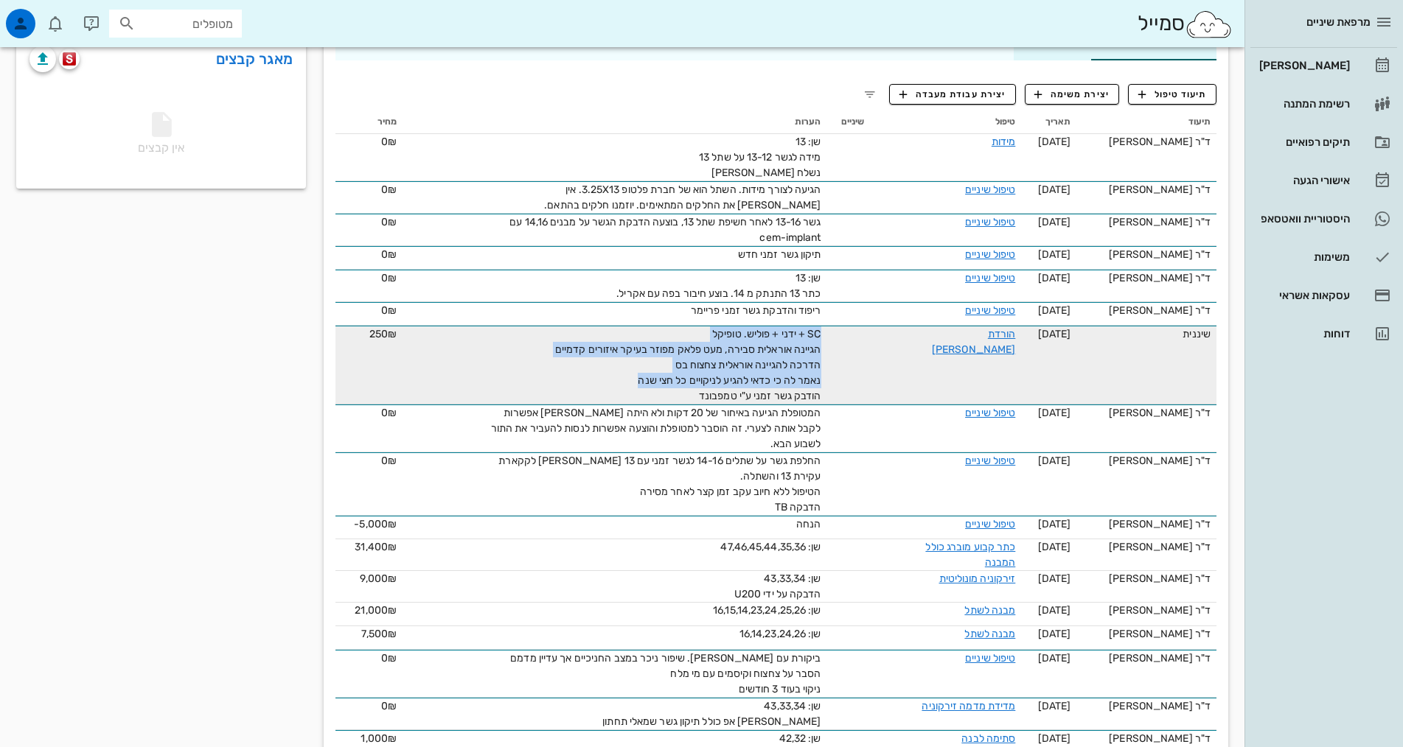
drag, startPoint x: 586, startPoint y: 358, endPoint x: 815, endPoint y: 315, distance: 233.3
click at [815, 326] on tr "שיננית [DATE] הורדת [PERSON_NAME] SC + ידני + פוליש. טופיקל הגיינה אוראלית סביר…" at bounding box center [775, 365] width 881 height 79
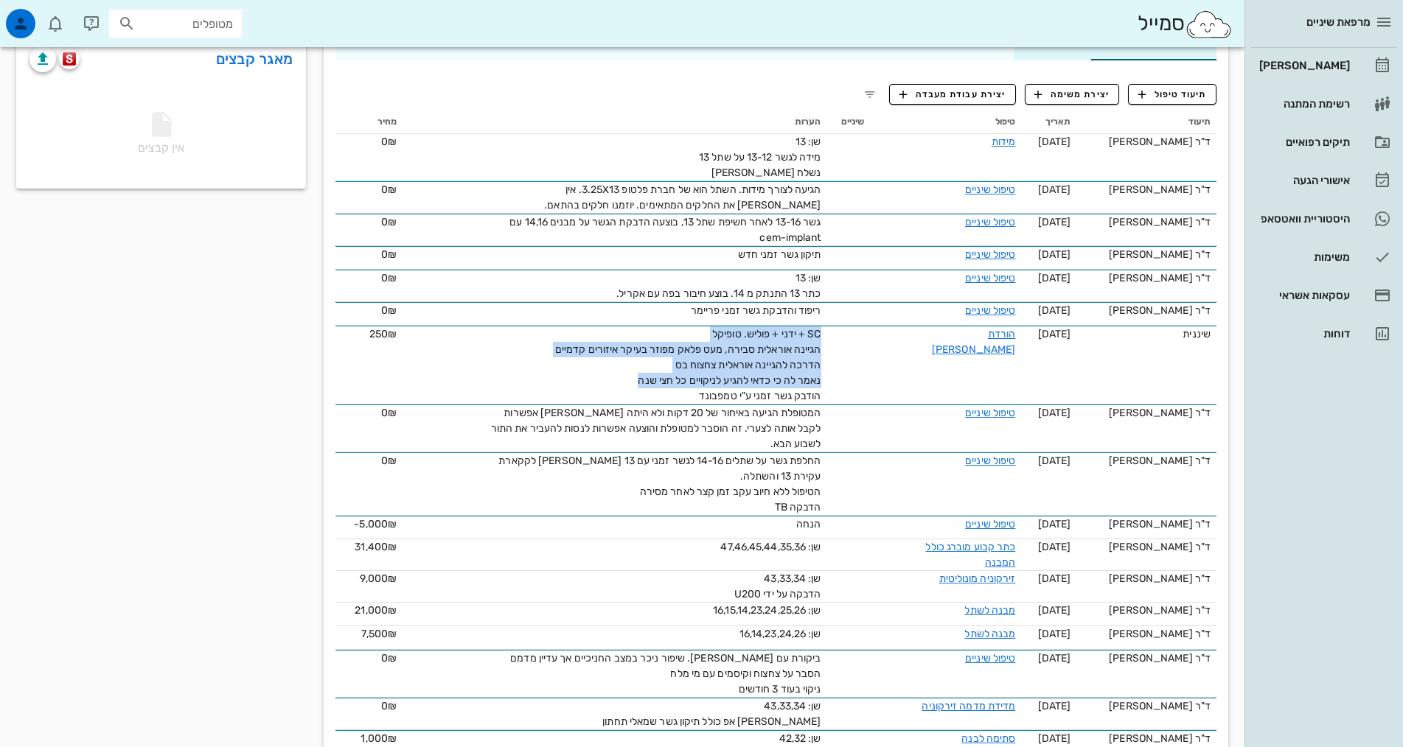
copy span "SC + ידני + פוליש. טופיקל הגיינה אוראלית סבירה, מעט פלאק מפוזר בעיקר איזורים קד…"
click at [1184, 84] on button "תיעוד טיפול" at bounding box center [1172, 94] width 88 height 21
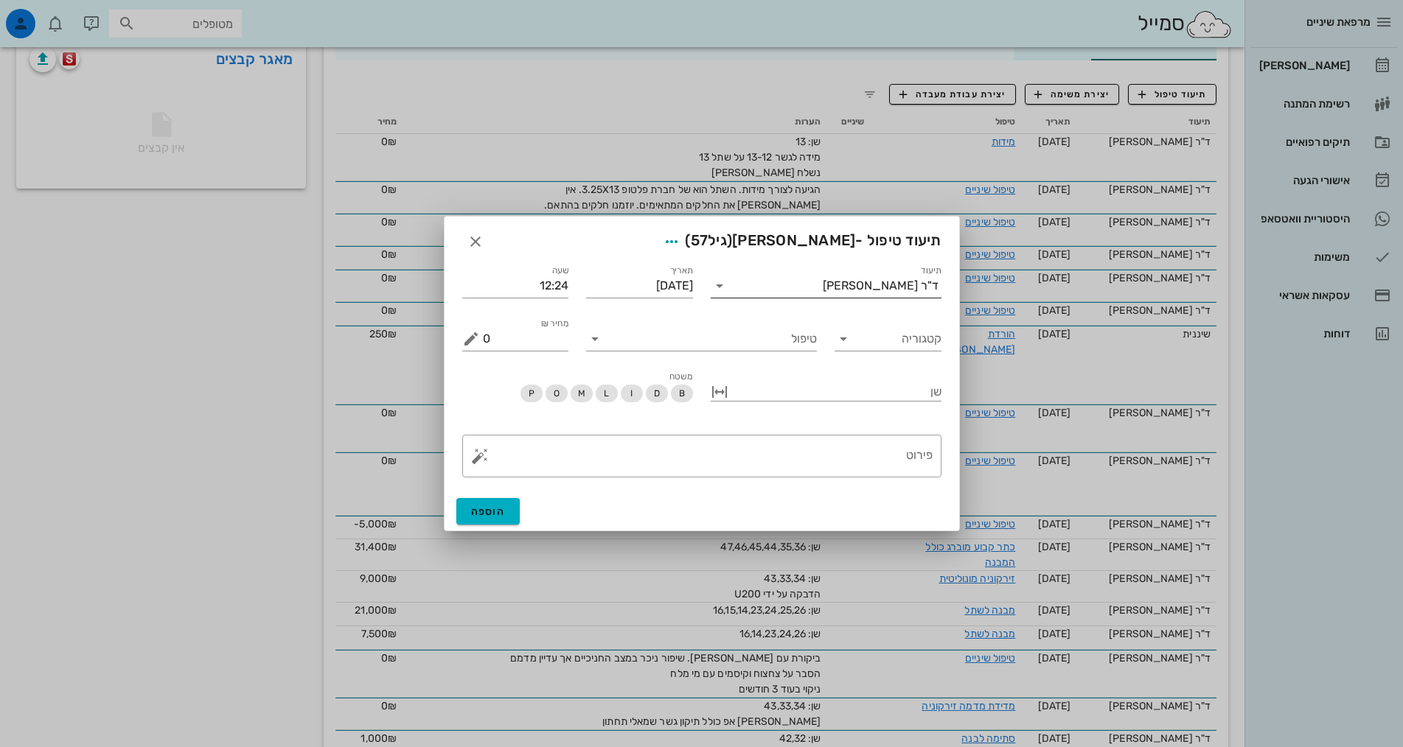
click at [882, 292] on div "ד"ר [PERSON_NAME]" at bounding box center [881, 285] width 116 height 13
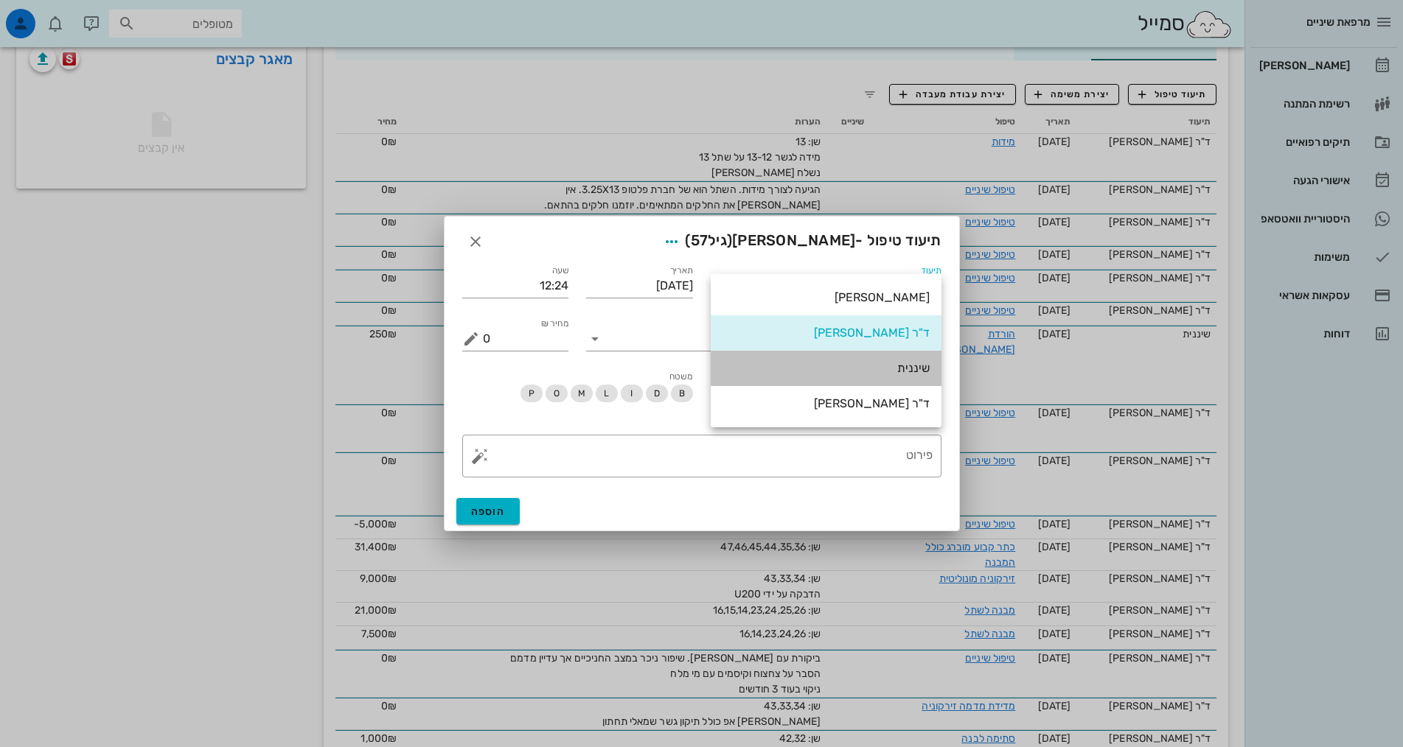
click at [897, 371] on div "שיננית" at bounding box center [825, 368] width 207 height 14
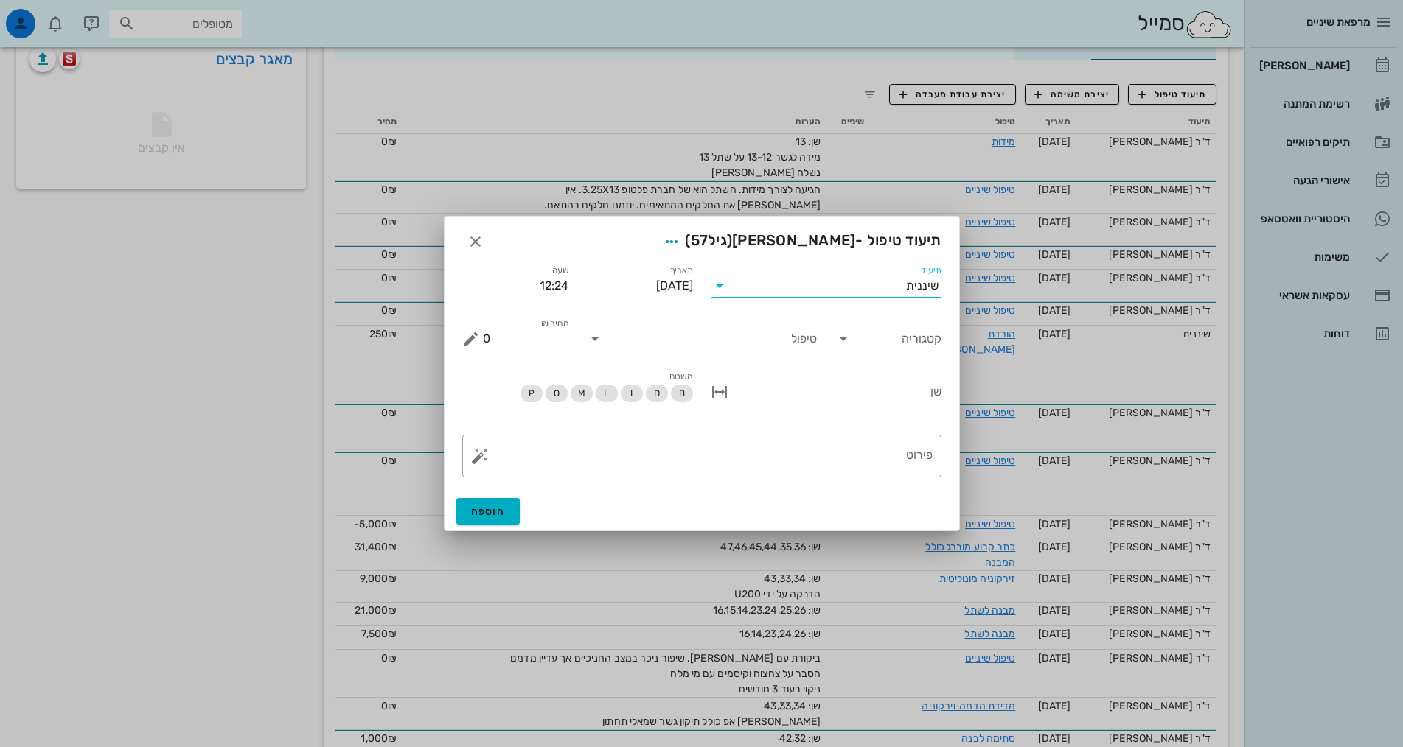
click at [907, 346] on input "קטגוריה" at bounding box center [899, 339] width 83 height 24
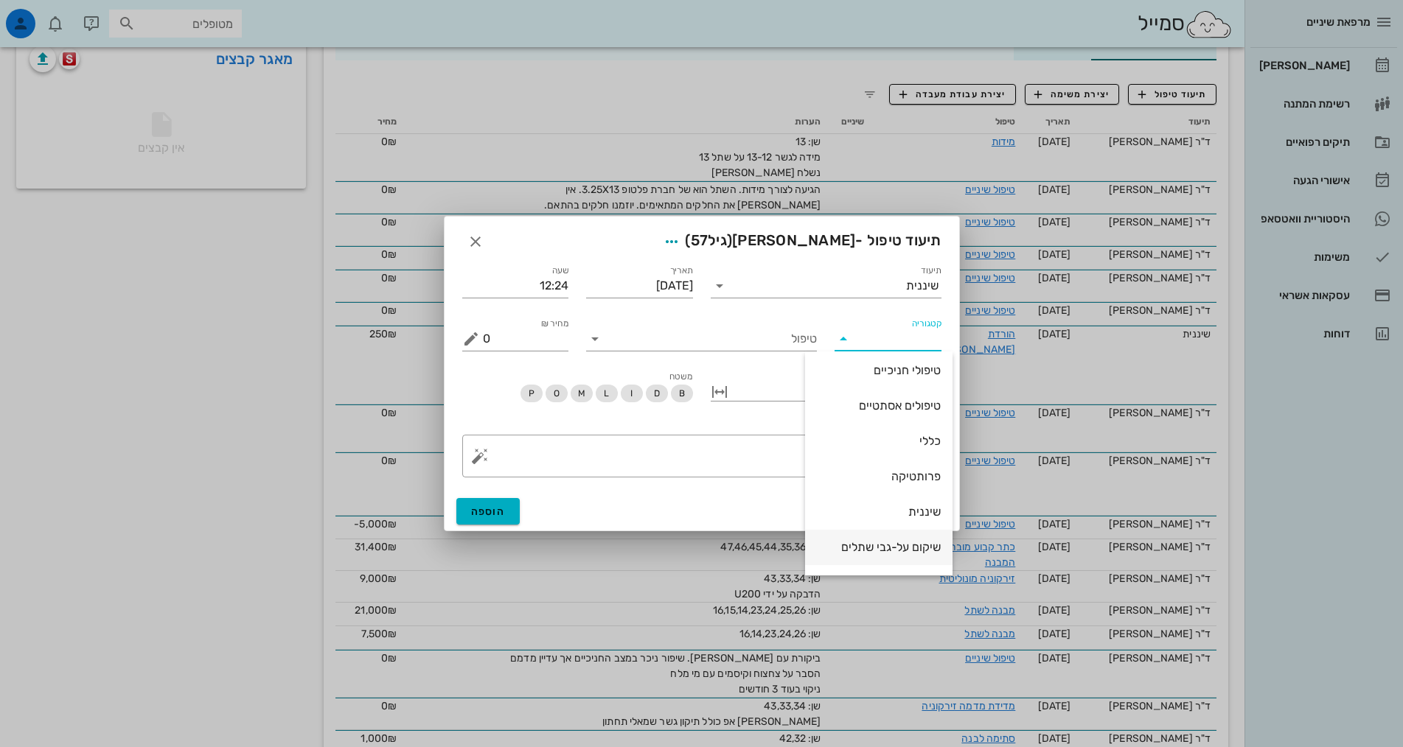
scroll to position [142, 0]
click at [914, 483] on div "שיננית" at bounding box center [879, 481] width 124 height 14
type input "שיננית"
click at [794, 337] on input "טיפול" at bounding box center [712, 339] width 210 height 24
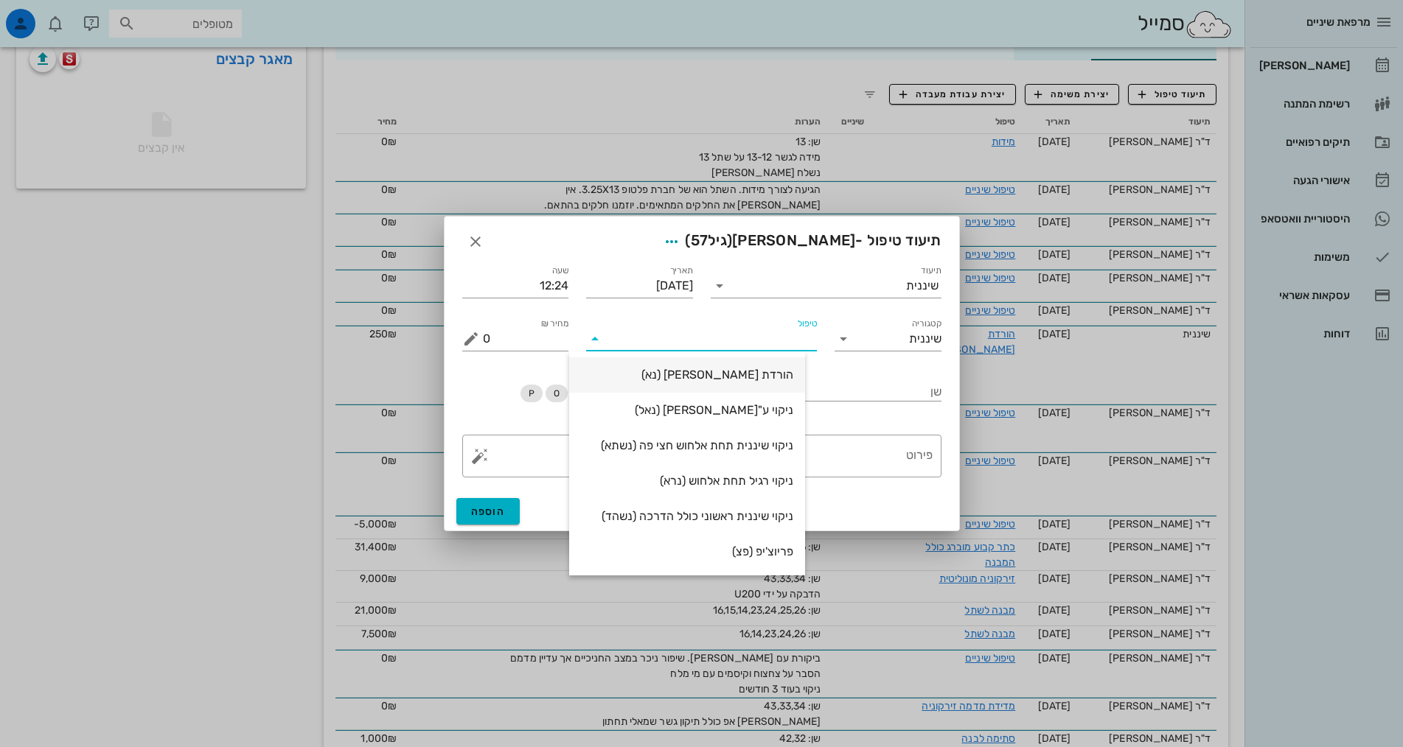
click at [781, 367] on div "הורדת [PERSON_NAME] (נא)" at bounding box center [687, 375] width 212 height 32
type input "250"
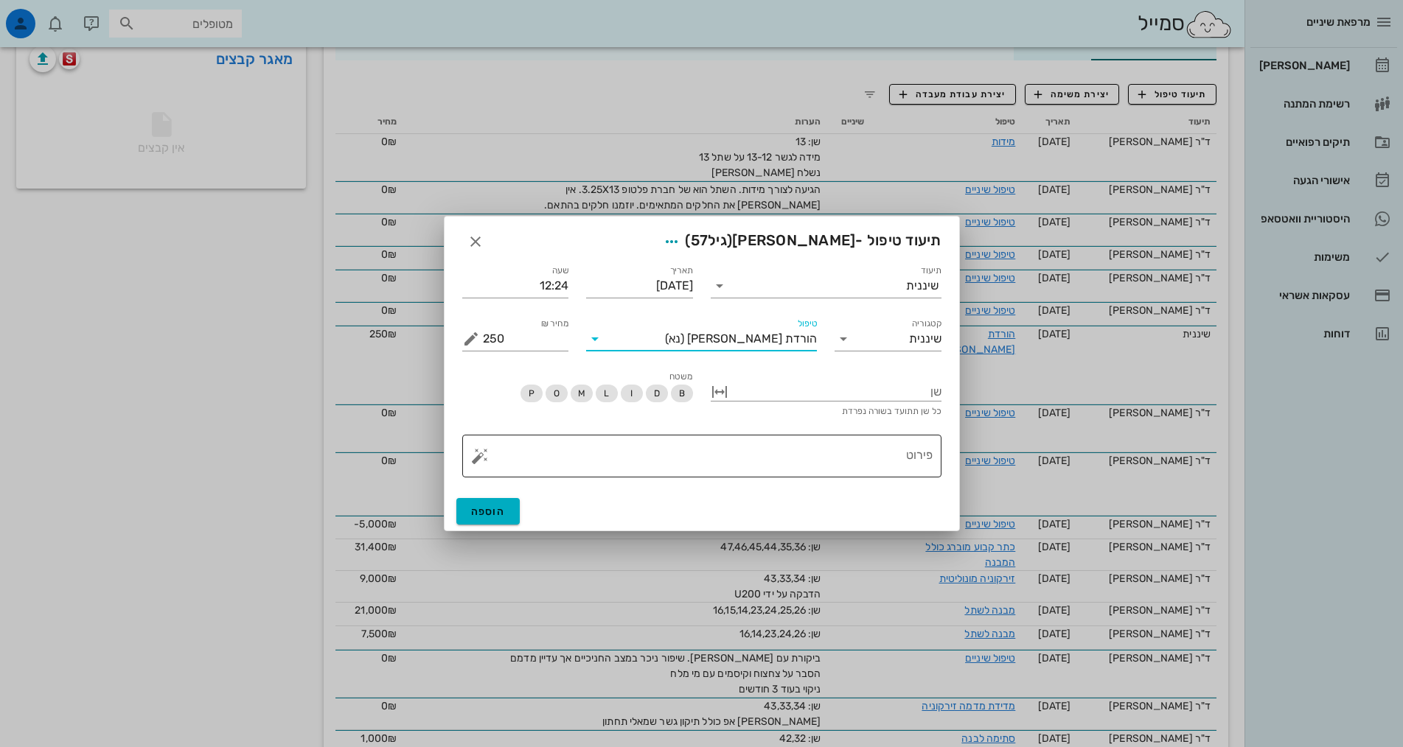
click at [856, 455] on textarea "פירוט" at bounding box center [708, 459] width 450 height 35
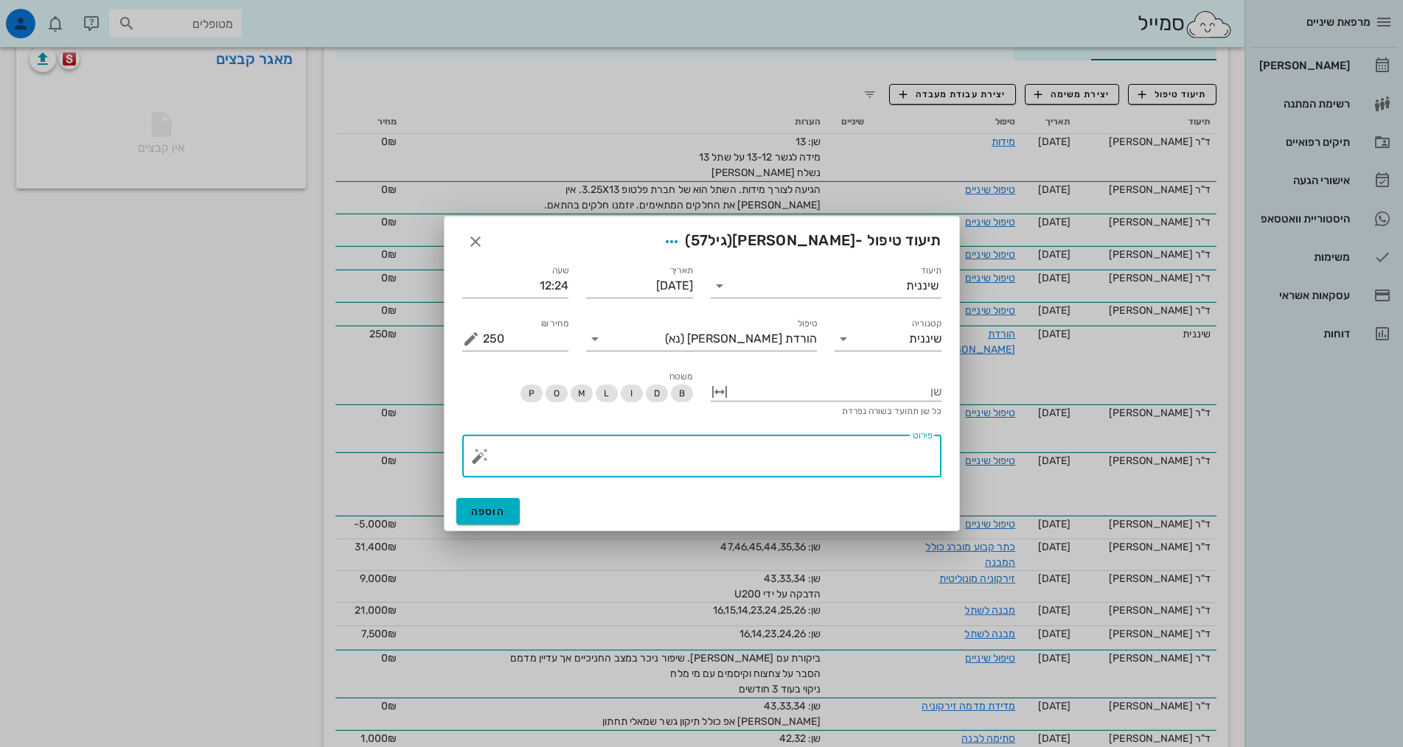
paste textarea "SC + ידני + פוליש. טופיקל הגיינה אוראלית סבירה, מעט פלאק מפוזר בעיקר איזורים קד…"
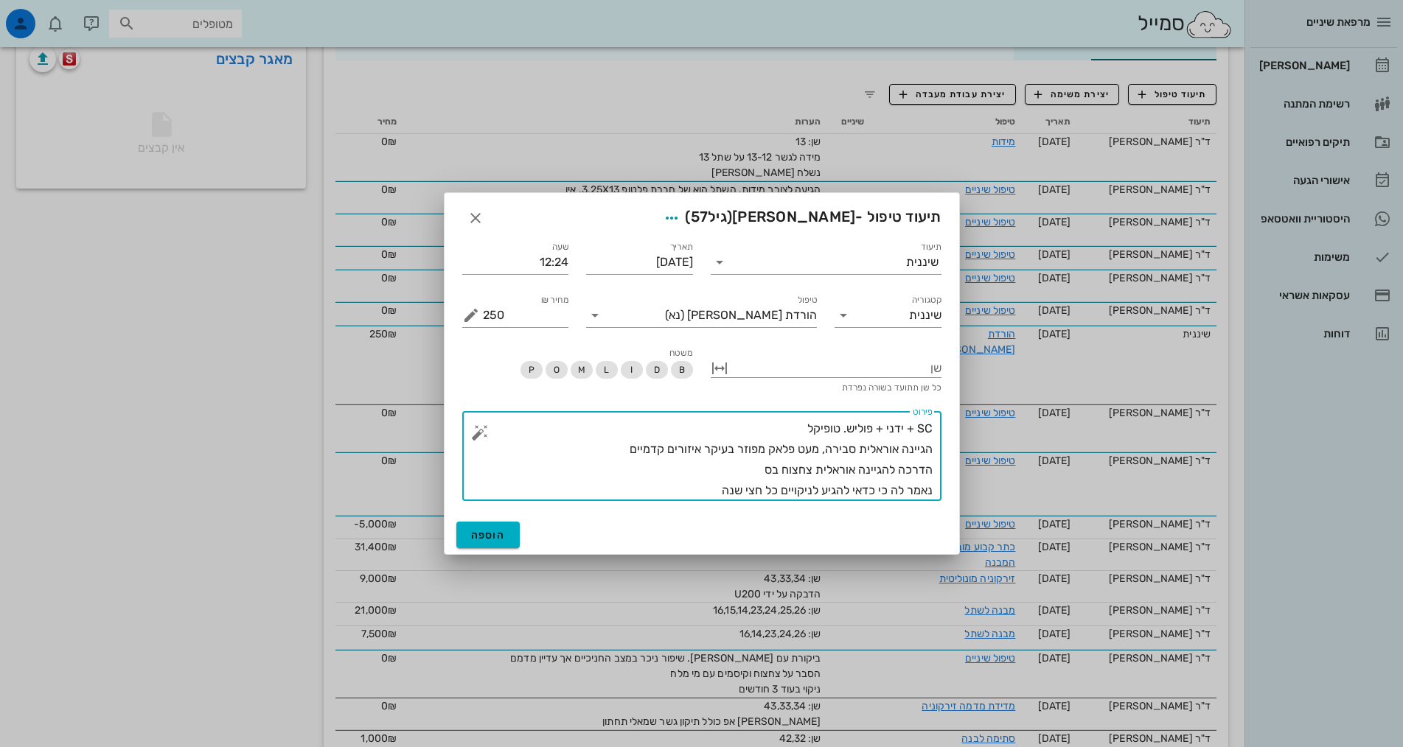
drag, startPoint x: 767, startPoint y: 489, endPoint x: 955, endPoint y: 498, distance: 188.9
click at [955, 498] on div "תיעוד שיננית תאריך [DATE] שעה 12:24 קטגוריה שיננית טיפול הורדת [PERSON_NAME] (נ…" at bounding box center [701, 373] width 514 height 286
type textarea "SC + ידני + פוליש. טופיקל הגיינה אוראלית סבירה, מעט פלאק מפוזר בעיקר איזורים קד…"
click at [509, 534] on button "הוספה" at bounding box center [488, 535] width 64 height 27
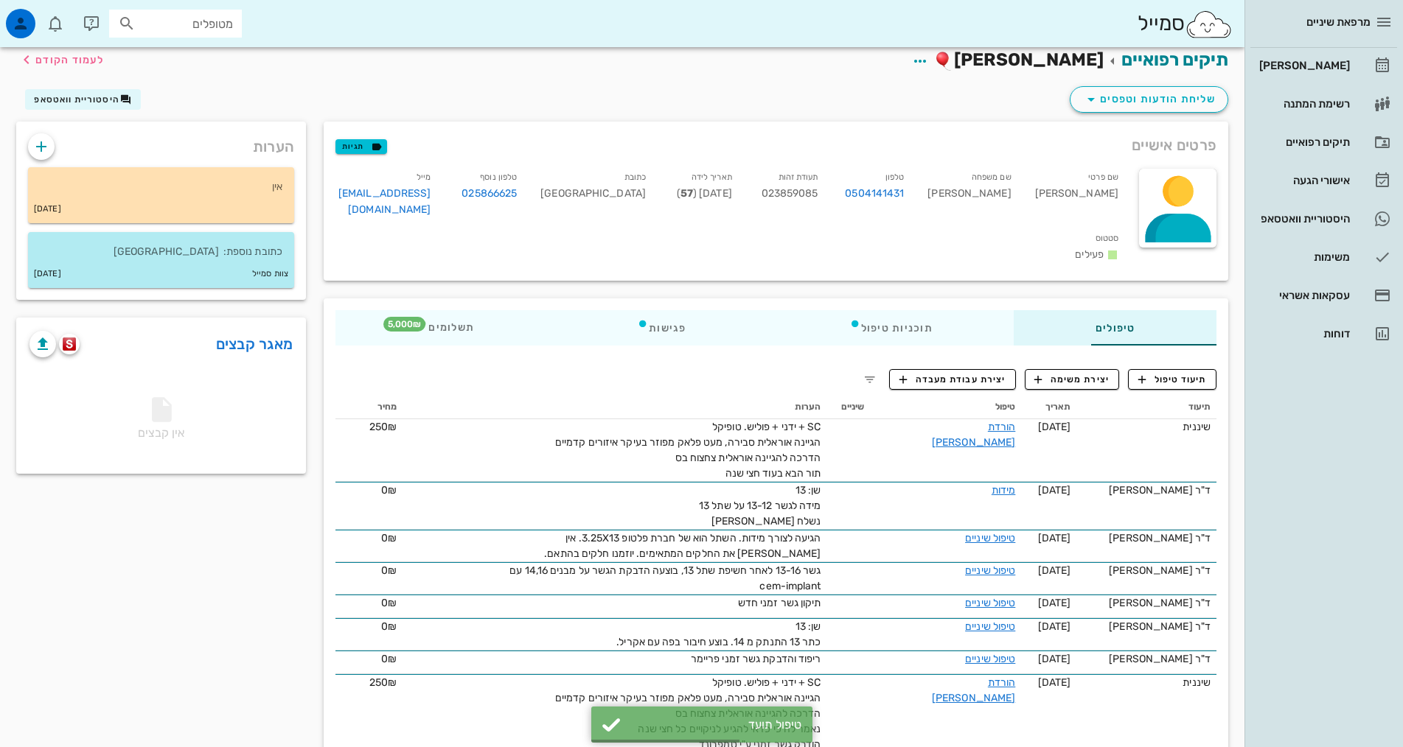
scroll to position [0, 0]
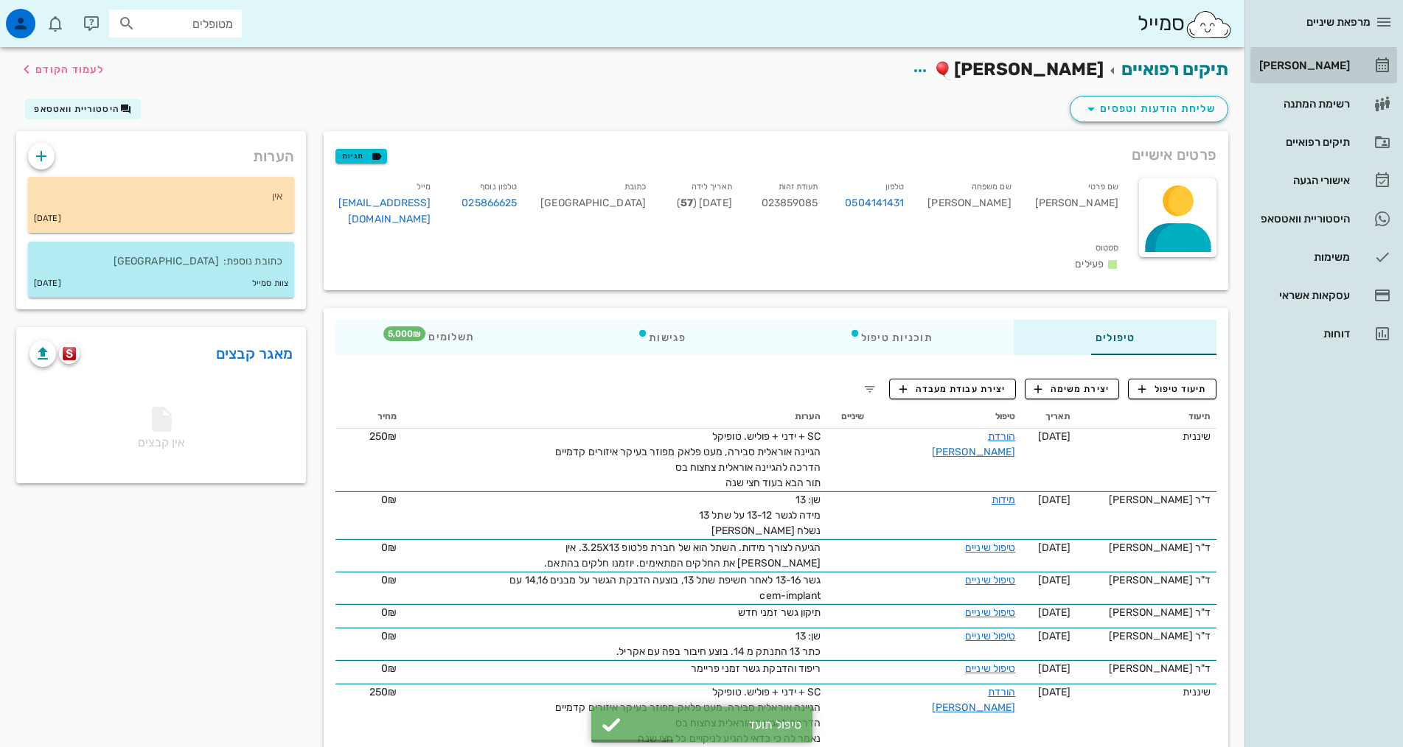
click at [1336, 69] on div "[PERSON_NAME]" at bounding box center [1303, 66] width 94 height 12
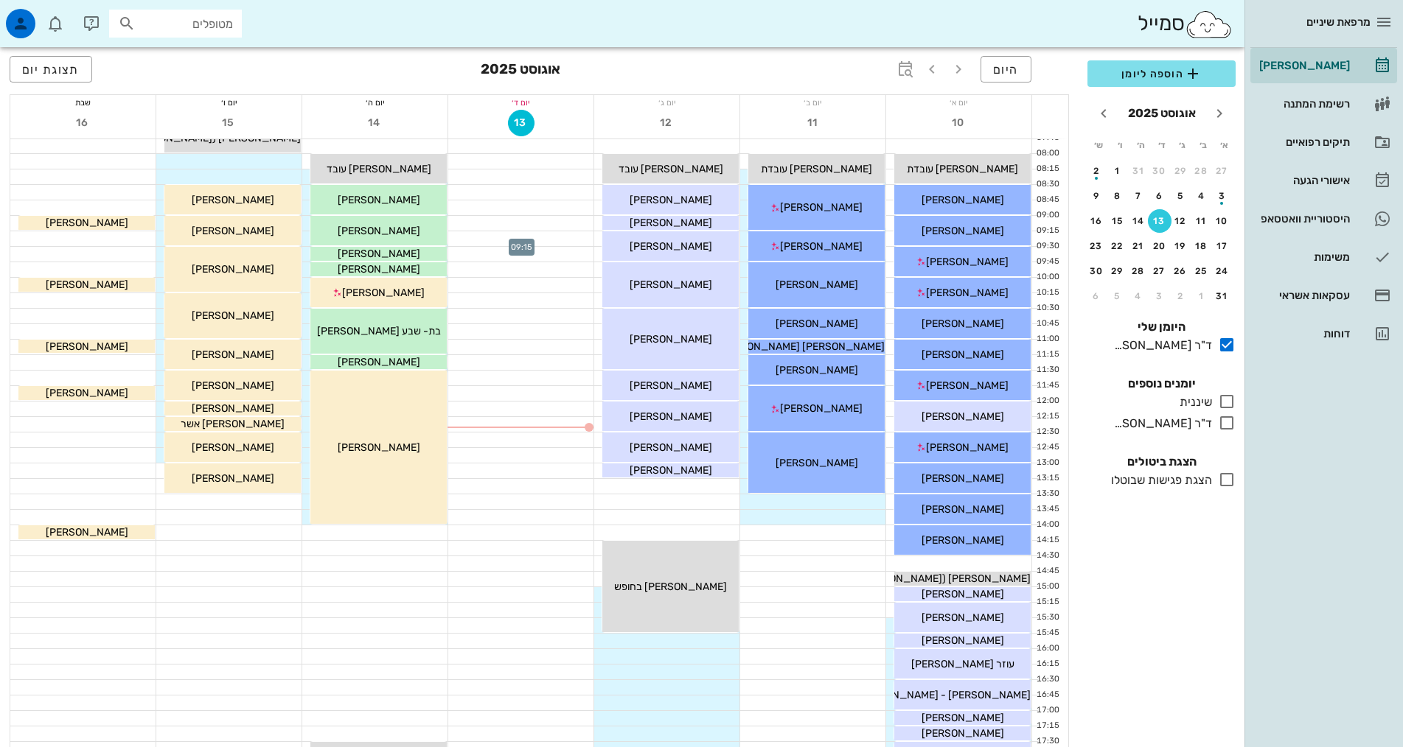
scroll to position [74, 0]
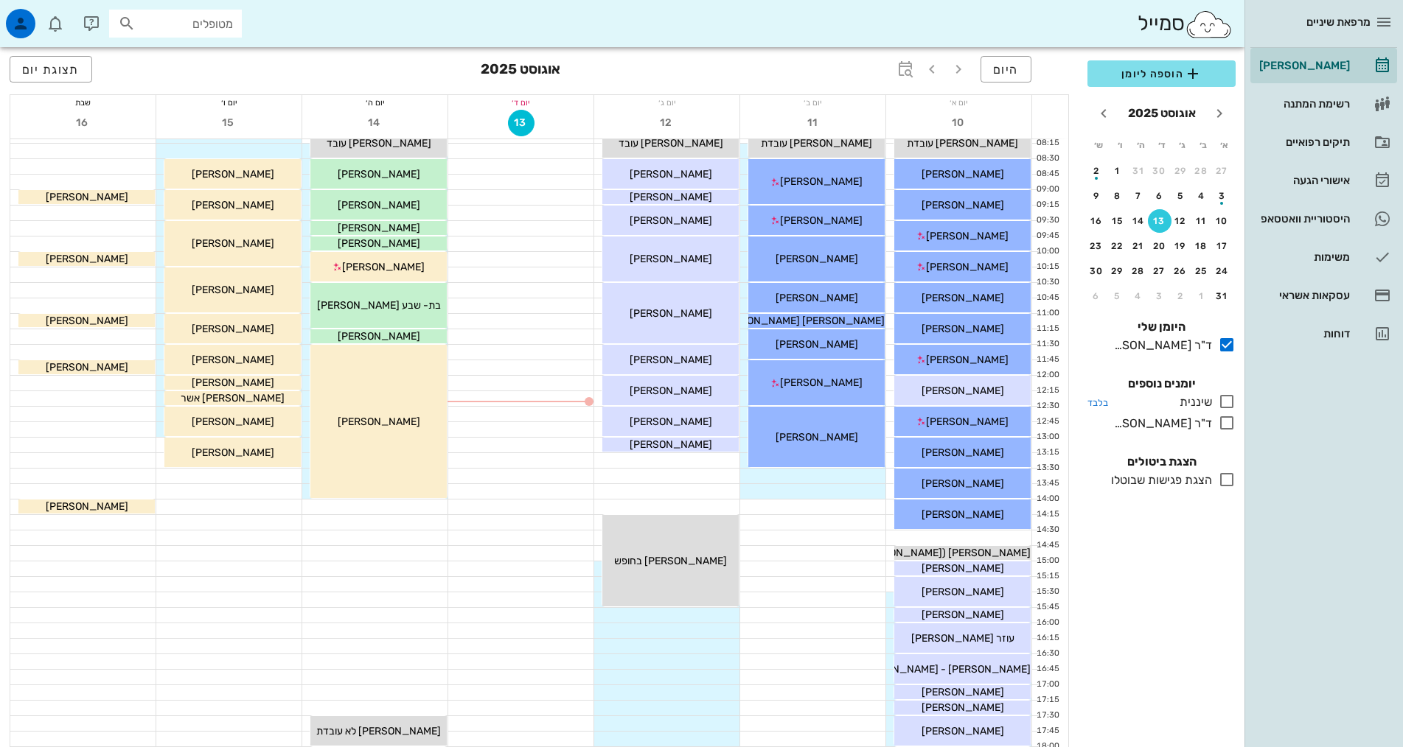
click at [1229, 399] on icon at bounding box center [1227, 402] width 18 height 18
